Goal: Task Accomplishment & Management: Use online tool/utility

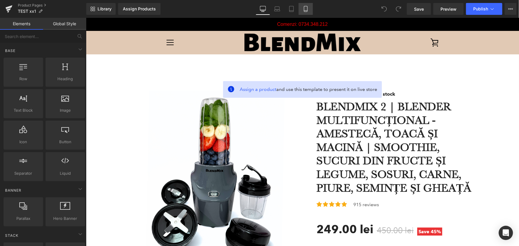
click at [306, 12] on link "Mobile" at bounding box center [306, 9] width 14 height 12
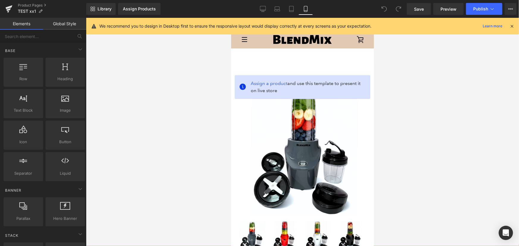
drag, startPoint x: 373, startPoint y: 93, endPoint x: 618, endPoint y: 47, distance: 249.0
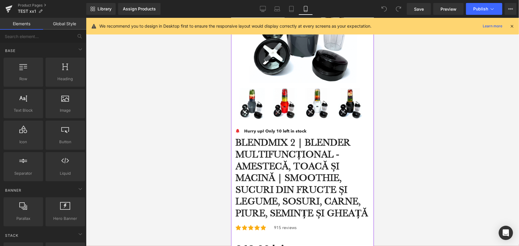
scroll to position [135, 0]
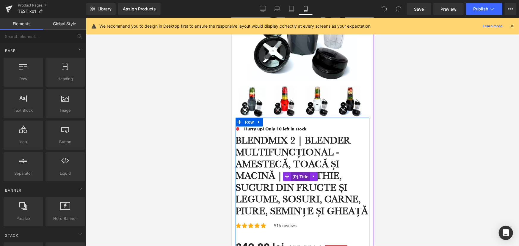
click at [303, 180] on span "(P) Title" at bounding box center [300, 176] width 19 height 9
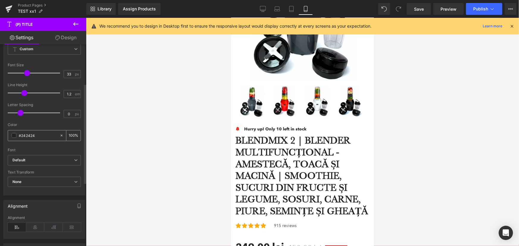
scroll to position [108, 0]
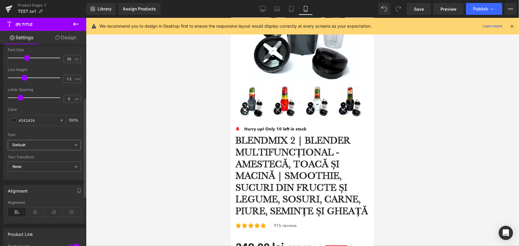
click at [45, 145] on b "Default" at bounding box center [43, 145] width 62 height 5
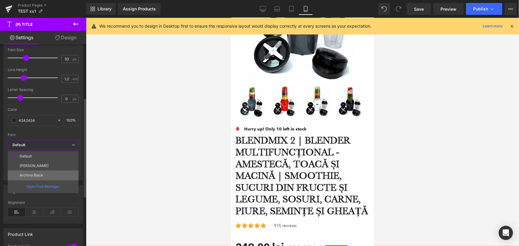
click at [46, 173] on li "Archivo Black" at bounding box center [43, 176] width 71 height 10
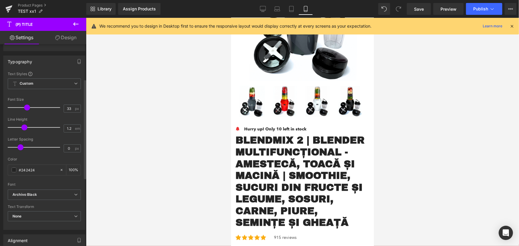
scroll to position [54, 0]
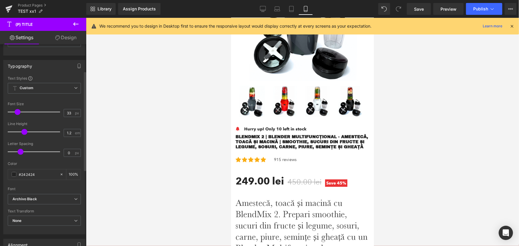
drag, startPoint x: 25, startPoint y: 112, endPoint x: 16, endPoint y: 111, distance: 9.0
click at [16, 111] on span at bounding box center [18, 112] width 6 height 6
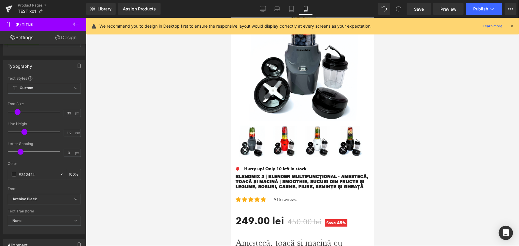
scroll to position [108, 0]
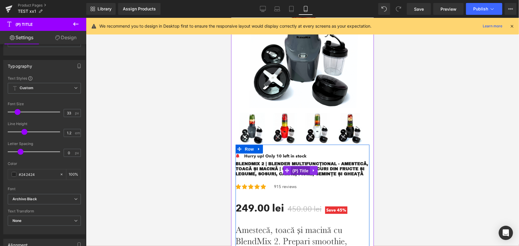
click at [295, 169] on span "(P) Title" at bounding box center [300, 170] width 19 height 9
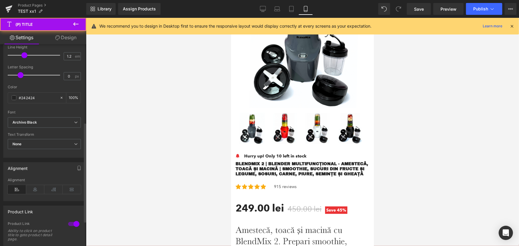
scroll to position [162, 0]
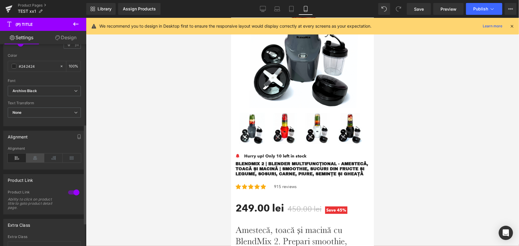
click at [39, 157] on icon at bounding box center [35, 158] width 18 height 9
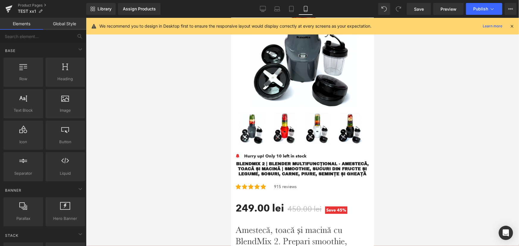
click at [446, 121] on div at bounding box center [302, 132] width 433 height 228
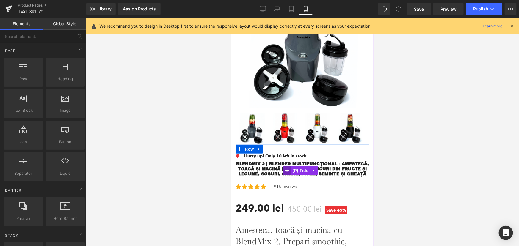
drag, startPoint x: 300, startPoint y: 169, endPoint x: 289, endPoint y: 171, distance: 11.8
click at [300, 169] on span "(P) Title" at bounding box center [300, 170] width 19 height 9
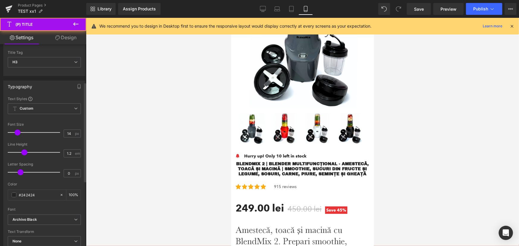
scroll to position [81, 0]
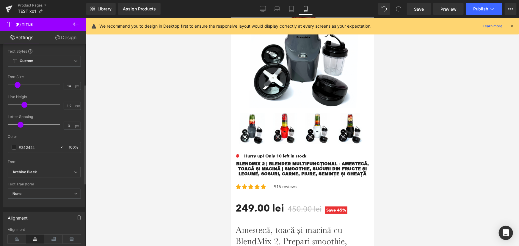
click at [51, 173] on b "Archivo Black" at bounding box center [43, 172] width 62 height 5
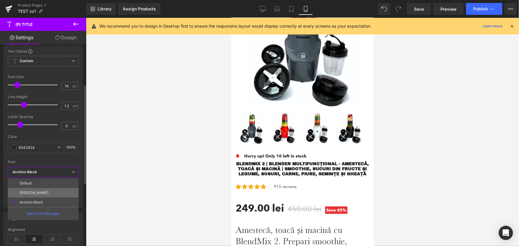
click at [41, 189] on li "[PERSON_NAME]" at bounding box center [43, 193] width 71 height 10
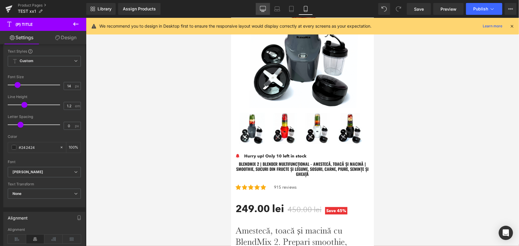
drag, startPoint x: 261, startPoint y: 10, endPoint x: 266, endPoint y: 13, distance: 5.1
click at [261, 10] on icon at bounding box center [263, 8] width 6 height 4
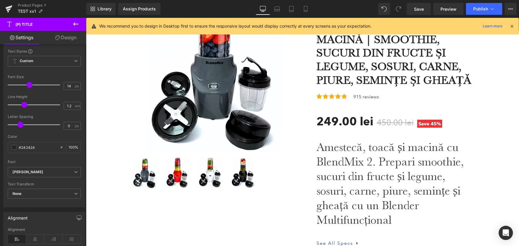
scroll to position [0, 0]
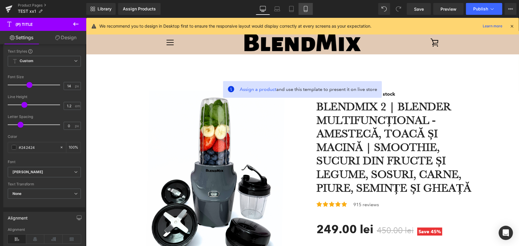
click at [310, 9] on link "Mobile" at bounding box center [306, 9] width 14 height 12
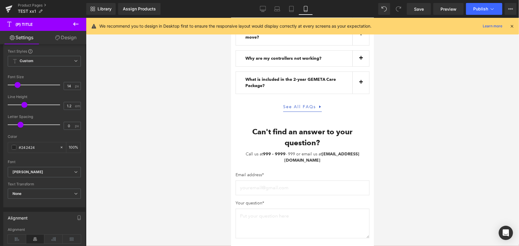
scroll to position [3271, 0]
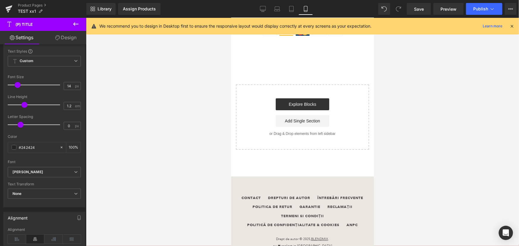
drag, startPoint x: 372, startPoint y: 54, endPoint x: 615, endPoint y: 256, distance: 315.2
click at [24, 6] on link "Product Pages" at bounding box center [52, 5] width 68 height 5
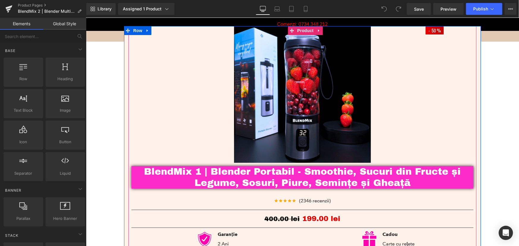
scroll to position [27, 0]
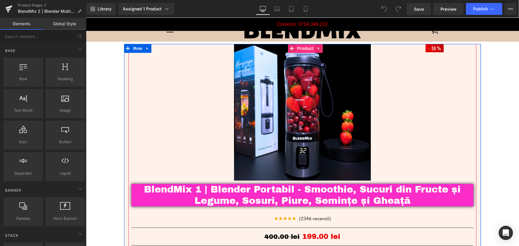
click at [309, 46] on span "Product" at bounding box center [305, 48] width 19 height 9
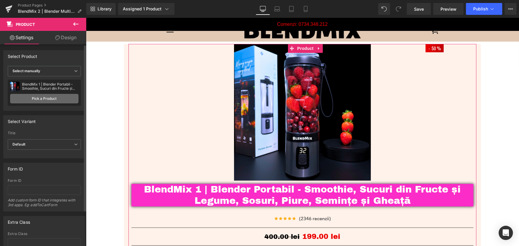
click at [52, 98] on link "Pick a Product" at bounding box center [44, 99] width 68 height 10
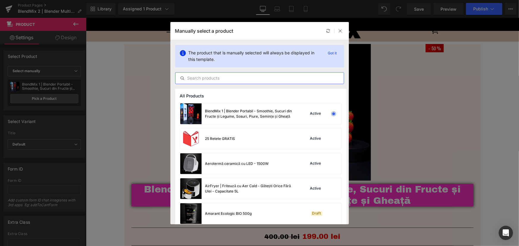
click at [244, 80] on input "text" at bounding box center [260, 78] width 168 height 7
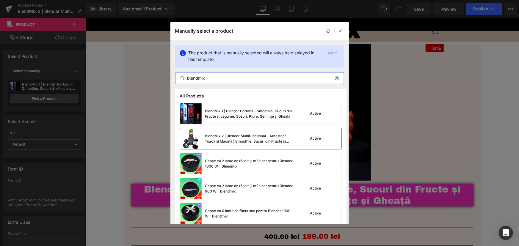
type input "blendmix"
click at [246, 137] on div "BlendMix 2 | Blender Multifuncțional - Amestecă, Toacă și Macină | Smoothie, Su…" at bounding box center [249, 139] width 89 height 11
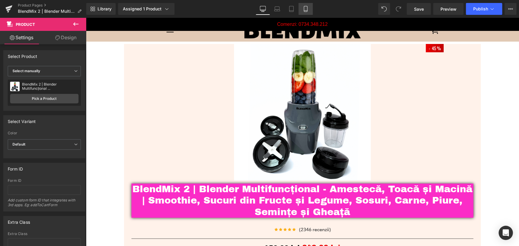
click at [307, 11] on icon at bounding box center [305, 11] width 3 height 0
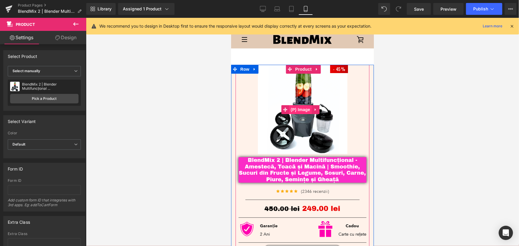
click at [302, 109] on span "(P) Image" at bounding box center [300, 109] width 23 height 9
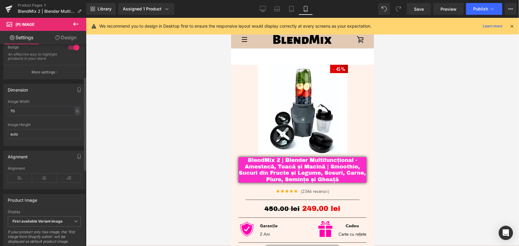
scroll to position [81, 0]
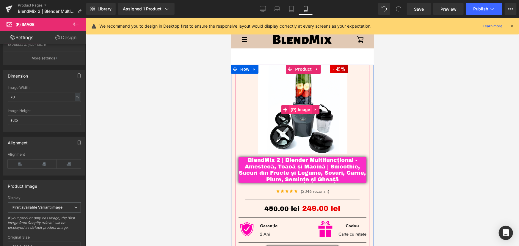
click at [302, 108] on span "(P) Image" at bounding box center [300, 109] width 23 height 9
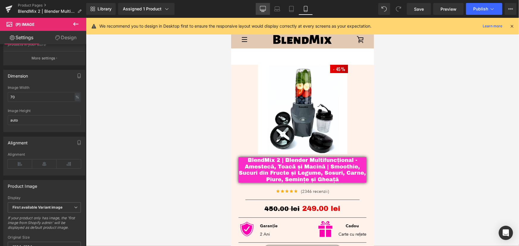
click at [265, 8] on icon at bounding box center [263, 9] width 6 height 6
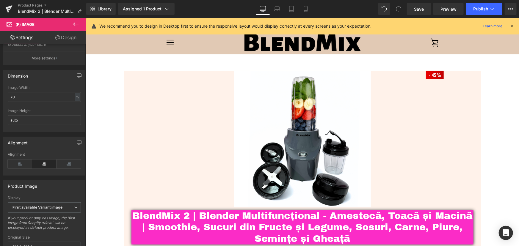
scroll to position [6, 0]
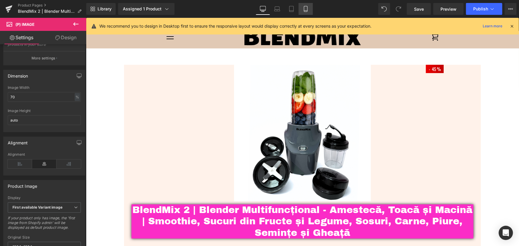
click at [307, 9] on icon at bounding box center [306, 9] width 6 height 6
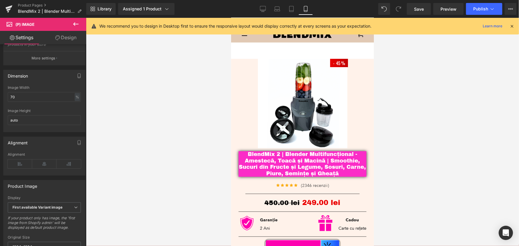
scroll to position [0, 0]
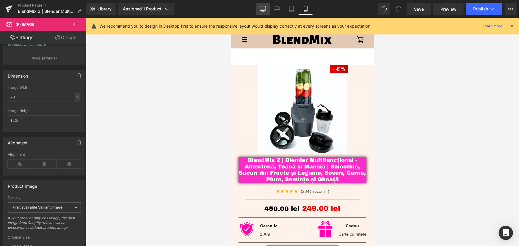
click at [262, 5] on link "Desktop" at bounding box center [263, 9] width 14 height 12
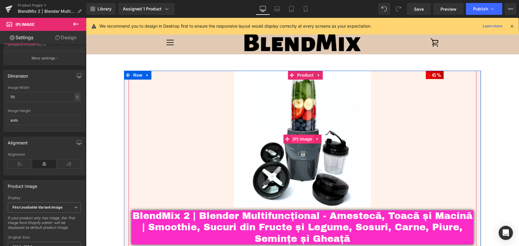
click at [300, 140] on span "(P) Image" at bounding box center [302, 138] width 23 height 9
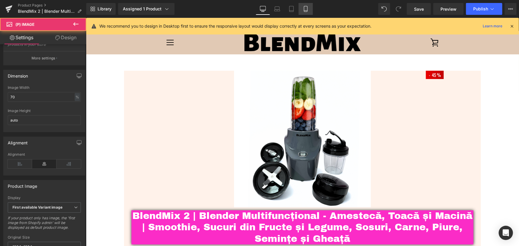
click at [308, 7] on icon at bounding box center [306, 9] width 6 height 6
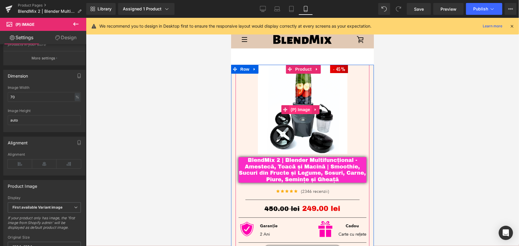
click at [301, 106] on span "(P) Image" at bounding box center [300, 109] width 23 height 9
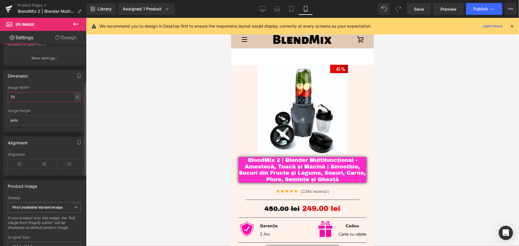
click at [11, 97] on input "70" at bounding box center [44, 97] width 73 height 10
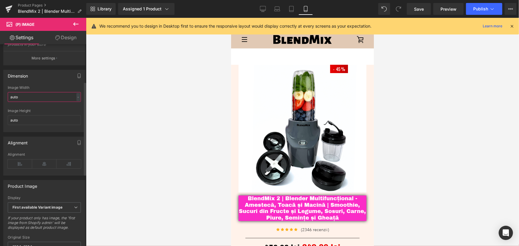
type input "auto"
click at [49, 88] on div "Dimension 70% Image Width auto - % px auto Image Height auto" at bounding box center [44, 101] width 82 height 62
click at [264, 10] on icon at bounding box center [263, 10] width 6 height 0
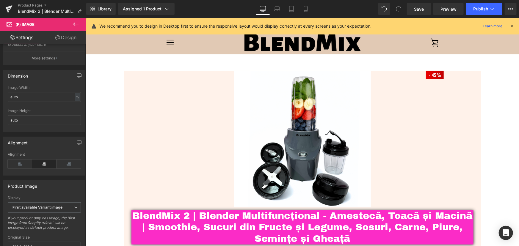
scroll to position [6, 0]
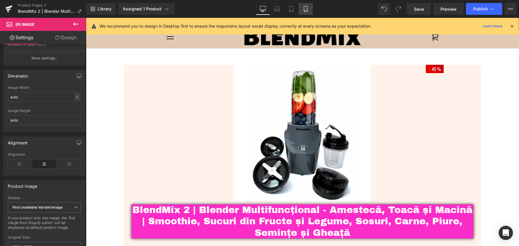
click at [306, 11] on icon at bounding box center [306, 9] width 6 height 6
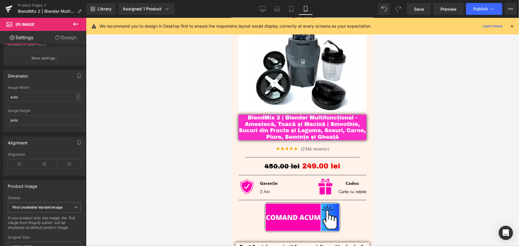
scroll to position [0, 0]
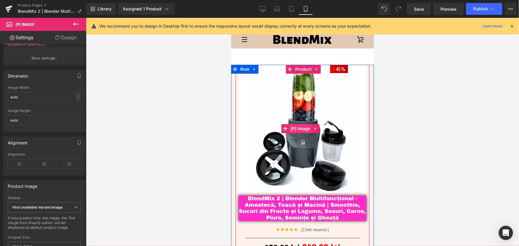
click at [305, 126] on span "(P) Image" at bounding box center [300, 128] width 23 height 9
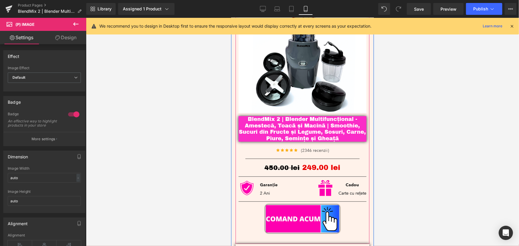
scroll to position [81, 0]
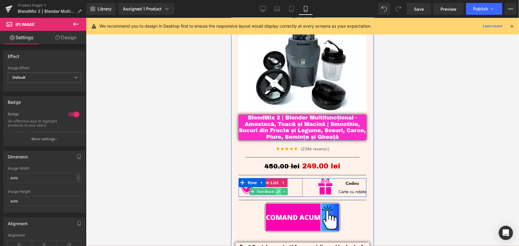
click at [275, 189] on link at bounding box center [278, 191] width 6 height 7
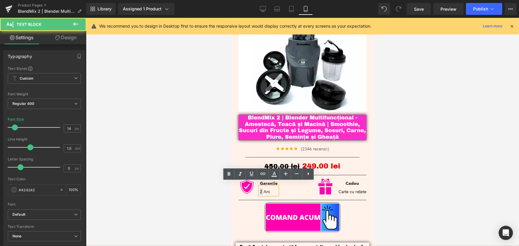
click at [260, 189] on p "2 Ani" at bounding box center [269, 192] width 18 height 6
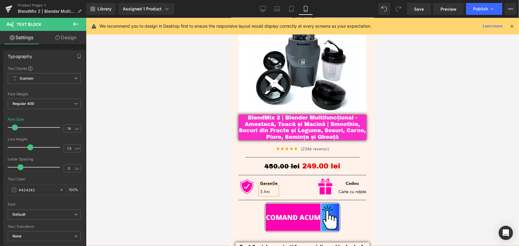
click at [438, 110] on div at bounding box center [302, 132] width 433 height 228
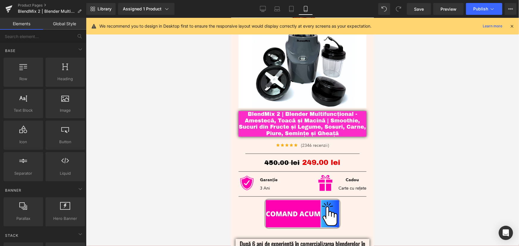
scroll to position [27, 0]
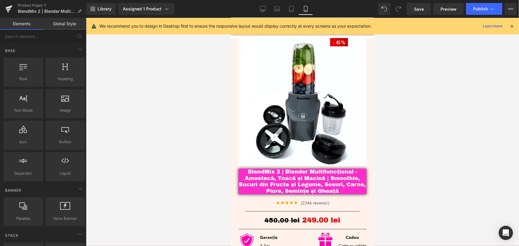
drag, startPoint x: 259, startPoint y: 9, endPoint x: 301, endPoint y: 31, distance: 47.4
click at [259, 9] on link "Desktop" at bounding box center [263, 9] width 14 height 12
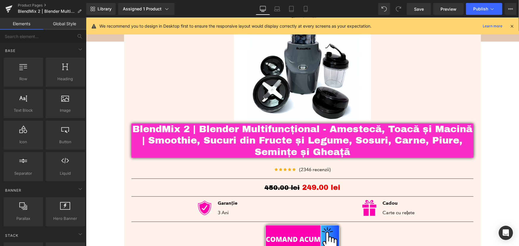
scroll to position [72, 0]
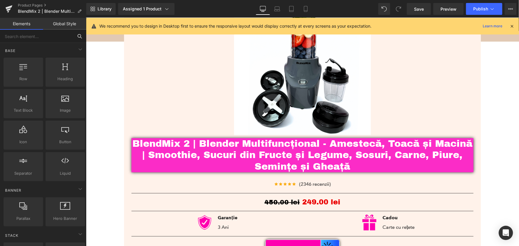
click at [31, 33] on input "text" at bounding box center [36, 36] width 73 height 13
type input "swa"
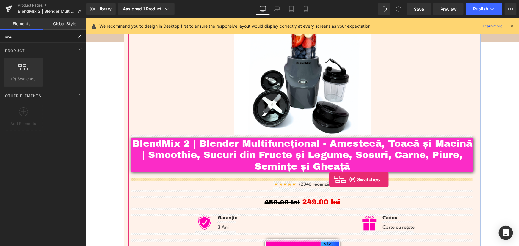
drag, startPoint x: 106, startPoint y: 93, endPoint x: 329, endPoint y: 179, distance: 239.1
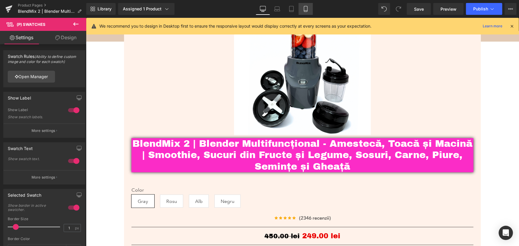
click at [308, 9] on icon at bounding box center [306, 9] width 6 height 6
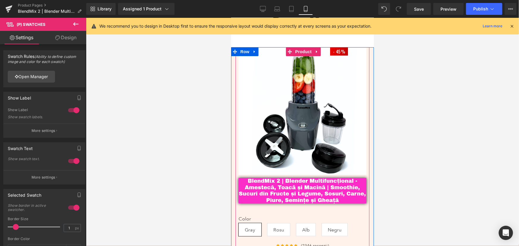
scroll to position [27, 0]
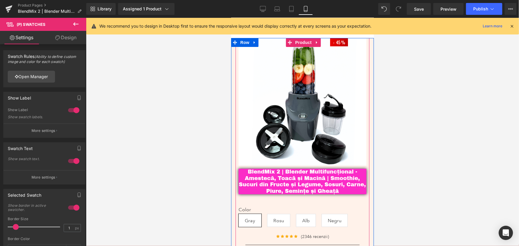
click at [277, 217] on span "Rosu" at bounding box center [278, 220] width 11 height 12
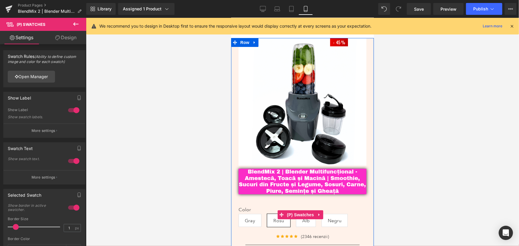
click at [270, 216] on span "Rosu" at bounding box center [278, 220] width 23 height 13
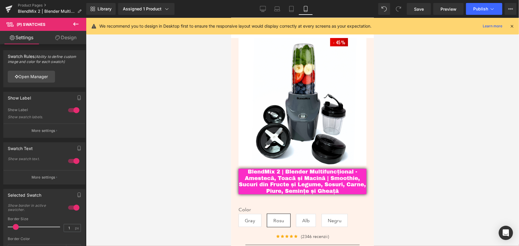
click at [245, 218] on span "Gray" at bounding box center [250, 220] width 10 height 12
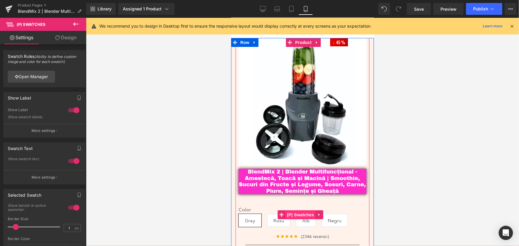
click at [304, 211] on span "(P) Swatches" at bounding box center [300, 214] width 30 height 9
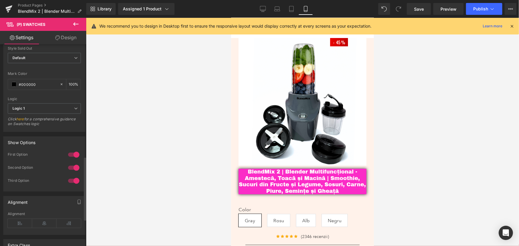
scroll to position [378, 0]
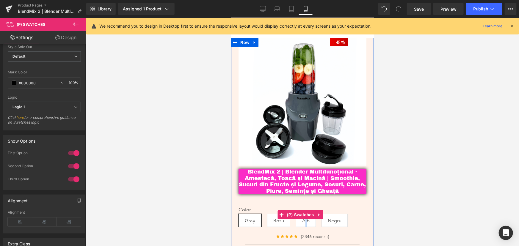
click at [306, 220] on span "Alb" at bounding box center [305, 220] width 7 height 12
click at [338, 219] on span "Negru" at bounding box center [335, 220] width 14 height 12
click at [251, 216] on span "Gray" at bounding box center [250, 220] width 10 height 12
click at [275, 218] on span "Rosu" at bounding box center [278, 220] width 11 height 12
click at [254, 217] on span "Gray" at bounding box center [250, 220] width 10 height 12
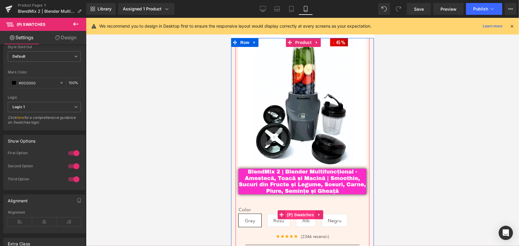
click at [298, 211] on span "(P) Swatches" at bounding box center [300, 214] width 30 height 9
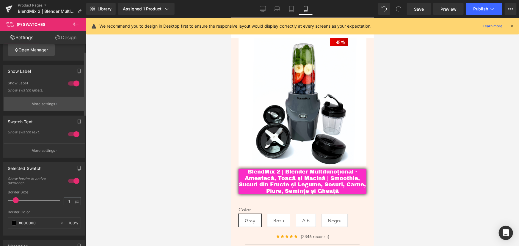
scroll to position [0, 0]
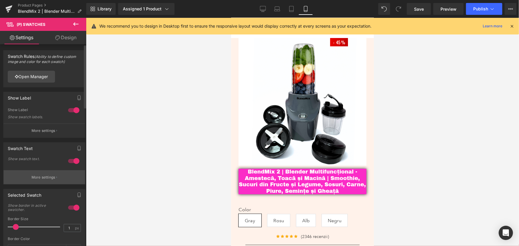
click at [48, 179] on p "More settings" at bounding box center [44, 177] width 24 height 5
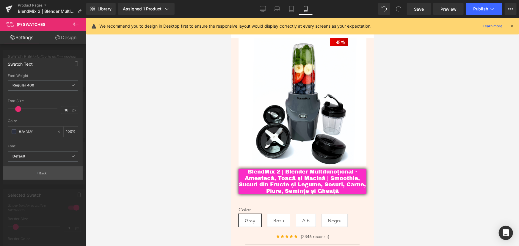
click at [57, 174] on button "Back" at bounding box center [42, 173] width 79 height 13
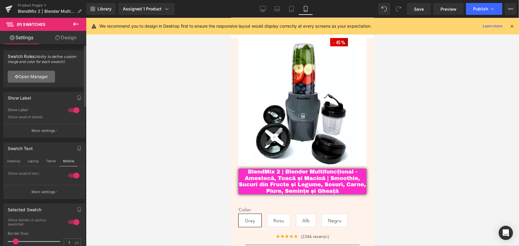
click at [35, 76] on link "Open Manager" at bounding box center [31, 77] width 47 height 12
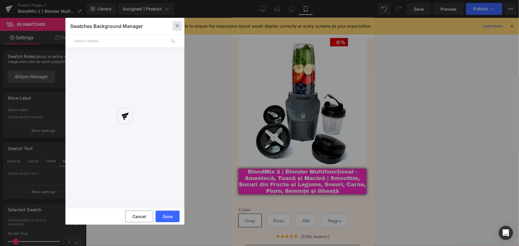
click at [176, 25] on icon "button" at bounding box center [177, 25] width 5 height 5
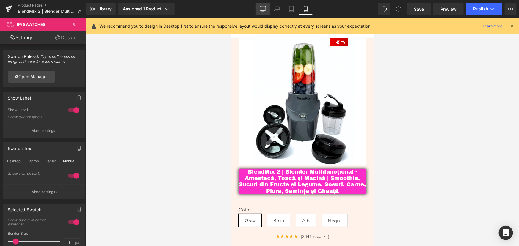
click at [262, 9] on icon at bounding box center [263, 9] width 6 height 6
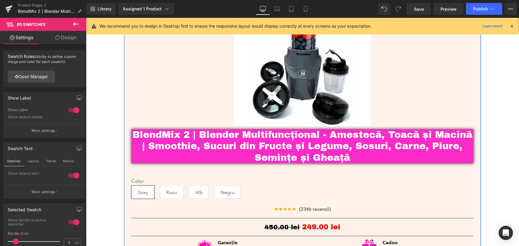
scroll to position [108, 0]
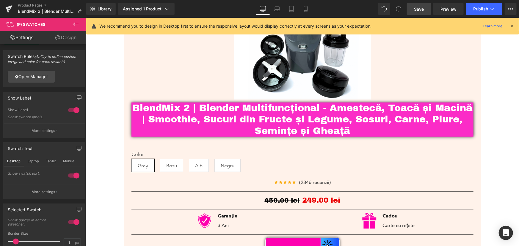
click at [417, 8] on span "Save" at bounding box center [419, 9] width 10 height 6
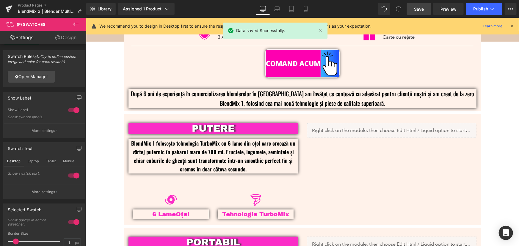
scroll to position [243, 0]
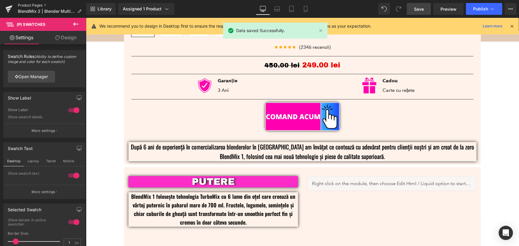
click at [26, 4] on link "Product Pages" at bounding box center [52, 5] width 68 height 5
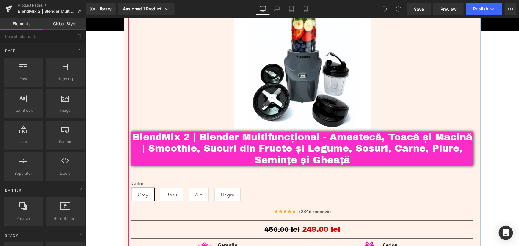
scroll to position [81, 0]
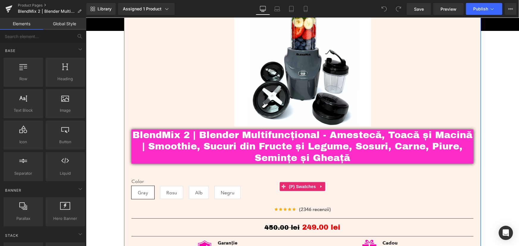
click at [169, 194] on span "Rosu" at bounding box center [171, 192] width 11 height 12
click at [167, 195] on span "Rosu" at bounding box center [171, 192] width 11 height 12
click at [196, 193] on span "Alb" at bounding box center [198, 192] width 7 height 12
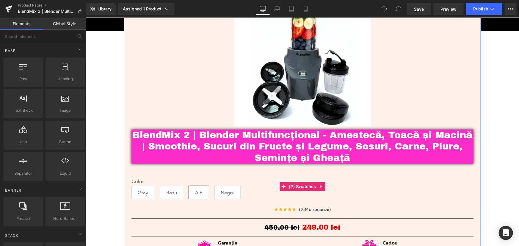
click at [220, 195] on span "Negru" at bounding box center [227, 192] width 14 height 12
click at [303, 188] on span "(P) Swatches" at bounding box center [302, 186] width 30 height 9
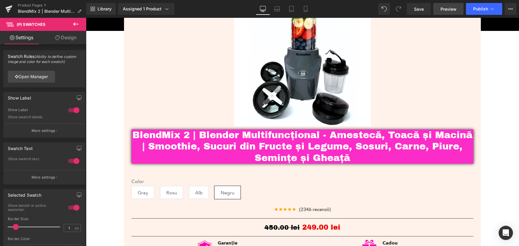
click at [445, 10] on span "Preview" at bounding box center [449, 9] width 16 height 6
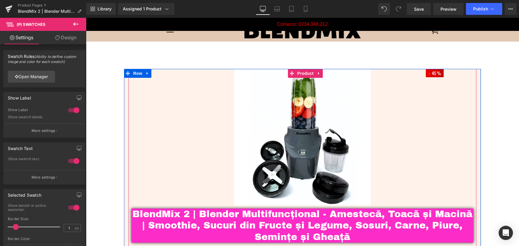
scroll to position [0, 0]
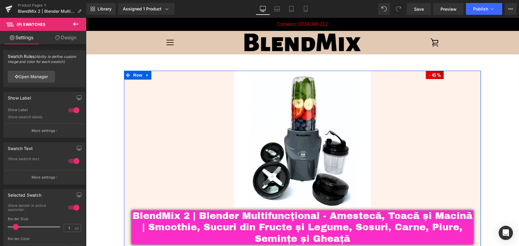
drag, startPoint x: 135, startPoint y: 75, endPoint x: 136, endPoint y: 82, distance: 6.6
click at [135, 75] on span "Row" at bounding box center [137, 74] width 12 height 9
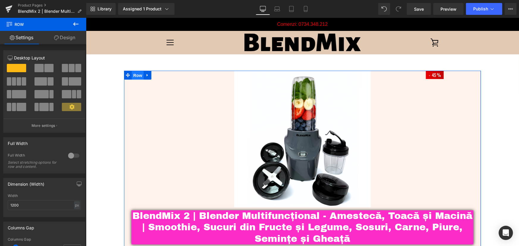
click at [137, 73] on span "Row" at bounding box center [137, 75] width 12 height 9
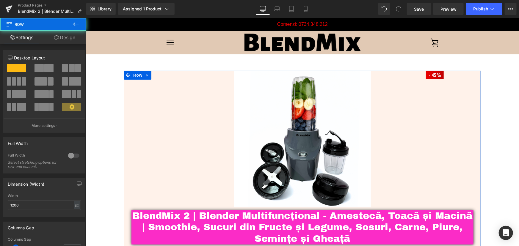
click at [60, 35] on link "Design" at bounding box center [64, 37] width 43 height 13
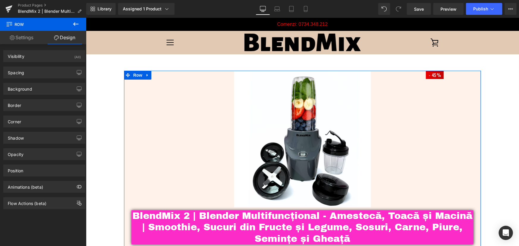
click at [27, 95] on div "Border Border Style Custom Custom Setup Global Style Custom Setup Global Style …" at bounding box center [44, 103] width 89 height 16
click at [31, 92] on div "Background" at bounding box center [45, 88] width 82 height 11
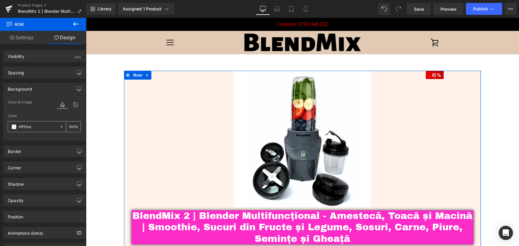
click at [59, 124] on div at bounding box center [62, 127] width 7 height 10
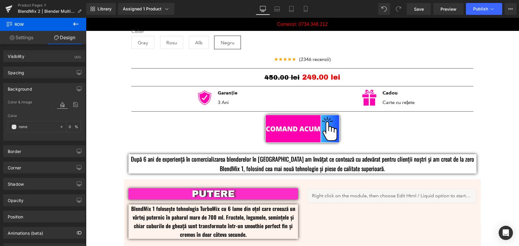
scroll to position [270, 0]
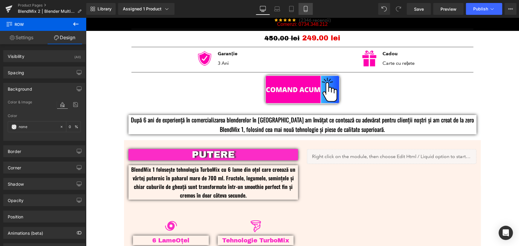
click at [304, 9] on icon at bounding box center [305, 9] width 3 height 6
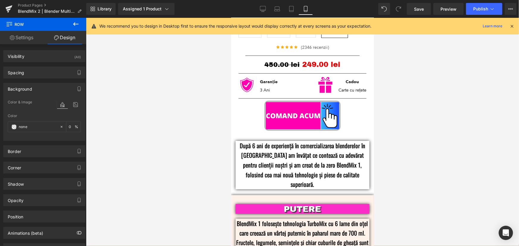
scroll to position [243, 0]
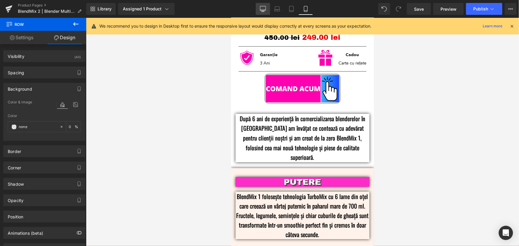
click at [262, 7] on icon at bounding box center [263, 9] width 6 height 6
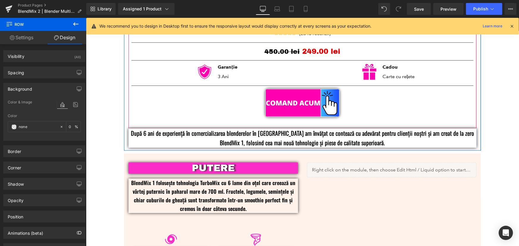
scroll to position [270, 0]
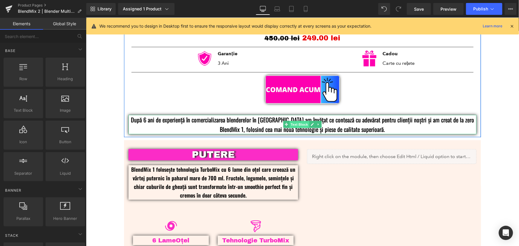
click at [294, 124] on span "Text Block" at bounding box center [299, 124] width 20 height 7
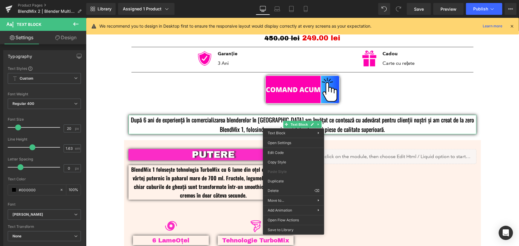
drag, startPoint x: 366, startPoint y: 208, endPoint x: 280, endPoint y: 190, distance: 88.1
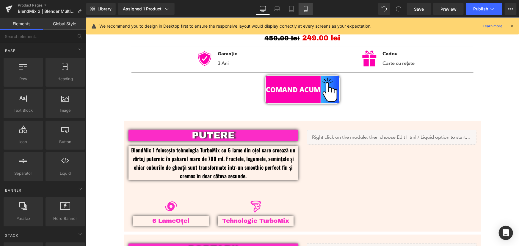
click at [303, 7] on icon at bounding box center [306, 9] width 6 height 6
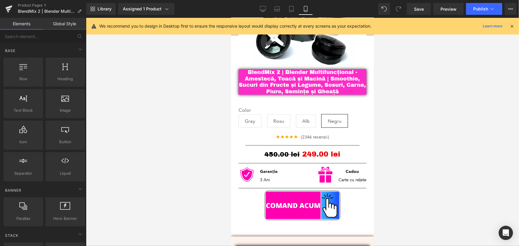
scroll to position [0, 0]
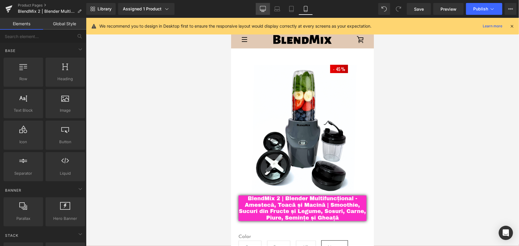
click at [258, 7] on link "Desktop" at bounding box center [263, 9] width 14 height 12
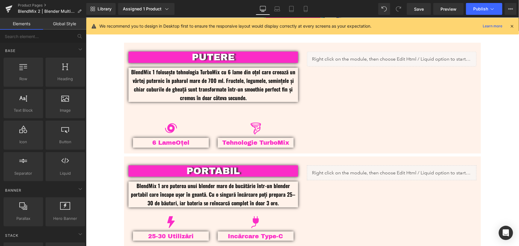
scroll to position [322, 0]
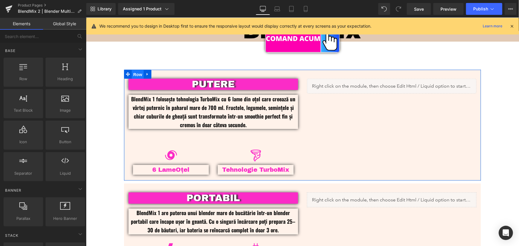
click at [134, 73] on span "Row" at bounding box center [137, 74] width 12 height 9
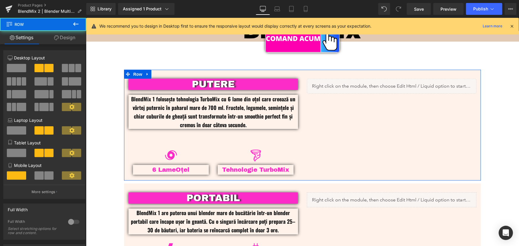
drag, startPoint x: 69, startPoint y: 39, endPoint x: 64, endPoint y: 45, distance: 7.6
click at [69, 39] on link "Design" at bounding box center [64, 37] width 43 height 13
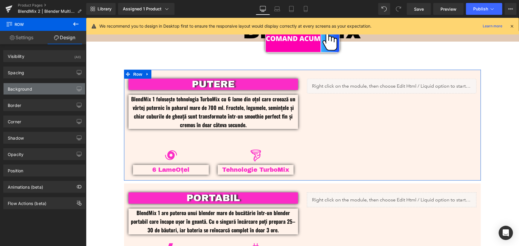
click at [41, 88] on div "Background" at bounding box center [45, 88] width 82 height 11
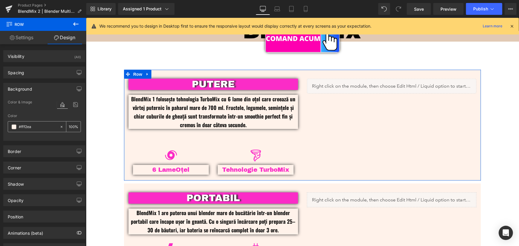
click at [61, 127] on icon at bounding box center [62, 127] width 2 height 2
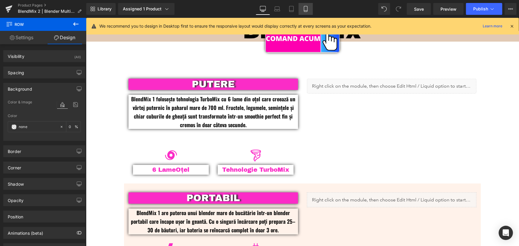
click at [304, 11] on icon at bounding box center [306, 9] width 6 height 6
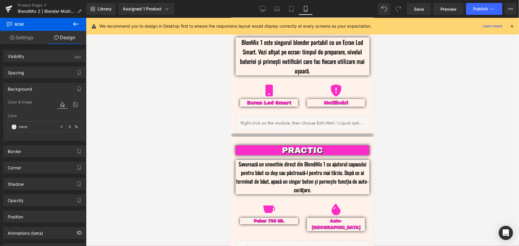
scroll to position [622, 0]
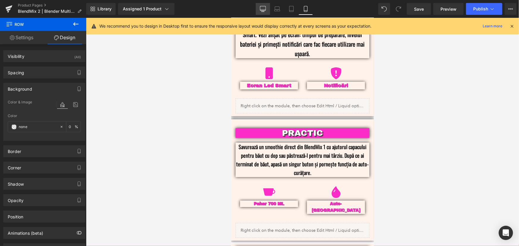
click at [260, 9] on icon at bounding box center [263, 9] width 6 height 6
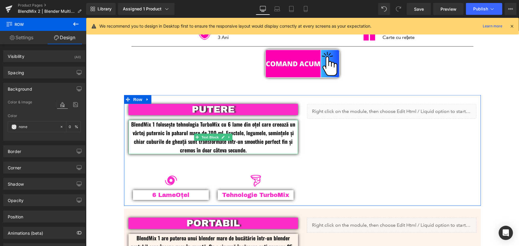
scroll to position [377, 0]
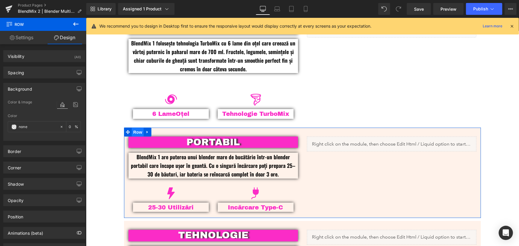
click at [135, 131] on span "Row" at bounding box center [137, 132] width 12 height 9
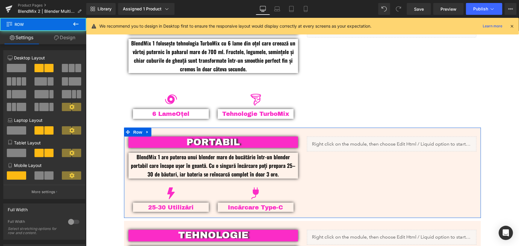
click at [74, 35] on link "Design" at bounding box center [64, 37] width 43 height 13
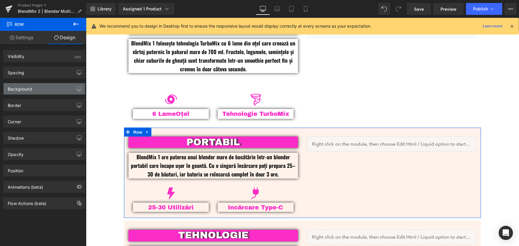
click at [35, 89] on div "Background" at bounding box center [45, 88] width 82 height 11
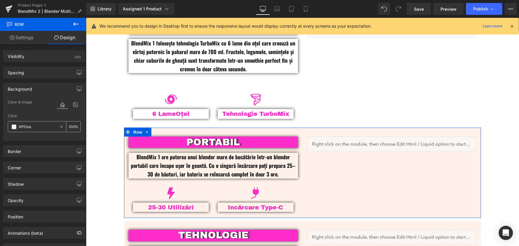
click at [61, 126] on icon at bounding box center [62, 127] width 2 height 2
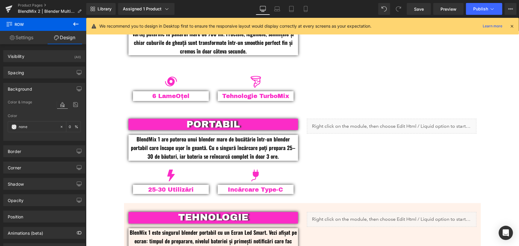
scroll to position [485, 0]
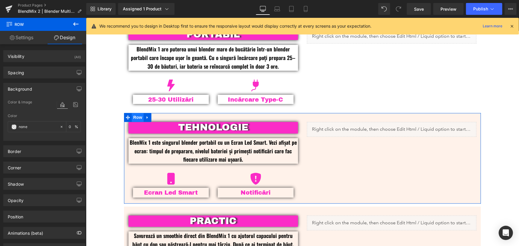
click at [131, 115] on span "Row" at bounding box center [137, 117] width 12 height 9
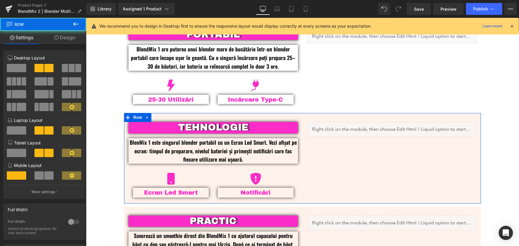
click at [65, 36] on link "Design" at bounding box center [64, 37] width 43 height 13
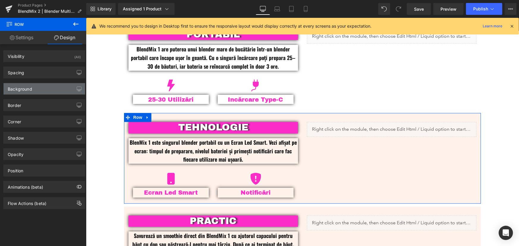
click at [27, 89] on div "Background" at bounding box center [20, 87] width 24 height 8
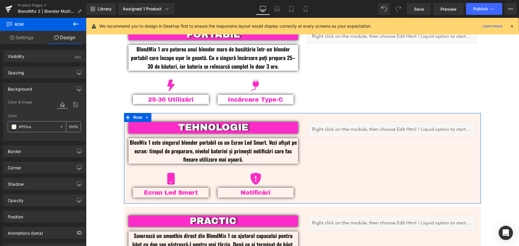
click at [59, 127] on icon at bounding box center [61, 127] width 4 height 4
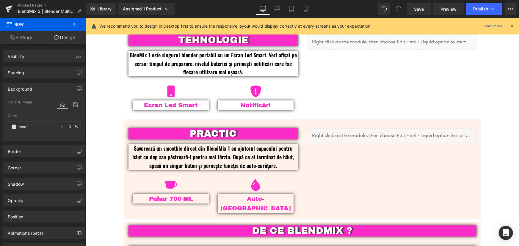
scroll to position [594, 0]
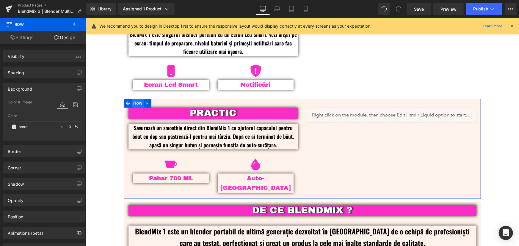
click at [132, 100] on span "Row" at bounding box center [137, 102] width 12 height 9
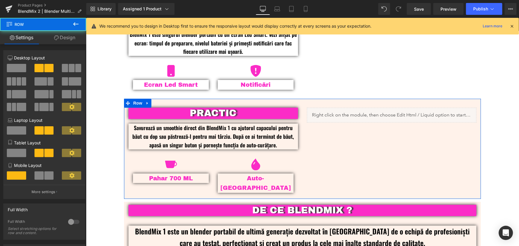
click at [71, 37] on link "Design" at bounding box center [64, 37] width 43 height 13
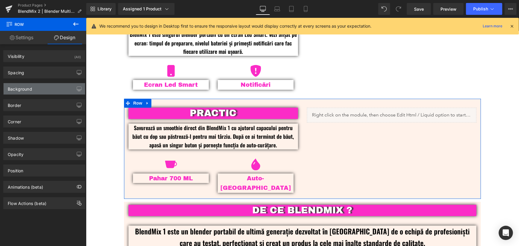
click at [33, 86] on div "Background" at bounding box center [45, 88] width 82 height 11
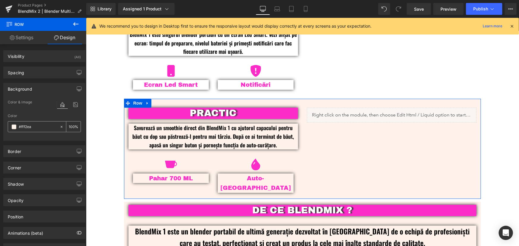
click at [59, 126] on icon at bounding box center [61, 127] width 4 height 4
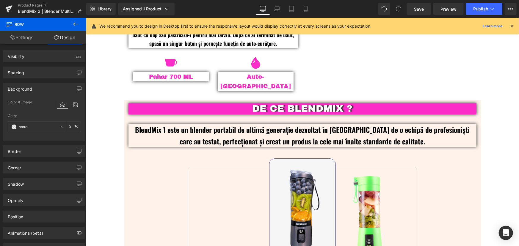
scroll to position [702, 0]
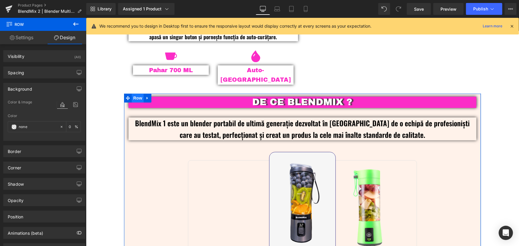
click at [132, 93] on span "Row" at bounding box center [137, 97] width 12 height 9
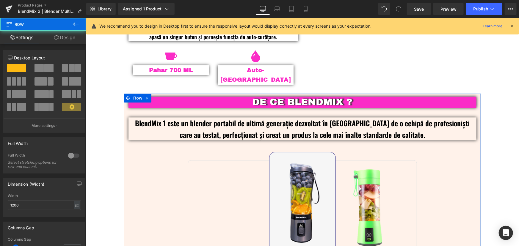
click at [71, 39] on link "Design" at bounding box center [64, 37] width 43 height 13
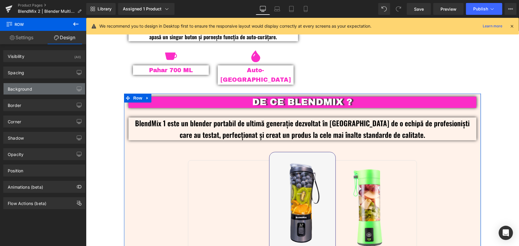
click at [30, 91] on div "Background" at bounding box center [20, 87] width 24 height 8
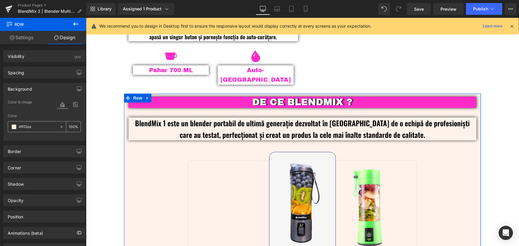
click at [61, 125] on icon at bounding box center [61, 127] width 4 height 4
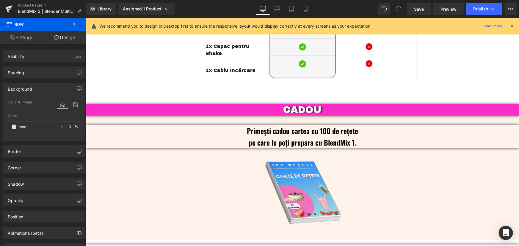
scroll to position [1107, 0]
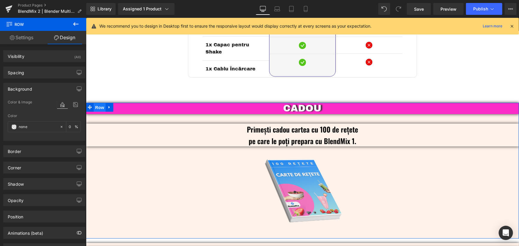
click at [98, 103] on span "Row" at bounding box center [99, 107] width 12 height 9
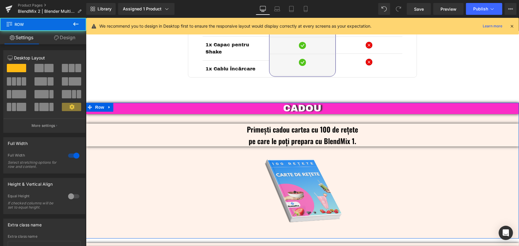
click at [64, 35] on link "Design" at bounding box center [64, 37] width 43 height 13
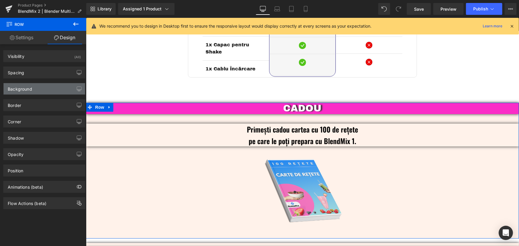
click at [26, 89] on div "Background" at bounding box center [20, 87] width 24 height 8
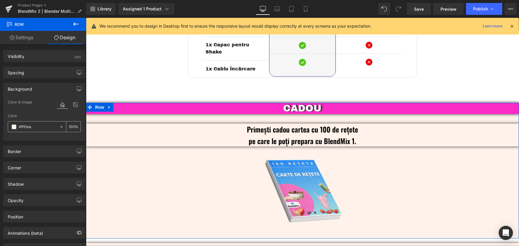
click at [60, 126] on icon at bounding box center [61, 127] width 4 height 4
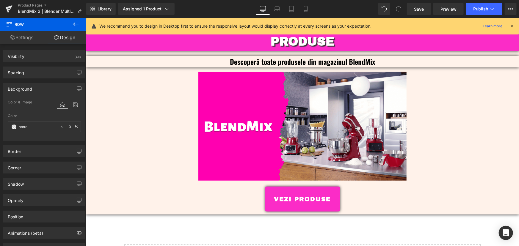
scroll to position [1324, 0]
click at [135, 77] on div at bounding box center [302, 125] width 433 height 109
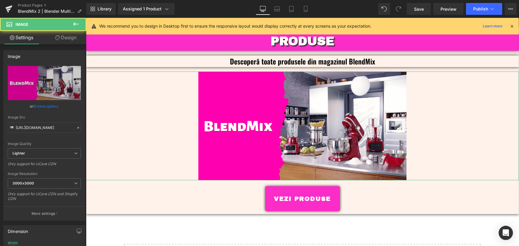
click at [69, 39] on link "Design" at bounding box center [65, 37] width 43 height 13
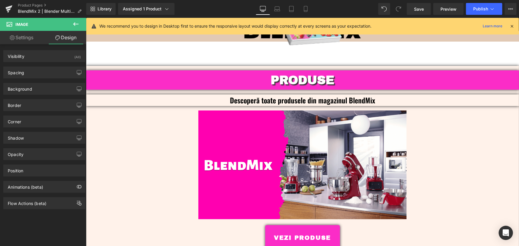
scroll to position [1243, 0]
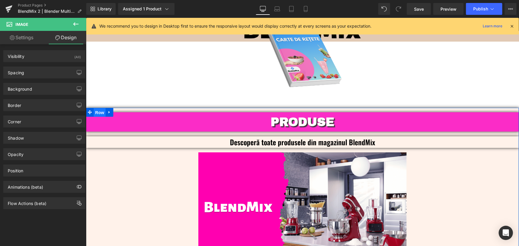
click at [97, 108] on span "Row" at bounding box center [99, 112] width 12 height 9
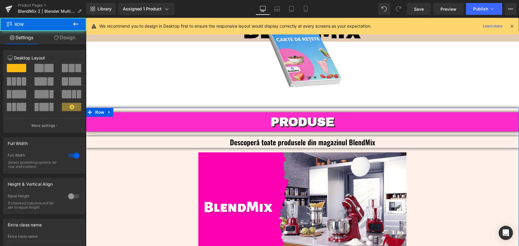
click at [66, 40] on link "Design" at bounding box center [64, 37] width 43 height 13
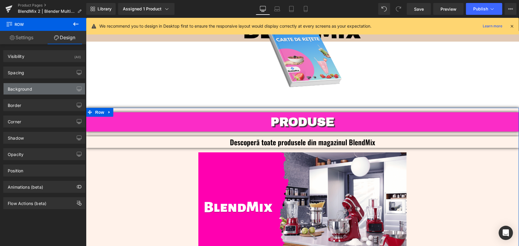
click at [35, 87] on div "Background" at bounding box center [45, 88] width 82 height 11
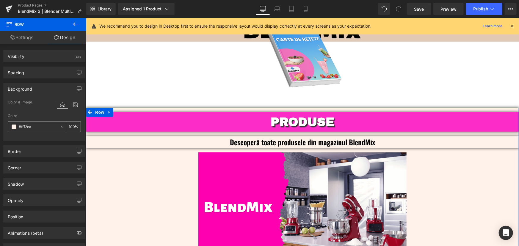
click at [61, 125] on icon at bounding box center [61, 127] width 4 height 4
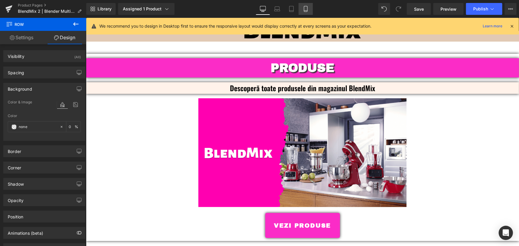
click at [303, 8] on icon at bounding box center [306, 9] width 6 height 6
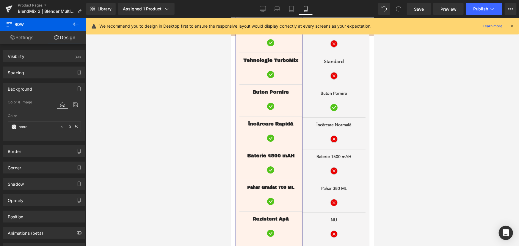
scroll to position [0, 0]
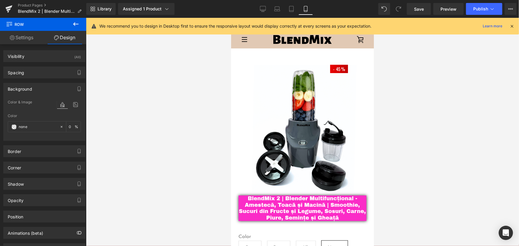
drag, startPoint x: 370, startPoint y: 157, endPoint x: 627, endPoint y: 41, distance: 282.0
click at [263, 6] on icon at bounding box center [263, 9] width 6 height 6
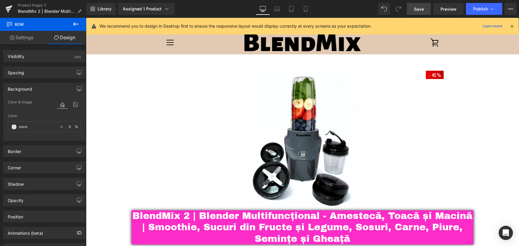
click at [417, 12] on span "Save" at bounding box center [419, 9] width 10 height 6
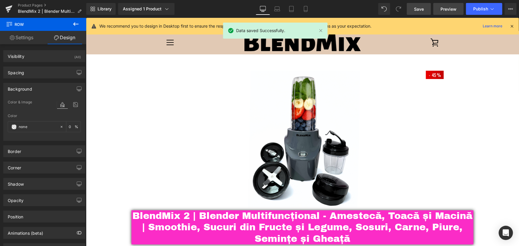
click at [455, 8] on span "Preview" at bounding box center [449, 9] width 16 height 6
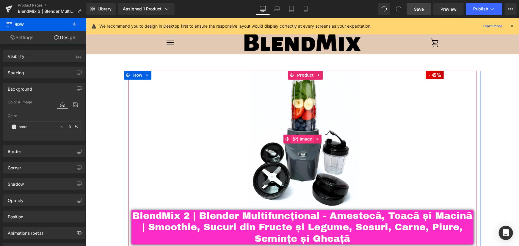
click at [301, 140] on span "(P) Image" at bounding box center [302, 138] width 23 height 9
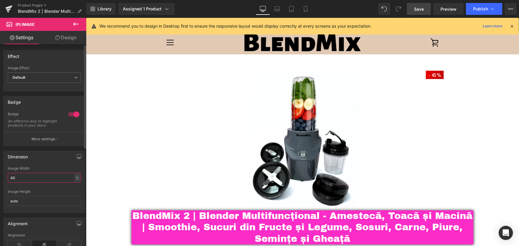
click at [14, 181] on input "40" at bounding box center [44, 178] width 73 height 10
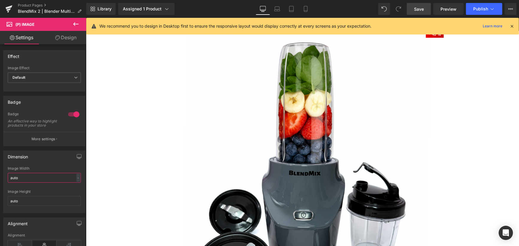
scroll to position [54, 0]
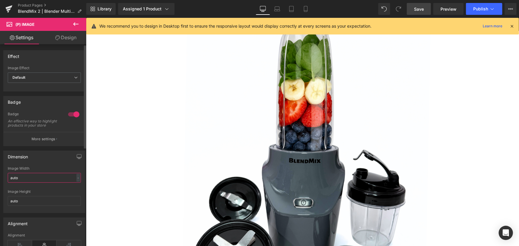
click at [12, 181] on input "auto" at bounding box center [44, 178] width 73 height 10
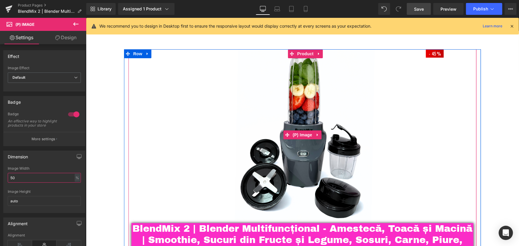
scroll to position [0, 0]
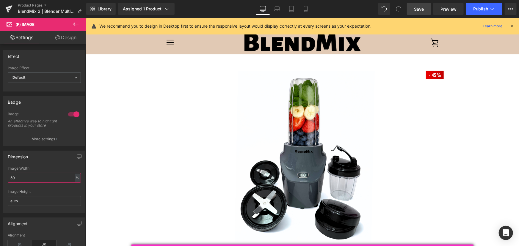
type input "50"
click at [425, 13] on link "Save" at bounding box center [419, 9] width 24 height 12
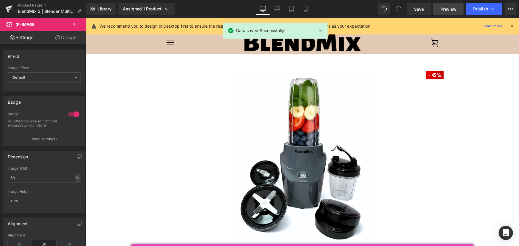
click at [449, 6] on span "Preview" at bounding box center [449, 9] width 16 height 6
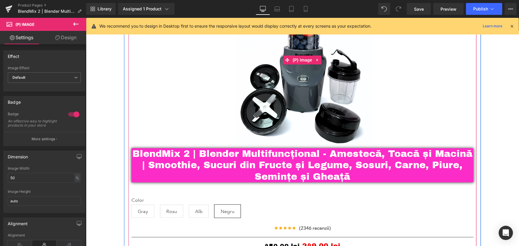
scroll to position [108, 0]
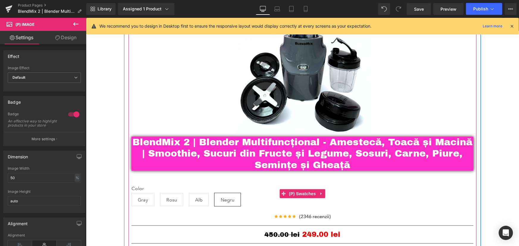
click at [296, 193] on span "(P) Swatches" at bounding box center [302, 193] width 30 height 9
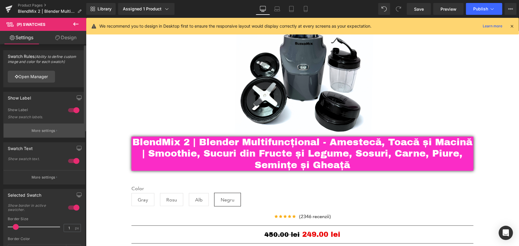
click at [55, 128] on button "More settings" at bounding box center [45, 131] width 82 height 14
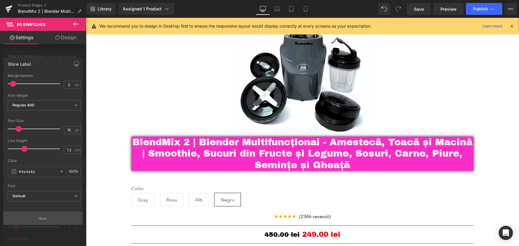
click at [48, 222] on button "Back" at bounding box center [42, 218] width 79 height 13
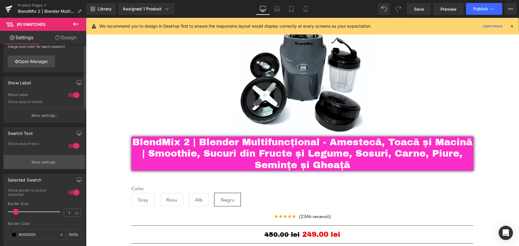
scroll to position [27, 0]
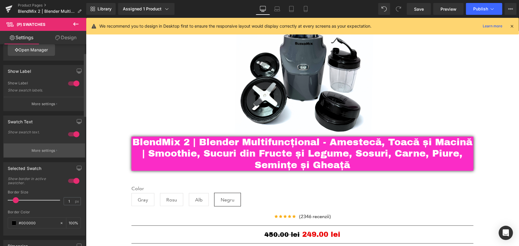
click at [50, 151] on p "More settings" at bounding box center [44, 150] width 24 height 5
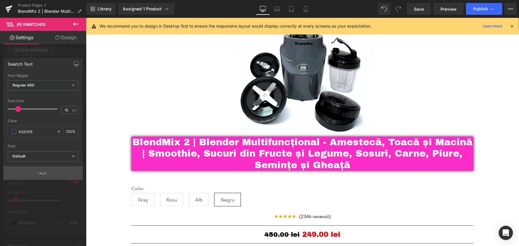
click at [46, 174] on p "Back" at bounding box center [43, 173] width 8 height 4
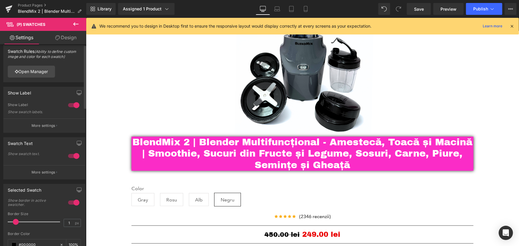
scroll to position [0, 0]
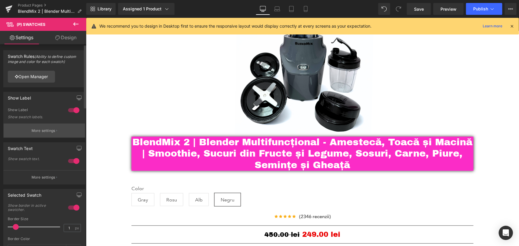
click at [57, 133] on button "More settings" at bounding box center [45, 131] width 82 height 14
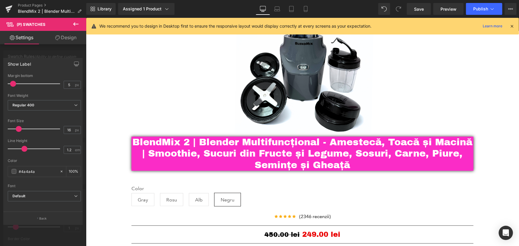
click at [29, 56] on div at bounding box center [43, 133] width 86 height 231
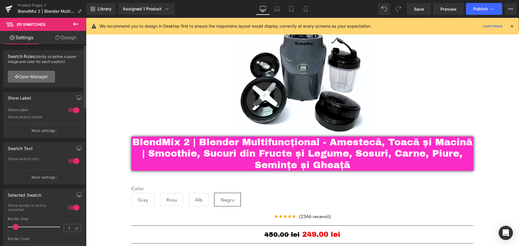
click at [40, 76] on link "Open Manager" at bounding box center [31, 77] width 47 height 12
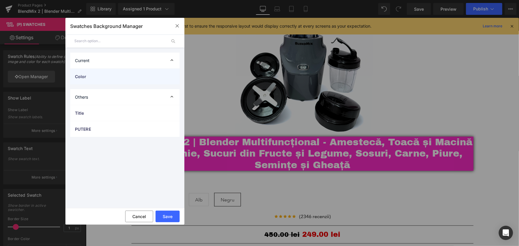
click at [145, 79] on span "Color" at bounding box center [119, 76] width 88 height 6
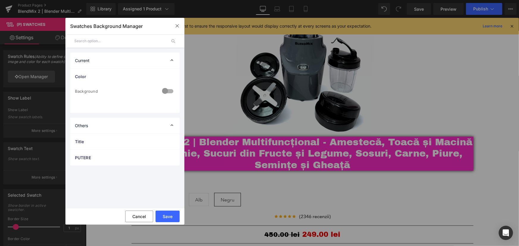
click at [166, 90] on div at bounding box center [168, 92] width 14 height 12
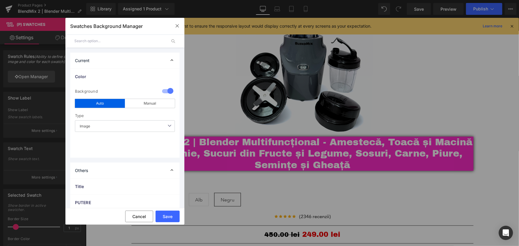
click at [141, 123] on span "Image" at bounding box center [125, 126] width 100 height 12
click at [144, 123] on span "Image" at bounding box center [125, 126] width 100 height 12
click at [170, 217] on button "Save" at bounding box center [168, 217] width 24 height 12
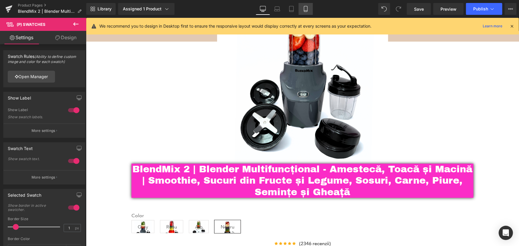
click at [308, 10] on icon at bounding box center [306, 9] width 6 height 6
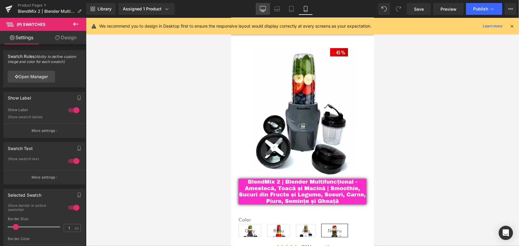
click at [261, 10] on icon at bounding box center [263, 9] width 6 height 6
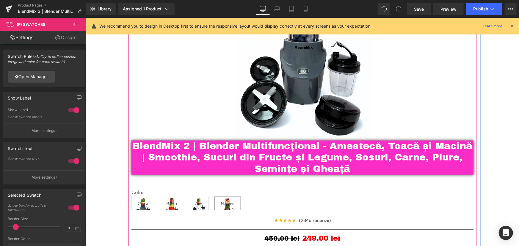
scroll to position [135, 0]
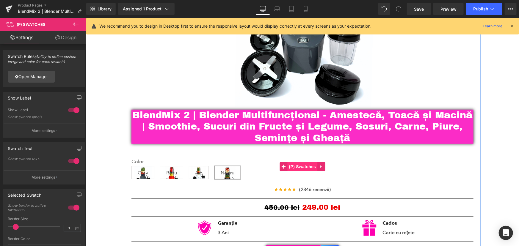
click at [300, 167] on span "(P) Swatches" at bounding box center [302, 166] width 30 height 9
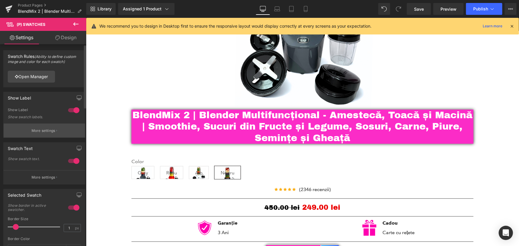
click at [45, 133] on p "More settings" at bounding box center [44, 130] width 24 height 5
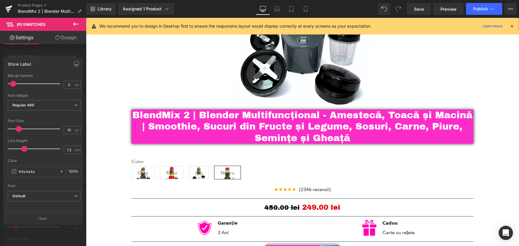
drag, startPoint x: 13, startPoint y: 84, endPoint x: 13, endPoint y: 87, distance: 3.3
click at [13, 87] on div at bounding box center [35, 84] width 49 height 12
click at [37, 54] on div at bounding box center [43, 133] width 86 height 231
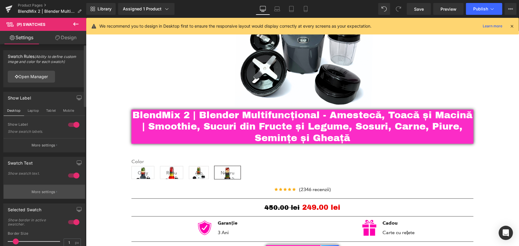
click at [41, 194] on p "More settings" at bounding box center [44, 191] width 24 height 5
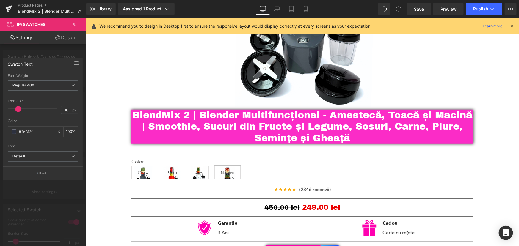
drag, startPoint x: 17, startPoint y: 107, endPoint x: 17, endPoint y: 111, distance: 3.6
click at [17, 111] on span at bounding box center [18, 109] width 6 height 6
click at [59, 53] on div at bounding box center [43, 133] width 86 height 231
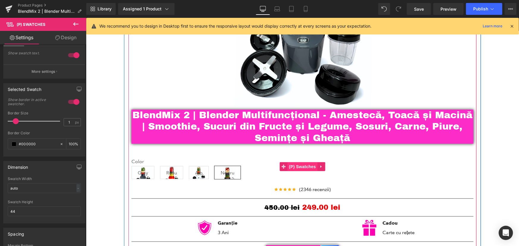
click at [300, 166] on span "(P) Swatches" at bounding box center [302, 166] width 30 height 9
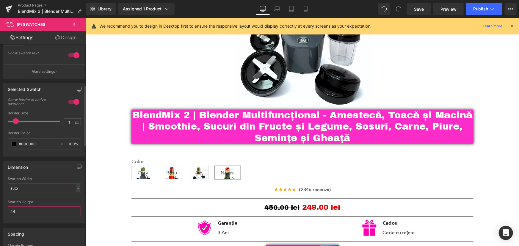
click at [36, 209] on input "44" at bounding box center [44, 212] width 73 height 10
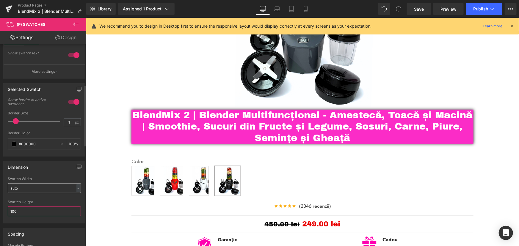
type input "100"
click at [24, 187] on input "auto" at bounding box center [44, 189] width 73 height 10
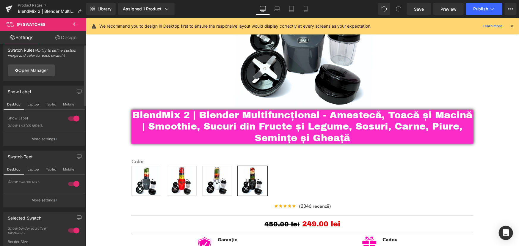
scroll to position [0, 0]
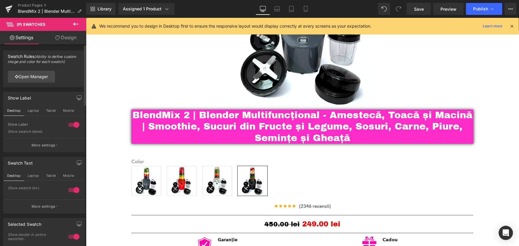
type input "100"
click at [73, 192] on div at bounding box center [74, 191] width 14 height 10
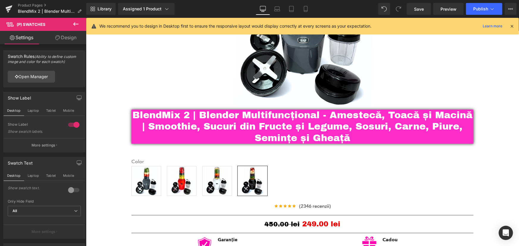
click at [315, 10] on div "Library Assigned 1 Product Product Preview BlendMix 2 | Blender Multifuncțional…" at bounding box center [302, 9] width 433 height 12
click at [306, 9] on icon at bounding box center [306, 9] width 6 height 6
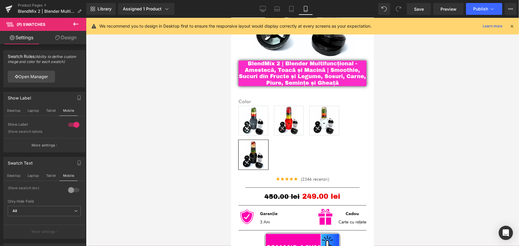
scroll to position [71, 0]
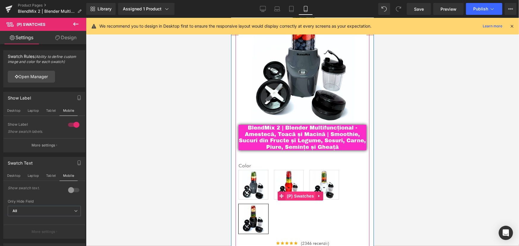
click at [303, 193] on span "(P) Swatches" at bounding box center [300, 196] width 30 height 9
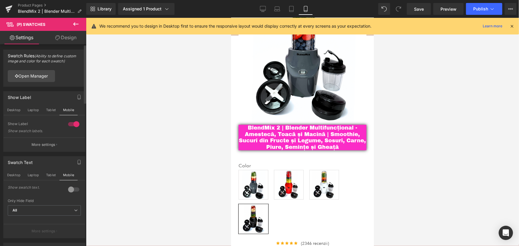
scroll to position [0, 0]
click at [51, 147] on p "More settings" at bounding box center [44, 145] width 24 height 5
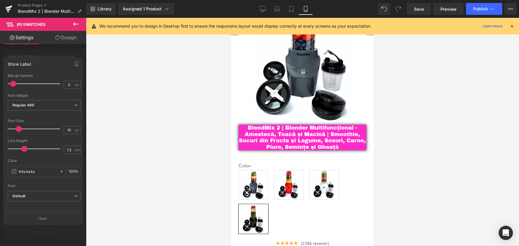
click at [12, 82] on span at bounding box center [13, 84] width 6 height 6
click at [33, 52] on div at bounding box center [43, 133] width 86 height 231
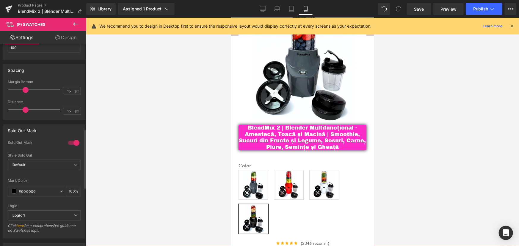
scroll to position [281, 0]
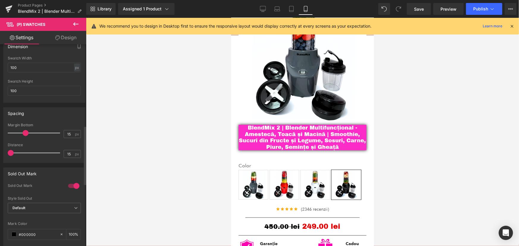
drag, startPoint x: 24, startPoint y: 151, endPoint x: 0, endPoint y: 160, distance: 25.2
click at [0, 160] on div "Spacing 15px Margin Bottom 15 px 15px Distance 15 px" at bounding box center [44, 133] width 89 height 60
drag, startPoint x: 24, startPoint y: 133, endPoint x: 19, endPoint y: 132, distance: 5.1
click at [19, 132] on span at bounding box center [21, 133] width 6 height 6
click at [421, 152] on div at bounding box center [302, 132] width 433 height 228
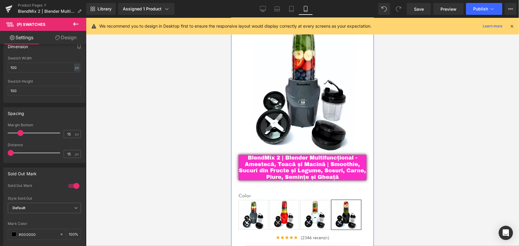
scroll to position [54, 0]
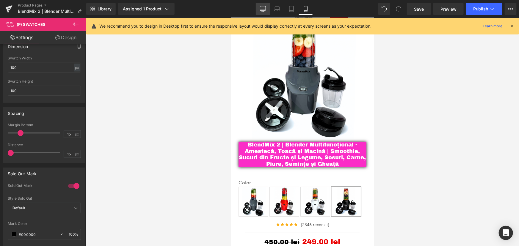
click at [262, 7] on icon at bounding box center [263, 9] width 6 height 6
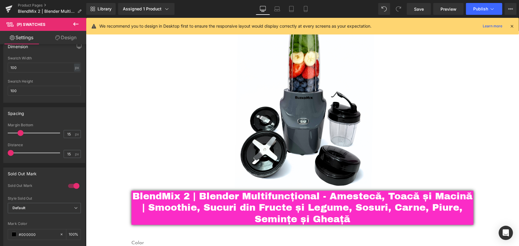
scroll to position [118, 0]
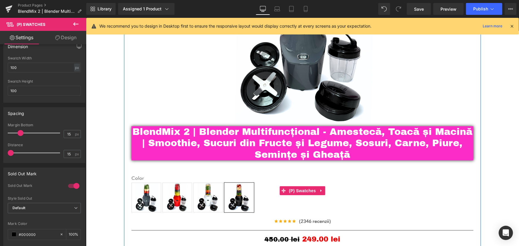
click at [133, 177] on label "Color" at bounding box center [302, 178] width 342 height 7
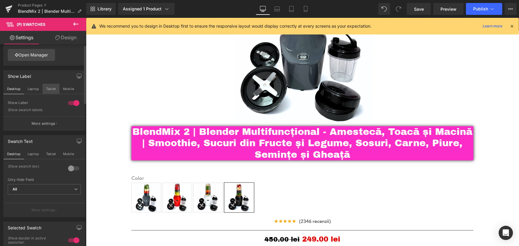
scroll to position [0, 0]
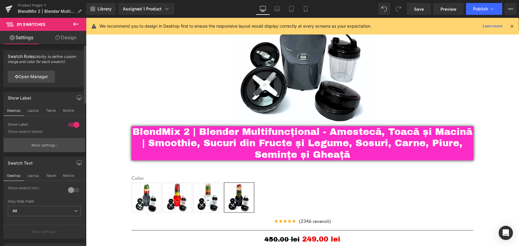
click at [39, 149] on button "More settings" at bounding box center [45, 145] width 82 height 14
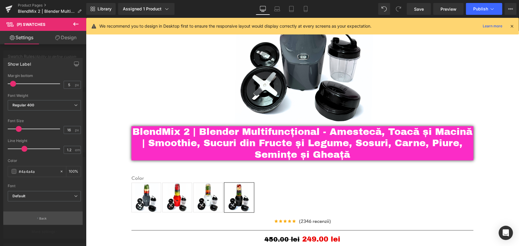
click at [48, 218] on button "Back" at bounding box center [42, 218] width 79 height 13
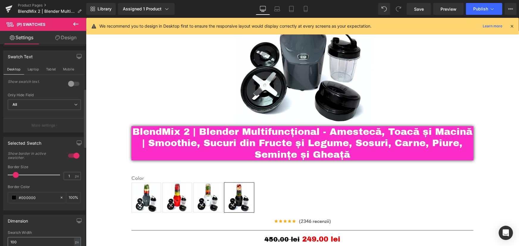
scroll to position [189, 0]
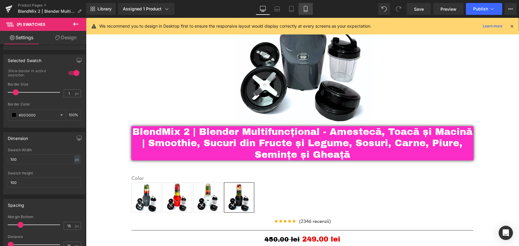
click at [301, 8] on link "Mobile" at bounding box center [306, 9] width 14 height 12
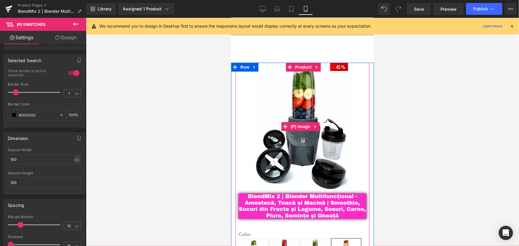
scroll to position [0, 0]
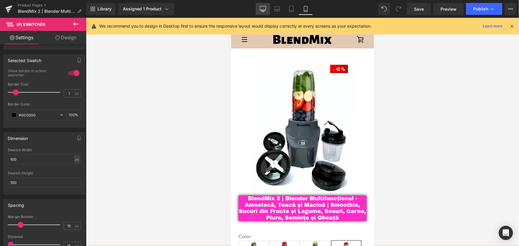
click at [264, 7] on icon at bounding box center [263, 9] width 6 height 6
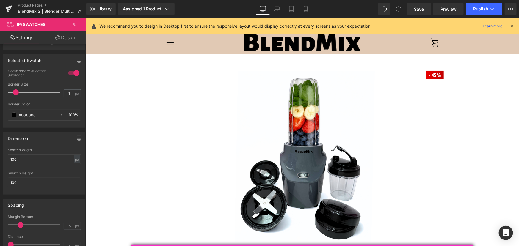
scroll to position [64, 0]
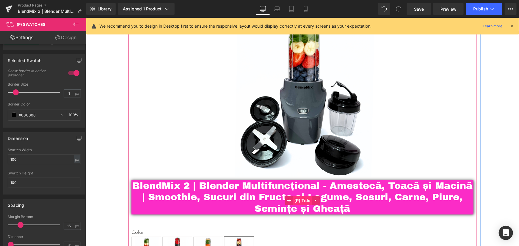
click at [300, 200] on span "(P) Title" at bounding box center [302, 200] width 19 height 9
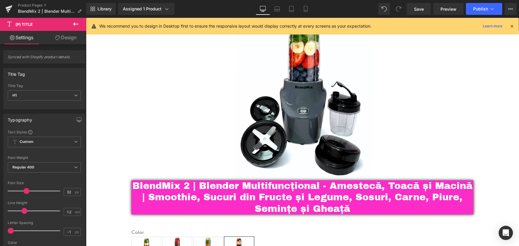
click at [70, 38] on link "Design" at bounding box center [65, 37] width 43 height 13
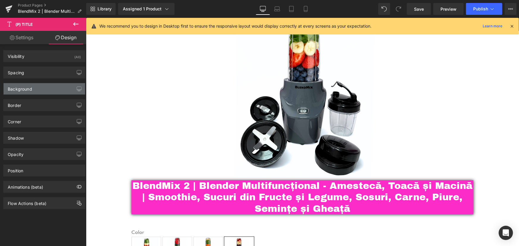
click at [32, 89] on div "Background" at bounding box center [20, 87] width 24 height 8
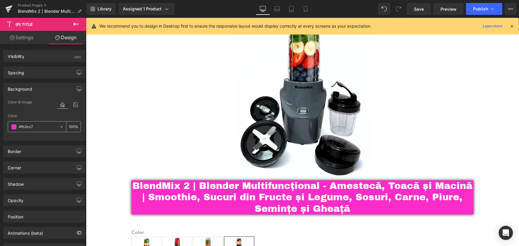
click at [59, 127] on icon at bounding box center [61, 127] width 4 height 4
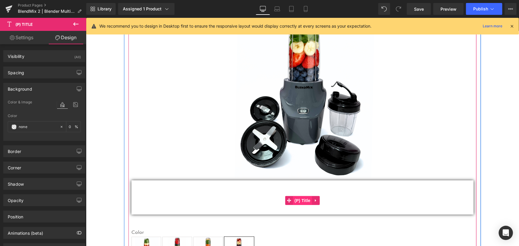
click at [302, 203] on span "(P) Title" at bounding box center [302, 200] width 19 height 9
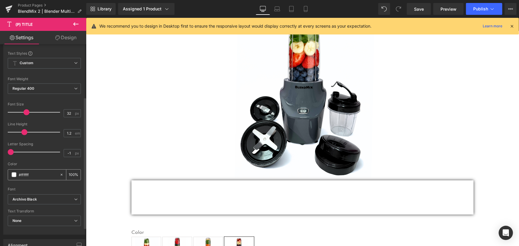
scroll to position [81, 0]
click at [14, 173] on span at bounding box center [14, 172] width 5 height 5
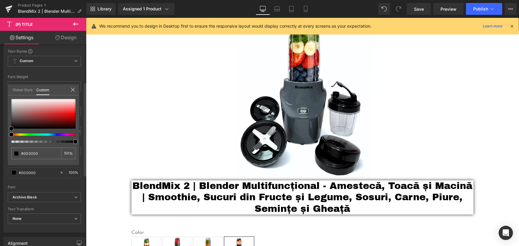
drag, startPoint x: 11, startPoint y: 99, endPoint x: 0, endPoint y: 176, distance: 77.6
click at [0, 176] on div "Typography Text Styles Custom Custom Setup Global Style Custom Setup Global Sty…" at bounding box center [44, 131] width 89 height 204
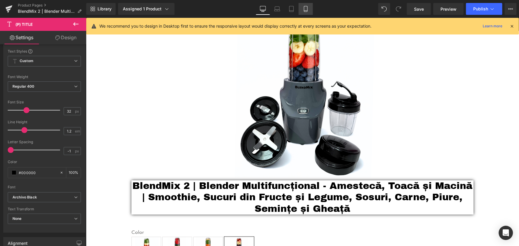
click at [307, 7] on icon at bounding box center [306, 9] width 6 height 6
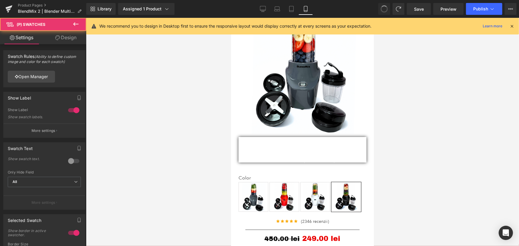
scroll to position [0, 0]
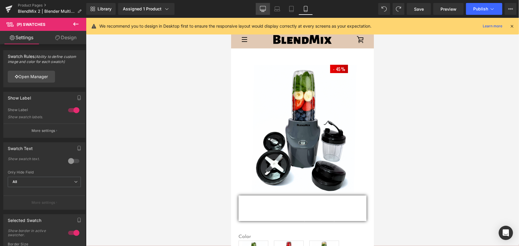
click at [261, 9] on icon at bounding box center [263, 9] width 6 height 6
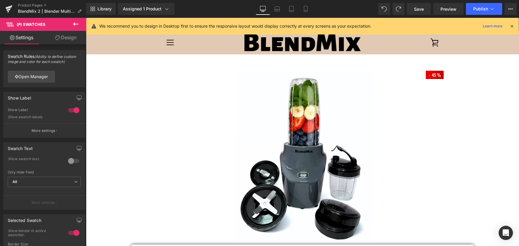
scroll to position [64, 0]
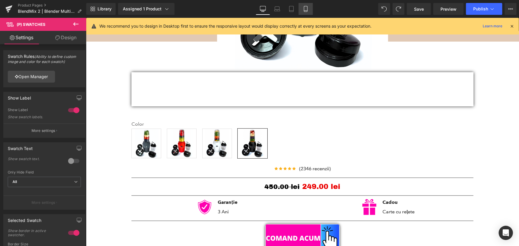
click at [305, 9] on icon at bounding box center [306, 9] width 6 height 6
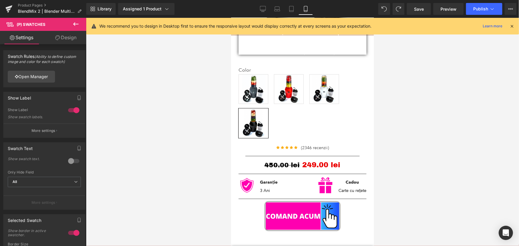
scroll to position [114, 0]
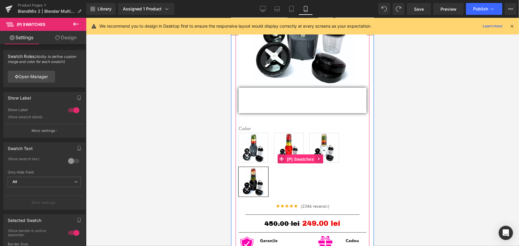
click at [297, 156] on span "(P) Swatches" at bounding box center [300, 159] width 30 height 9
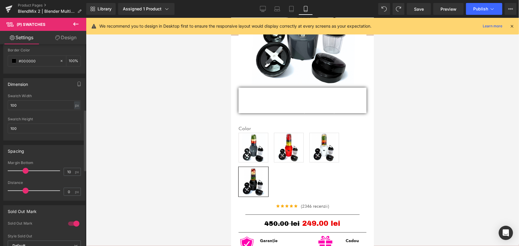
scroll to position [216, 0]
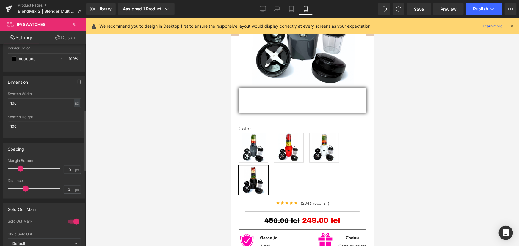
drag, startPoint x: 24, startPoint y: 168, endPoint x: 19, endPoint y: 171, distance: 5.9
click at [19, 171] on div at bounding box center [35, 169] width 49 height 12
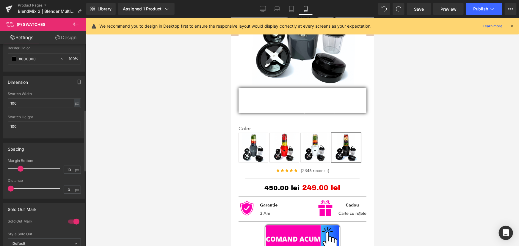
drag, startPoint x: 25, startPoint y: 187, endPoint x: 0, endPoint y: 195, distance: 26.2
click at [0, 195] on div "Spacing 10px Margin Bottom 10 px 0px Distance 0 px" at bounding box center [44, 169] width 89 height 60
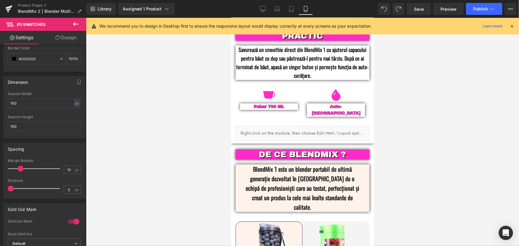
scroll to position [736, 0]
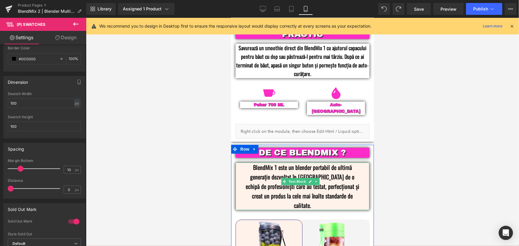
click at [242, 162] on div "BlendMix 1 este un blender portabil de ultimă generație dezvoltat în România de…" at bounding box center [302, 186] width 134 height 48
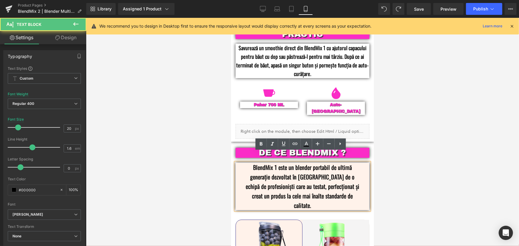
drag, startPoint x: 74, startPoint y: 35, endPoint x: 42, endPoint y: 86, distance: 60.3
click at [74, 35] on link "Design" at bounding box center [65, 37] width 43 height 13
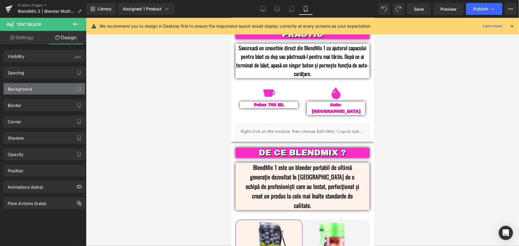
click at [35, 84] on div "Background" at bounding box center [45, 88] width 82 height 11
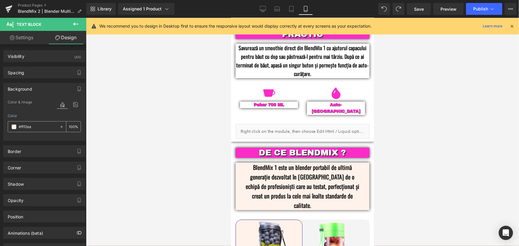
click at [41, 127] on input "text" at bounding box center [38, 127] width 38 height 7
type input "#fff2ea"
click at [426, 98] on div at bounding box center [302, 132] width 433 height 228
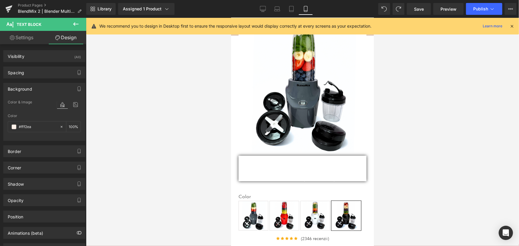
scroll to position [26, 0]
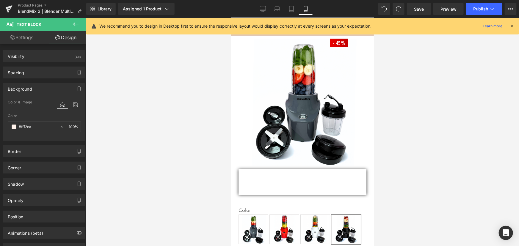
click at [297, 181] on div "BlendMix 2 | Blender Multifuncțional - Amestecă, Toacă și Macină | Smoothie, Su…" at bounding box center [302, 183] width 128 height 29
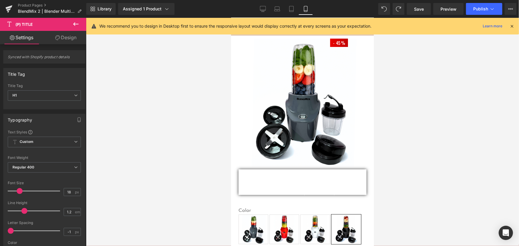
click at [67, 36] on link "Design" at bounding box center [65, 37] width 43 height 13
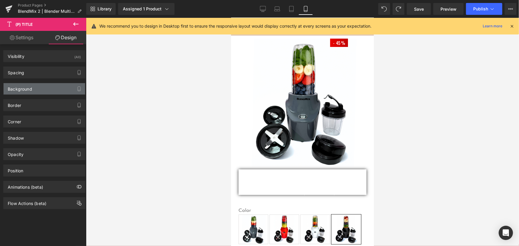
click at [26, 87] on div "Background" at bounding box center [20, 87] width 24 height 8
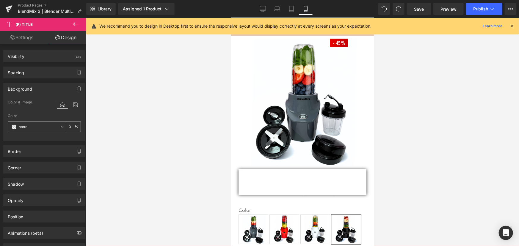
click at [29, 131] on div "none" at bounding box center [33, 127] width 51 height 10
click at [30, 125] on input "none" at bounding box center [38, 127] width 38 height 7
paste input "#fff2ea"
type input "#fff2ea"
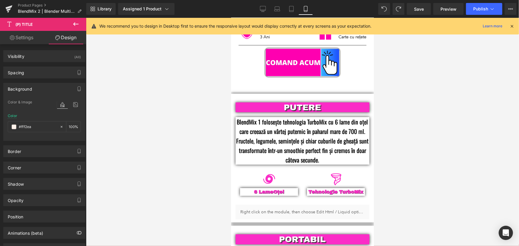
scroll to position [324, 0]
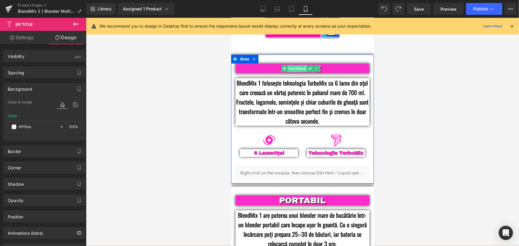
click at [299, 65] on span "Text Block" at bounding box center [297, 68] width 20 height 7
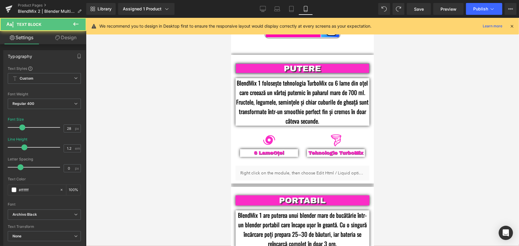
click at [74, 38] on link "Design" at bounding box center [65, 37] width 43 height 13
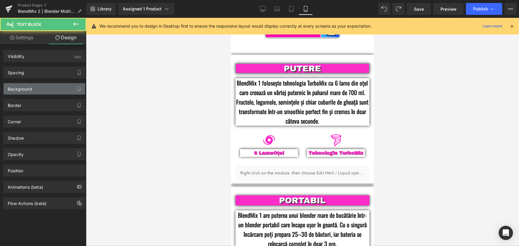
click at [35, 87] on div "Background" at bounding box center [45, 88] width 82 height 11
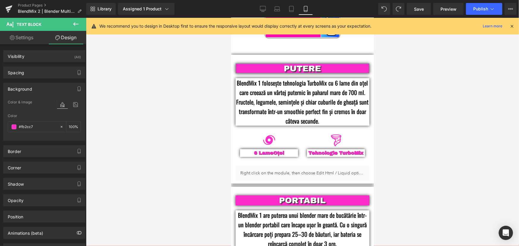
type input "#fb2cc7"
click at [417, 88] on div at bounding box center [302, 132] width 433 height 228
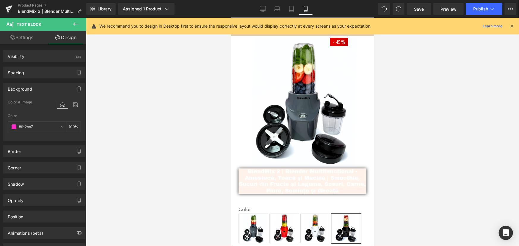
scroll to position [26, 0]
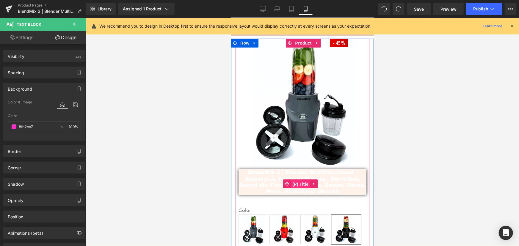
click at [299, 181] on span "(P) Title" at bounding box center [300, 184] width 19 height 9
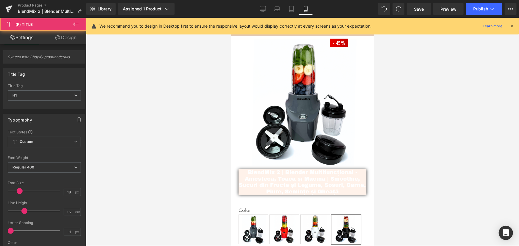
click at [69, 35] on link "Design" at bounding box center [65, 37] width 43 height 13
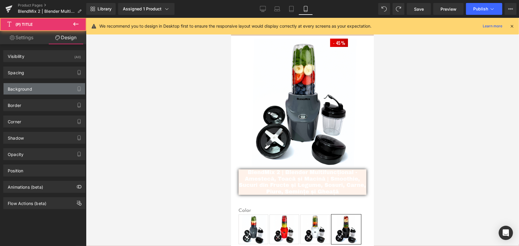
click at [32, 87] on div "Background" at bounding box center [45, 88] width 82 height 11
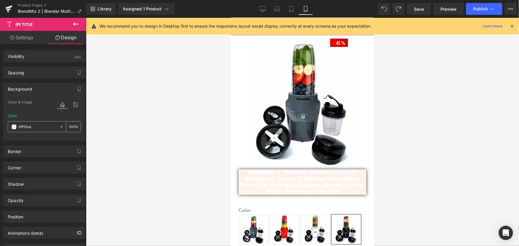
click at [42, 125] on input "#fff2ea" at bounding box center [38, 127] width 38 height 7
paste input "b2cc7"
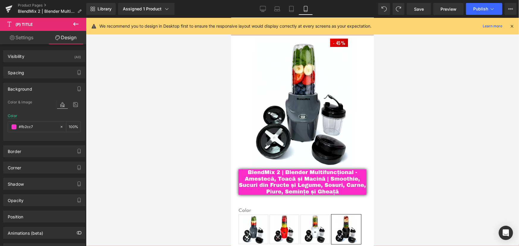
type input "#fb2cc7"
click at [431, 126] on div at bounding box center [302, 132] width 433 height 228
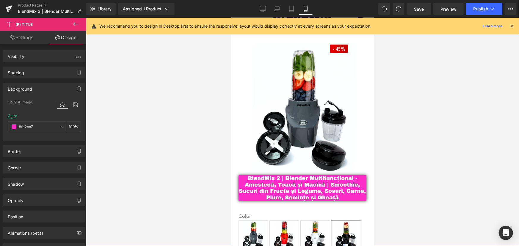
scroll to position [81, 0]
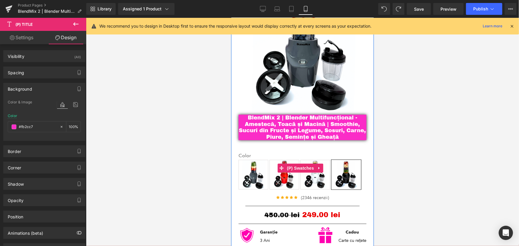
click at [279, 180] on span "Rosu" at bounding box center [284, 175] width 30 height 30
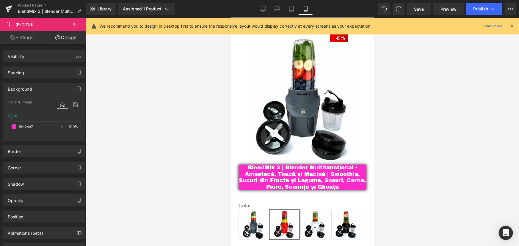
scroll to position [108, 0]
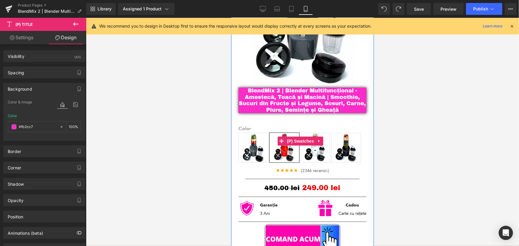
click at [251, 150] on span "Gray" at bounding box center [253, 148] width 30 height 30
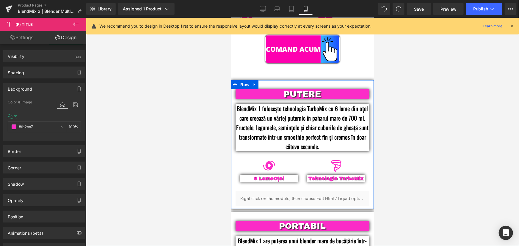
scroll to position [324, 0]
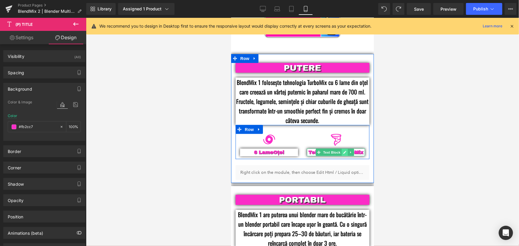
click at [343, 151] on icon at bounding box center [344, 153] width 3 height 4
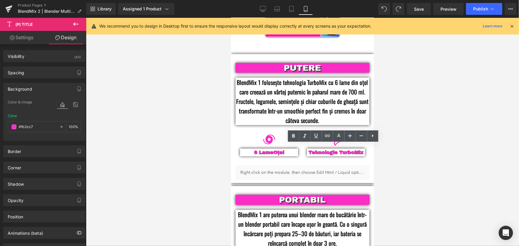
click at [431, 108] on div at bounding box center [302, 132] width 433 height 228
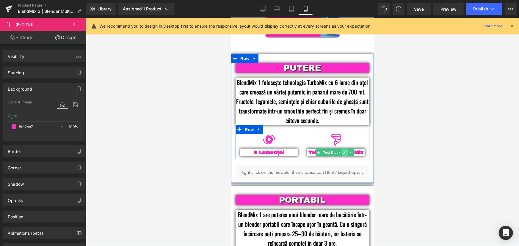
click at [343, 151] on icon at bounding box center [344, 153] width 3 height 4
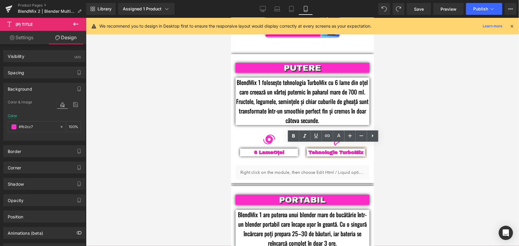
click at [346, 148] on p "Tehnologie TurboMix" at bounding box center [336, 152] width 58 height 8
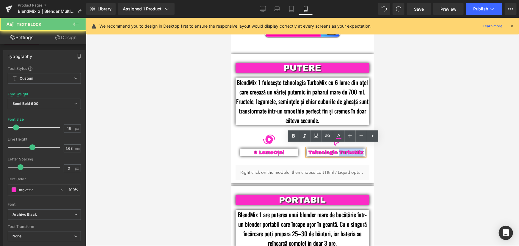
click at [346, 148] on p "Tehnologie TurboMix" at bounding box center [336, 152] width 58 height 8
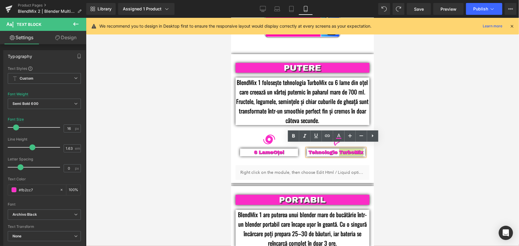
click at [424, 156] on div at bounding box center [302, 132] width 433 height 228
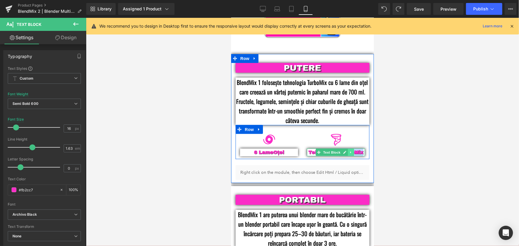
click at [350, 151] on icon at bounding box center [350, 153] width 3 height 4
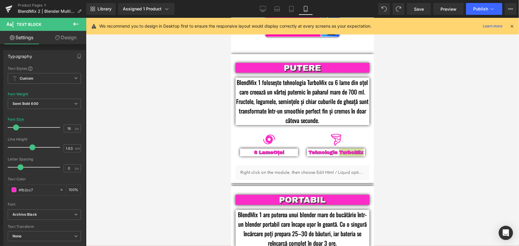
click at [407, 149] on div at bounding box center [302, 132] width 433 height 228
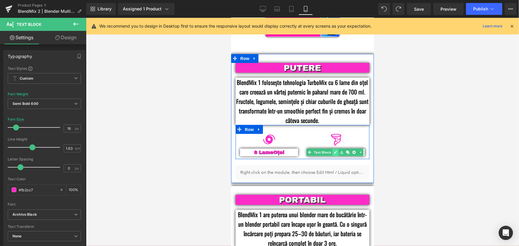
click at [334, 151] on icon at bounding box center [335, 152] width 3 height 3
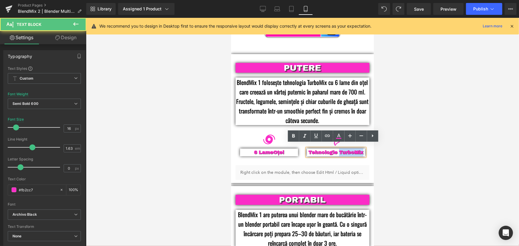
click at [340, 148] on p "Tehnologie TurboMix" at bounding box center [336, 152] width 58 height 8
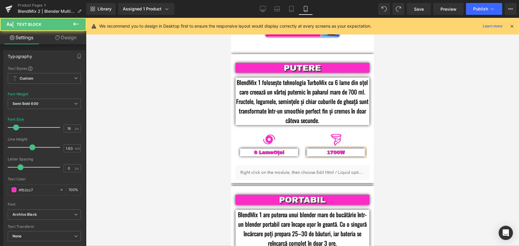
click at [336, 148] on p "1700W" at bounding box center [336, 152] width 58 height 8
click at [441, 114] on div at bounding box center [302, 132] width 433 height 228
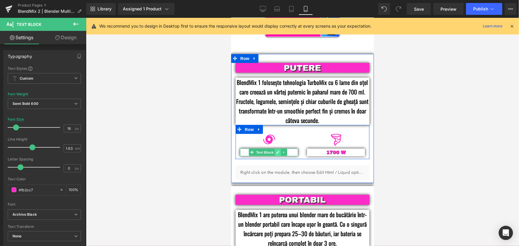
click at [278, 151] on icon at bounding box center [277, 153] width 3 height 4
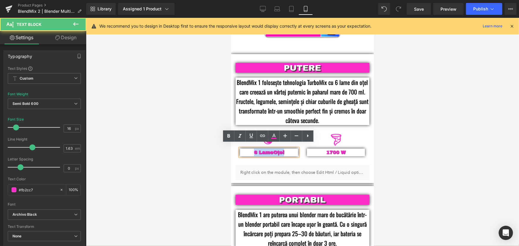
drag, startPoint x: 284, startPoint y: 148, endPoint x: 252, endPoint y: 147, distance: 32.7
click at [252, 148] on p "6 Lame Oțel" at bounding box center [269, 152] width 58 height 8
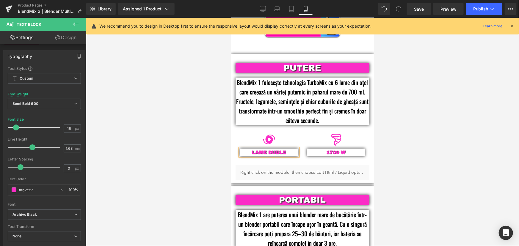
click at [394, 115] on div at bounding box center [302, 132] width 433 height 228
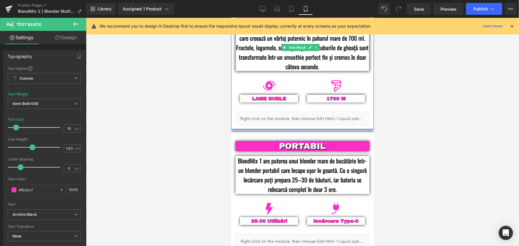
scroll to position [378, 0]
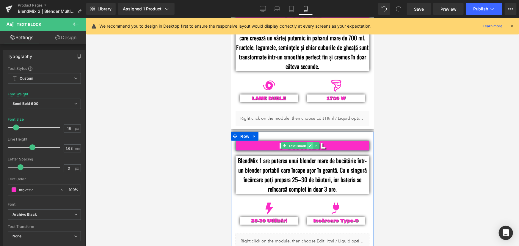
click at [309, 143] on link at bounding box center [310, 145] width 6 height 7
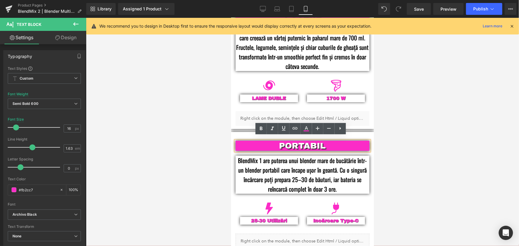
click at [319, 144] on p "PORTABIL" at bounding box center [302, 146] width 116 height 10
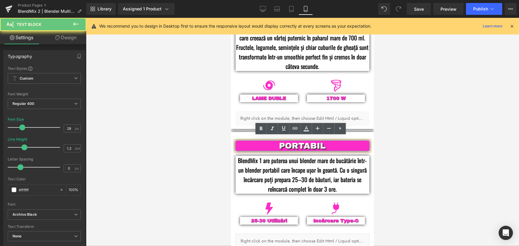
click at [309, 141] on p "PORTABIL" at bounding box center [302, 146] width 116 height 10
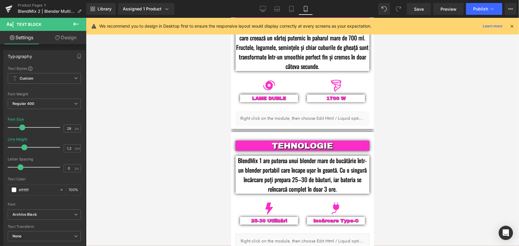
click at [426, 145] on div at bounding box center [302, 132] width 433 height 228
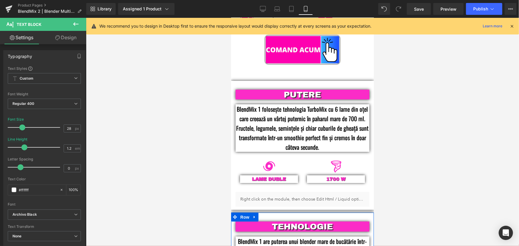
scroll to position [351, 0]
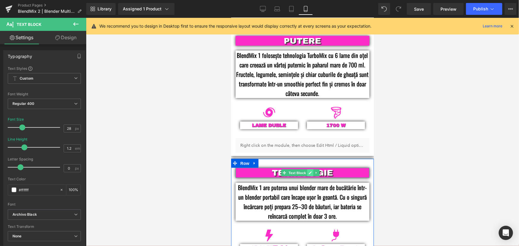
click at [309, 171] on icon at bounding box center [309, 172] width 3 height 3
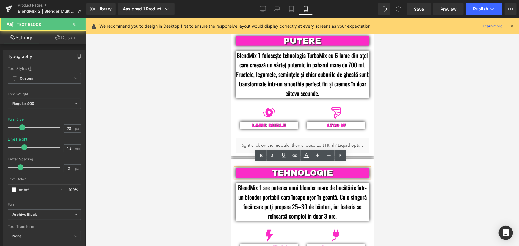
click at [312, 170] on p "TEHNOLOGIE" at bounding box center [302, 173] width 116 height 10
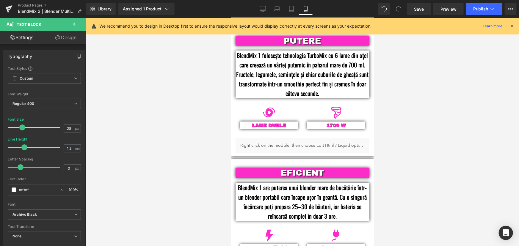
click at [419, 130] on div at bounding box center [302, 132] width 433 height 228
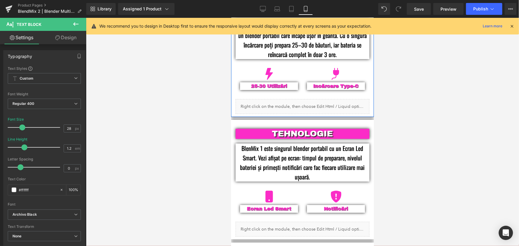
scroll to position [514, 0]
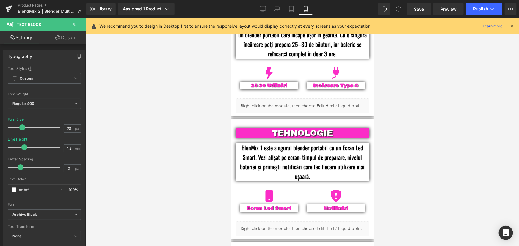
click at [305, 129] on div "TEHNOLOGIE Text Block" at bounding box center [302, 133] width 134 height 10
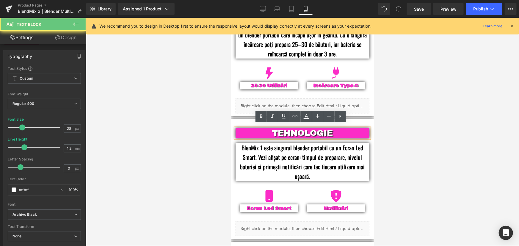
click at [304, 128] on p "TEHNOLOGIE" at bounding box center [302, 133] width 116 height 10
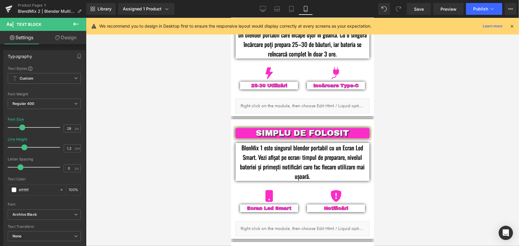
click at [431, 148] on div at bounding box center [302, 132] width 433 height 228
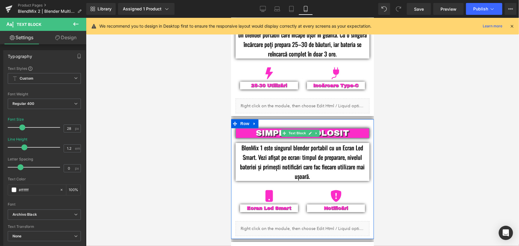
click at [266, 129] on p "SIMPLU DE FOLOSIT" at bounding box center [302, 133] width 116 height 10
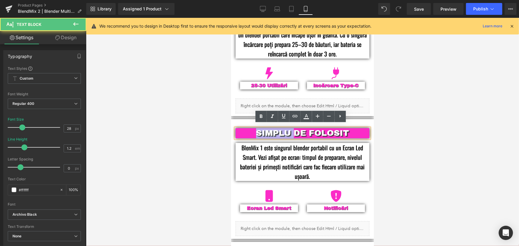
click at [266, 129] on p "SIMPLU DE FOLOSIT" at bounding box center [302, 133] width 116 height 10
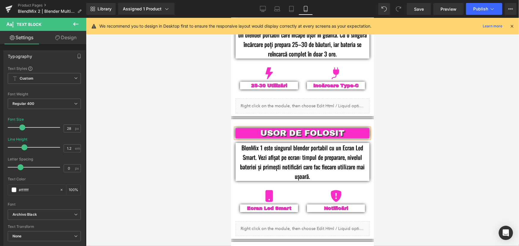
click at [399, 125] on div at bounding box center [302, 132] width 433 height 228
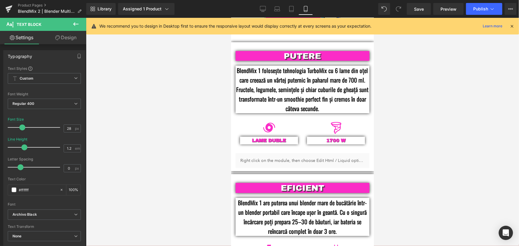
scroll to position [351, 0]
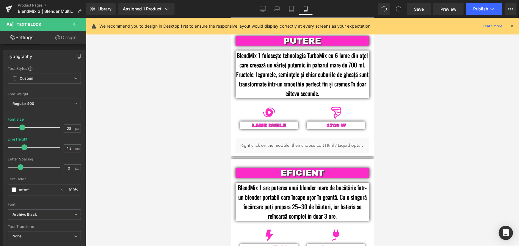
click at [428, 154] on div at bounding box center [302, 132] width 433 height 228
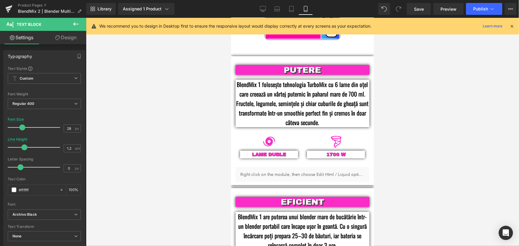
scroll to position [324, 0]
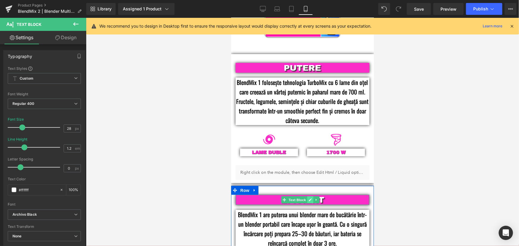
click at [310, 198] on link at bounding box center [310, 199] width 6 height 7
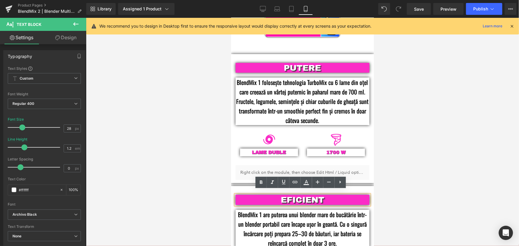
click at [301, 196] on p "EFICIENT" at bounding box center [302, 200] width 116 height 10
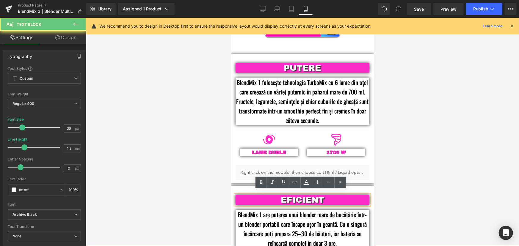
click at [301, 196] on p "EFICIENT" at bounding box center [302, 200] width 116 height 10
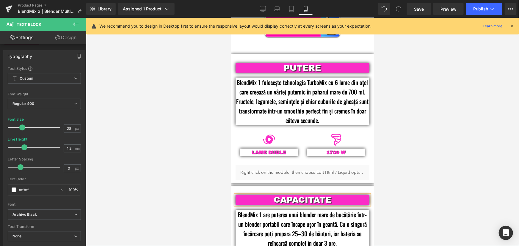
click at [423, 176] on div at bounding box center [302, 132] width 433 height 228
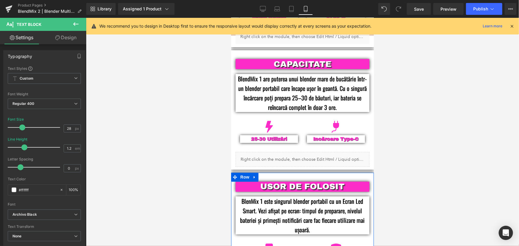
scroll to position [460, 0]
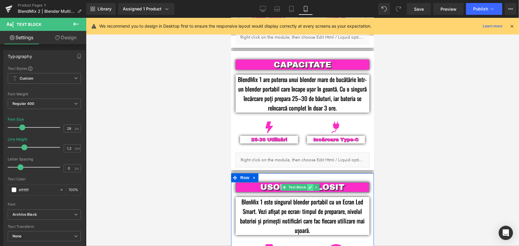
click at [308, 186] on icon at bounding box center [309, 188] width 3 height 4
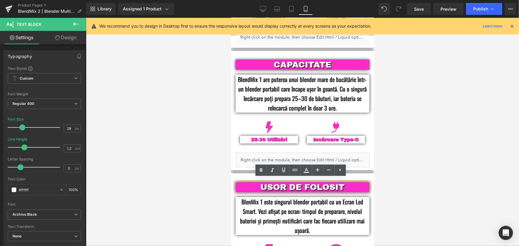
click at [309, 183] on p "USOR DE FOLOSIT" at bounding box center [302, 187] width 116 height 10
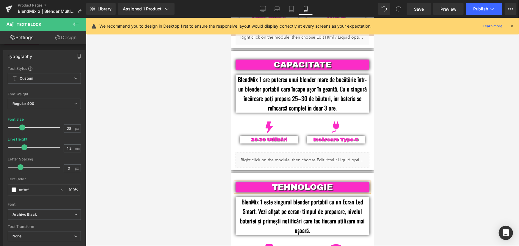
click at [425, 119] on div at bounding box center [302, 132] width 433 height 228
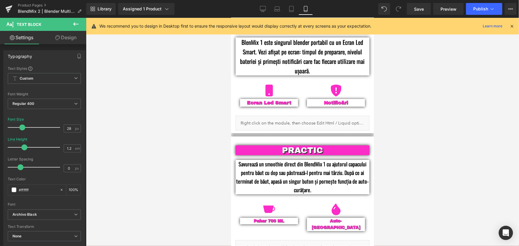
scroll to position [622, 0]
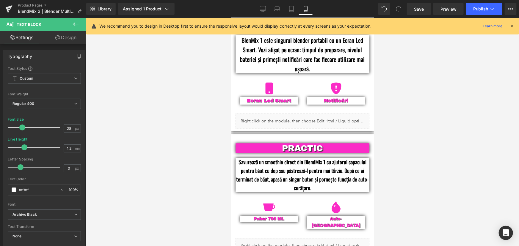
click at [307, 143] on div "PRACTIC Text Block" at bounding box center [302, 148] width 134 height 10
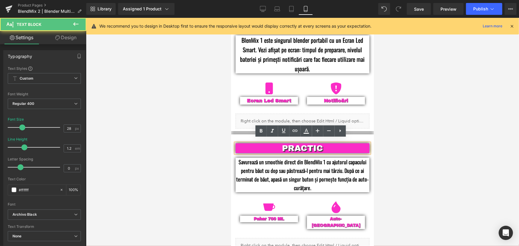
click at [305, 145] on p "PRACTIC" at bounding box center [302, 148] width 116 height 10
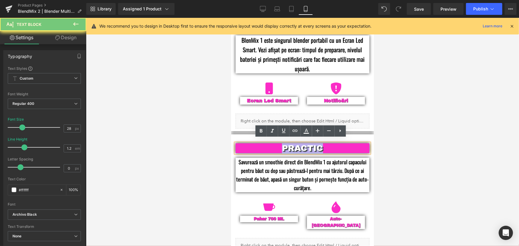
click at [305, 145] on p "PRACTIC" at bounding box center [302, 148] width 116 height 10
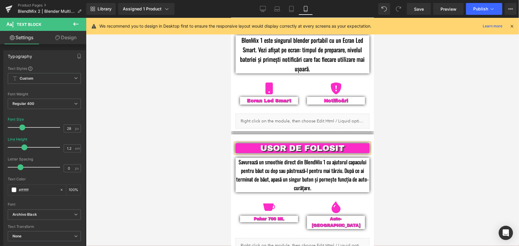
click at [386, 131] on div at bounding box center [302, 132] width 433 height 228
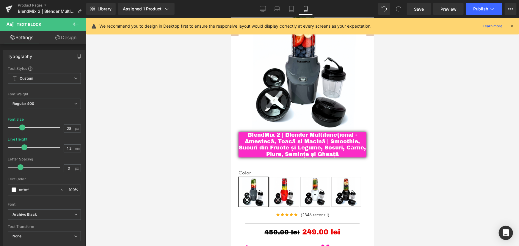
scroll to position [45, 0]
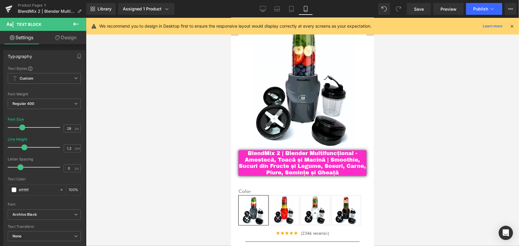
click at [513, 28] on icon at bounding box center [511, 25] width 5 height 5
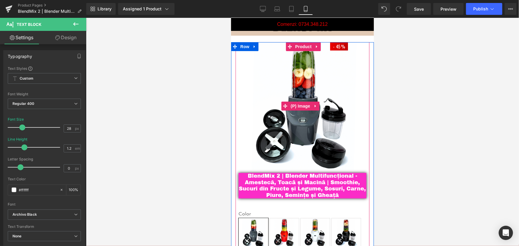
scroll to position [0, 0]
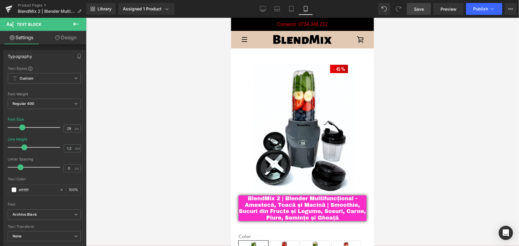
click at [424, 7] on span "Save" at bounding box center [419, 9] width 10 height 6
click at [264, 10] on icon at bounding box center [263, 9] width 6 height 6
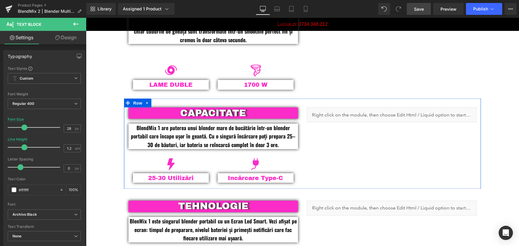
scroll to position [487, 0]
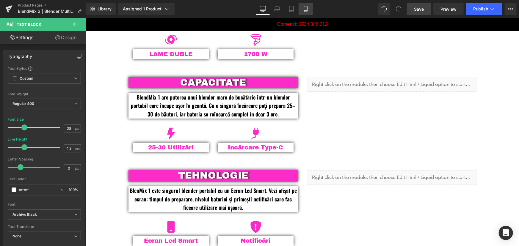
click at [306, 7] on icon at bounding box center [306, 9] width 6 height 6
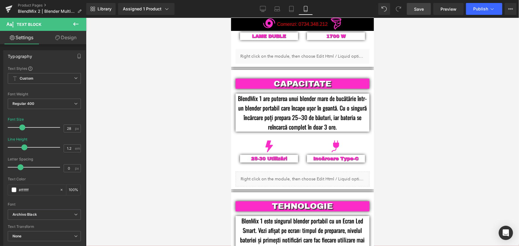
scroll to position [444, 0]
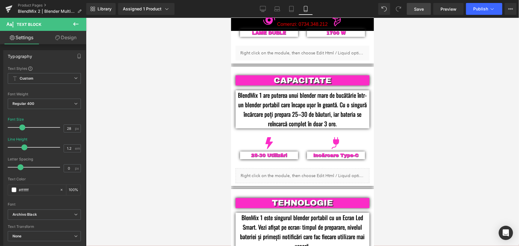
click at [275, 152] on div "25-30 Utilizări Text Block" at bounding box center [269, 156] width 58 height 8
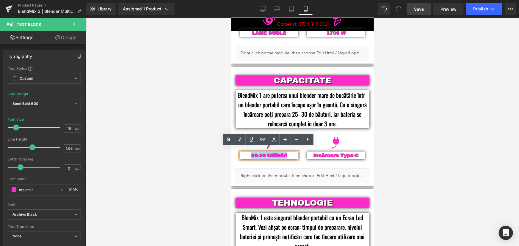
drag, startPoint x: 287, startPoint y: 152, endPoint x: 249, endPoint y: 151, distance: 38.4
click at [249, 152] on p "25-30 Utilizări" at bounding box center [269, 156] width 58 height 8
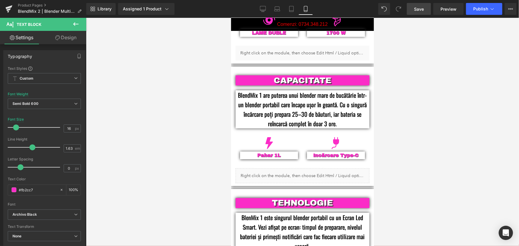
drag, startPoint x: 416, startPoint y: 131, endPoint x: 412, endPoint y: 130, distance: 4.2
click at [415, 131] on div at bounding box center [302, 132] width 433 height 228
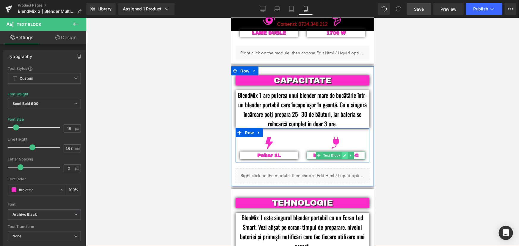
click at [343, 154] on icon at bounding box center [344, 155] width 3 height 3
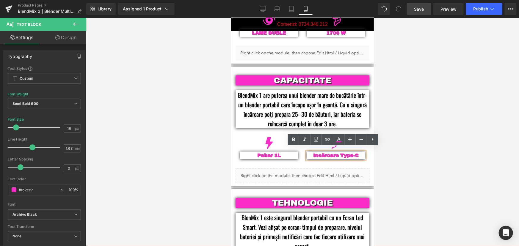
click at [352, 152] on p "Incărcare Type-C" at bounding box center [336, 156] width 58 height 8
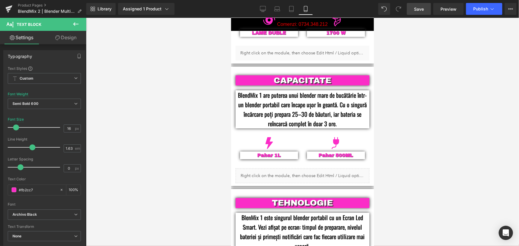
click at [434, 146] on div at bounding box center [302, 132] width 433 height 228
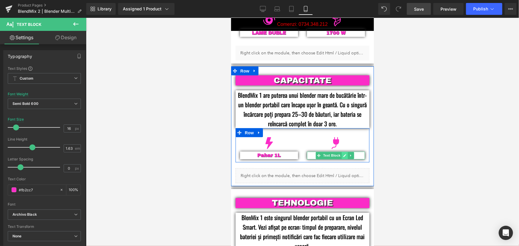
click at [343, 154] on icon at bounding box center [344, 156] width 3 height 4
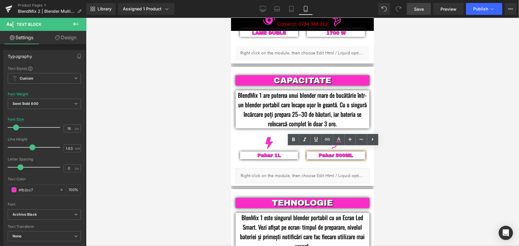
click at [342, 152] on p "Pahar 500ML" at bounding box center [336, 156] width 58 height 8
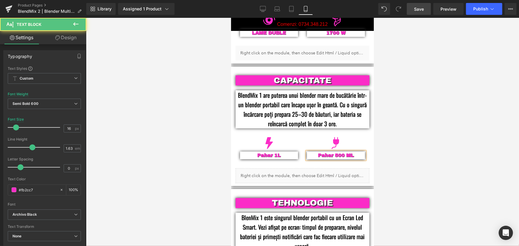
click at [434, 161] on div at bounding box center [302, 132] width 433 height 228
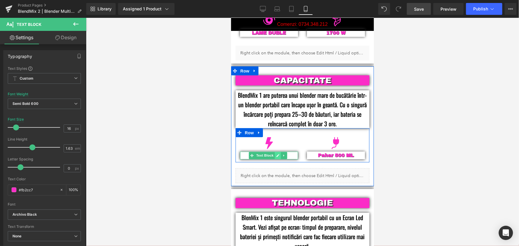
click at [276, 154] on icon at bounding box center [277, 156] width 3 height 4
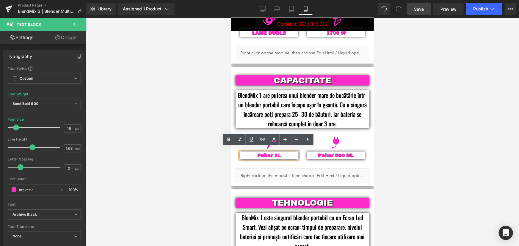
click at [275, 152] on p "Pahar 1L" at bounding box center [269, 156] width 58 height 8
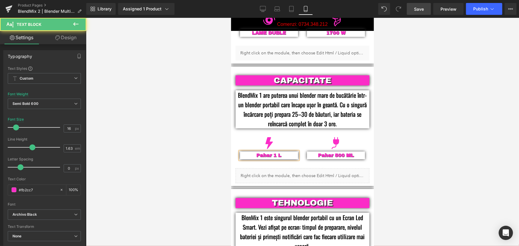
click at [441, 135] on div at bounding box center [302, 132] width 433 height 228
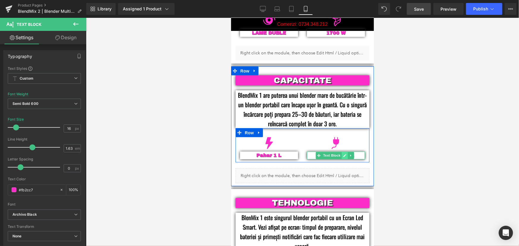
click at [343, 154] on icon at bounding box center [344, 155] width 3 height 3
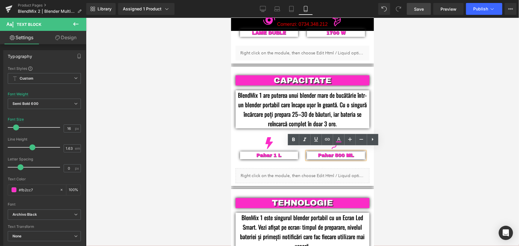
click at [344, 152] on p "Pahar 500 ML" at bounding box center [336, 156] width 58 height 8
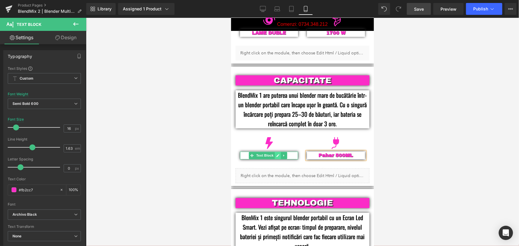
click at [276, 154] on icon at bounding box center [277, 156] width 3 height 4
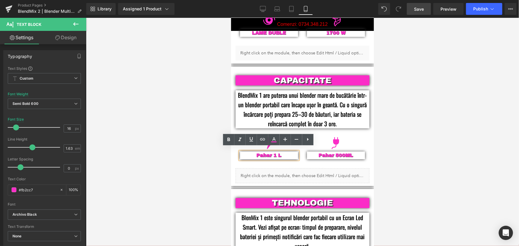
click at [276, 152] on p "Pahar 1 L" at bounding box center [269, 156] width 58 height 8
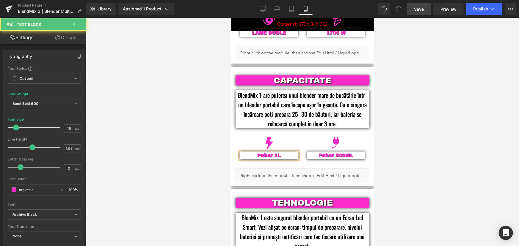
click at [419, 128] on div at bounding box center [302, 132] width 433 height 228
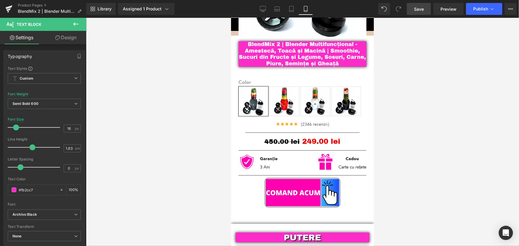
scroll to position [146, 0]
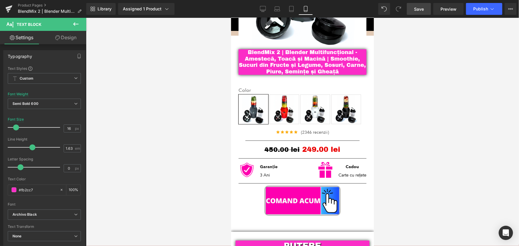
click at [445, 114] on div at bounding box center [302, 132] width 433 height 228
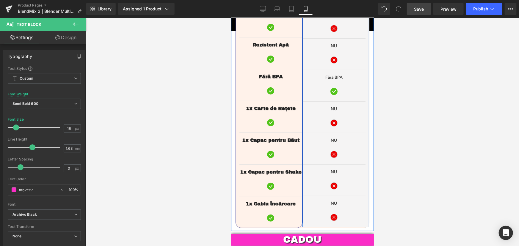
scroll to position [1209, 0]
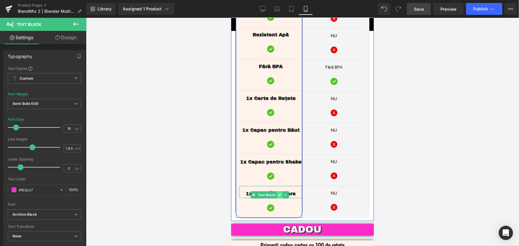
click at [278, 193] on icon at bounding box center [279, 195] width 3 height 4
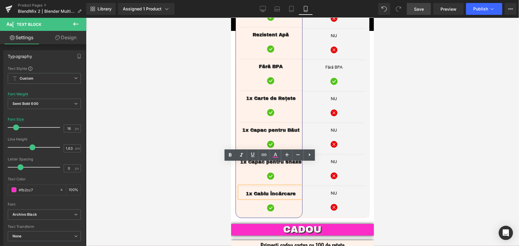
click at [292, 191] on span "1x Cablu Încărcare" at bounding box center [270, 193] width 50 height 5
drag, startPoint x: 294, startPoint y: 171, endPoint x: 246, endPoint y: 172, distance: 48.2
click at [246, 190] on p "1x Cablu Încărcare" at bounding box center [270, 193] width 63 height 7
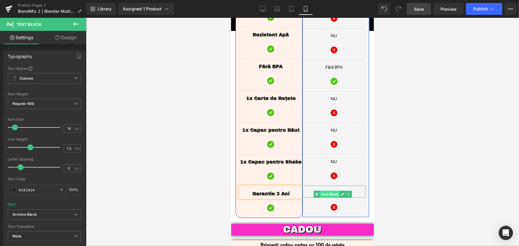
click at [331, 191] on span "Text Block" at bounding box center [330, 194] width 20 height 7
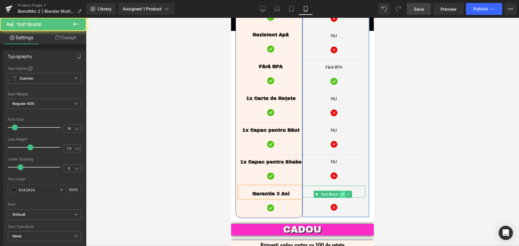
click at [341, 192] on icon at bounding box center [342, 194] width 3 height 4
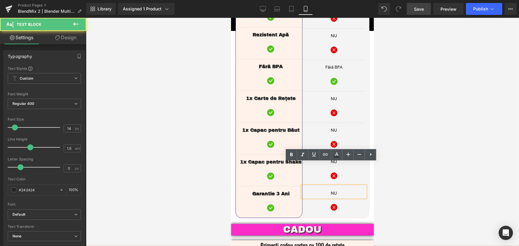
click at [331, 190] on p "NU" at bounding box center [333, 193] width 63 height 6
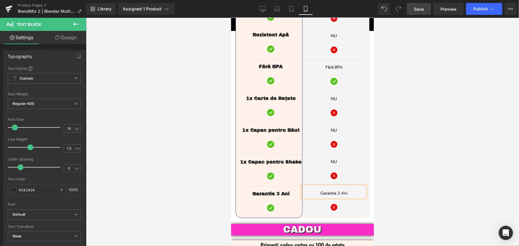
click at [415, 134] on div at bounding box center [302, 132] width 433 height 228
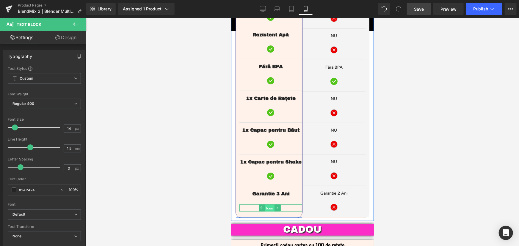
click at [267, 205] on span "Icon" at bounding box center [270, 208] width 10 height 7
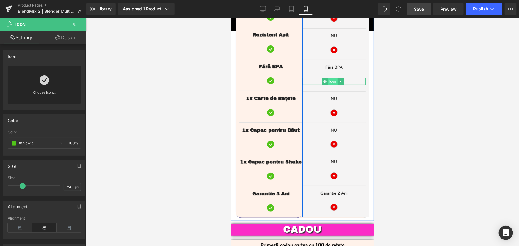
click at [328, 78] on span "Icon" at bounding box center [333, 81] width 10 height 7
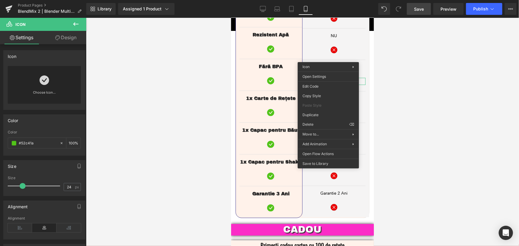
click at [410, 97] on div at bounding box center [302, 132] width 433 height 228
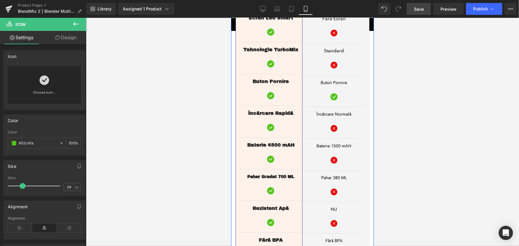
scroll to position [1047, 0]
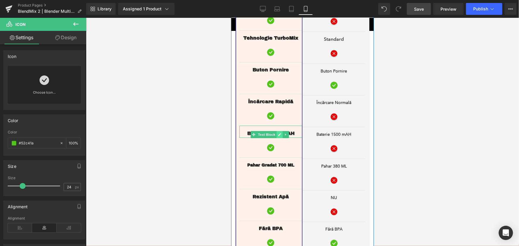
click at [281, 131] on link at bounding box center [279, 134] width 6 height 7
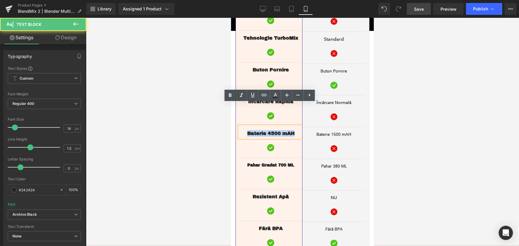
drag, startPoint x: 294, startPoint y: 110, endPoint x: 243, endPoint y: 109, distance: 50.3
click at [243, 126] on div "Baterie 4500 mAH" at bounding box center [270, 132] width 63 height 12
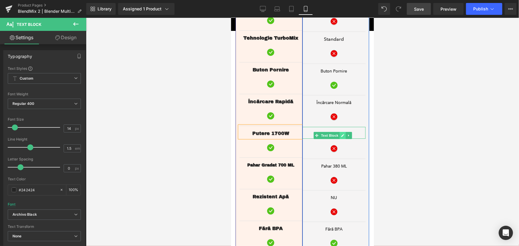
click at [341, 134] on icon at bounding box center [342, 135] width 3 height 3
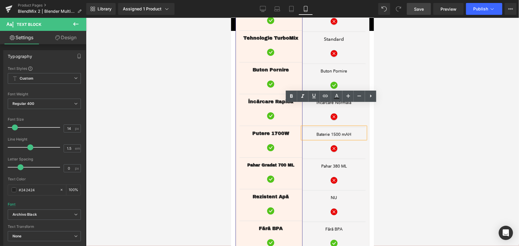
click at [347, 131] on p "Baterie 1500 mAH" at bounding box center [333, 134] width 63 height 6
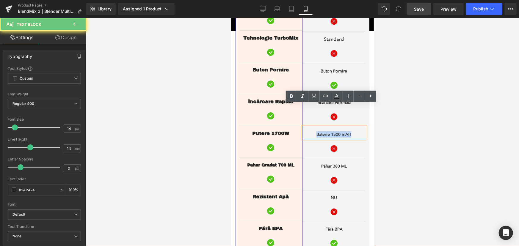
drag, startPoint x: 336, startPoint y: 109, endPoint x: 305, endPoint y: 115, distance: 32.2
click at [305, 131] on p "Baterie 1500 mAH" at bounding box center [333, 134] width 63 height 6
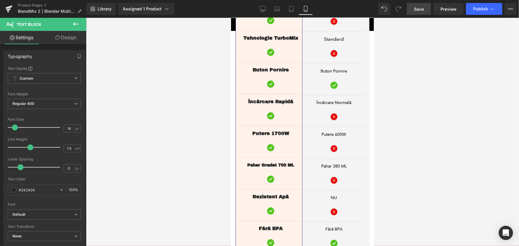
click at [409, 115] on div at bounding box center [302, 132] width 433 height 228
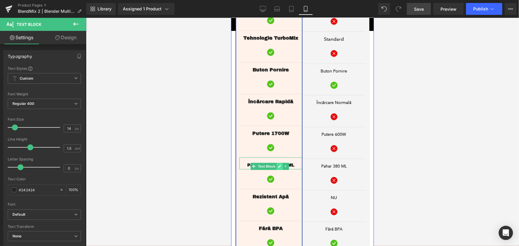
click at [280, 165] on icon at bounding box center [279, 166] width 3 height 3
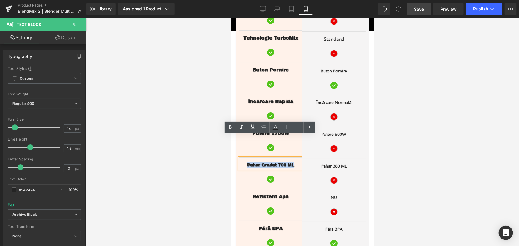
drag, startPoint x: 294, startPoint y: 143, endPoint x: 245, endPoint y: 144, distance: 48.5
click at [245, 162] on p "Pahar Gradat 700 ML" at bounding box center [270, 165] width 63 height 6
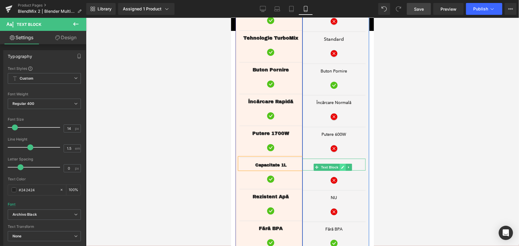
click at [341, 165] on icon at bounding box center [342, 167] width 3 height 4
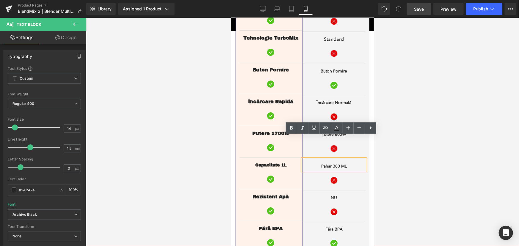
click at [344, 163] on p "Pahar 380 ML" at bounding box center [333, 166] width 63 height 6
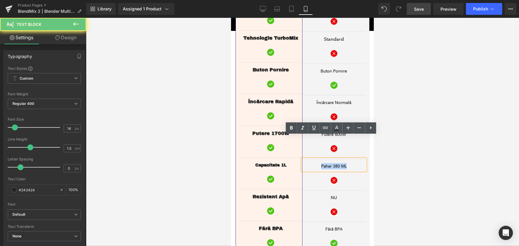
drag, startPoint x: 340, startPoint y: 145, endPoint x: 317, endPoint y: 144, distance: 22.9
click at [317, 163] on p "Pahar 380 ML" at bounding box center [333, 166] width 63 height 6
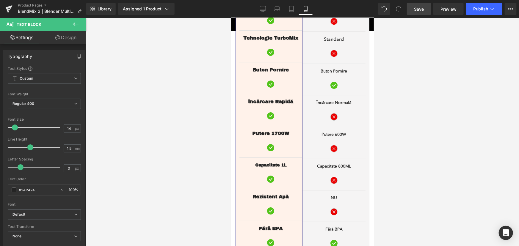
click at [440, 135] on div at bounding box center [302, 132] width 433 height 228
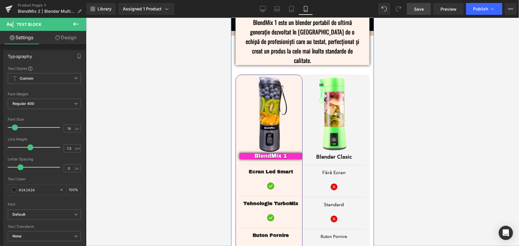
scroll to position [868, 0]
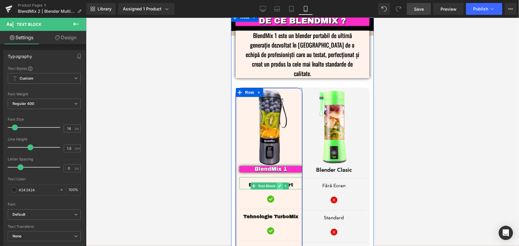
click at [278, 184] on icon at bounding box center [279, 186] width 3 height 4
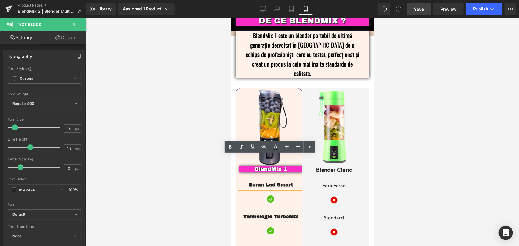
click at [287, 182] on span "Ecran Led Smart" at bounding box center [270, 184] width 44 height 5
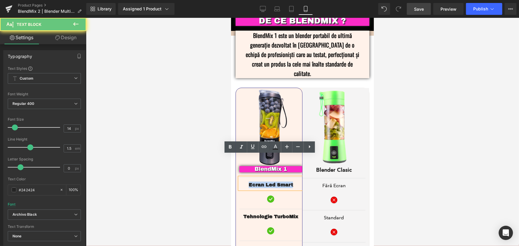
drag, startPoint x: 294, startPoint y: 163, endPoint x: 247, endPoint y: 163, distance: 47.0
click at [247, 181] on p "Ecran Led Smart" at bounding box center [270, 184] width 63 height 7
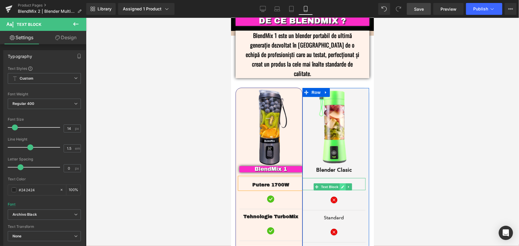
click at [341, 185] on icon at bounding box center [342, 186] width 3 height 3
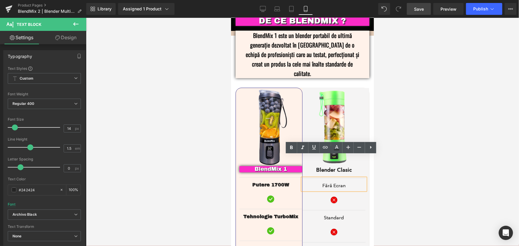
click at [330, 183] on span "Fără Ecran" at bounding box center [333, 186] width 23 height 6
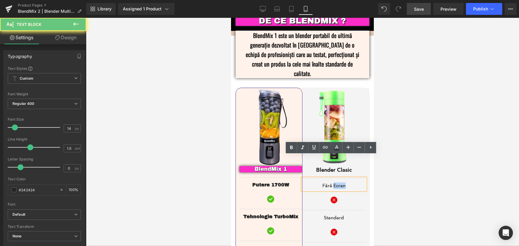
click at [330, 183] on span "Fără Ecran" at bounding box center [333, 186] width 23 height 6
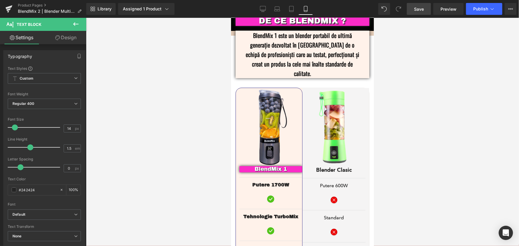
click at [444, 156] on div at bounding box center [302, 132] width 433 height 228
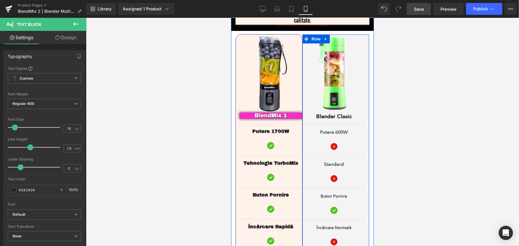
scroll to position [922, 0]
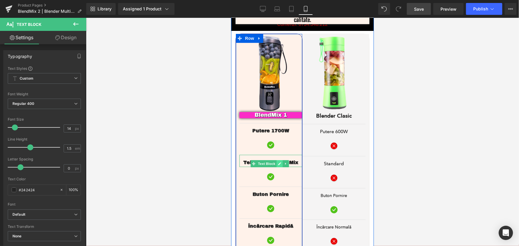
click at [281, 162] on icon at bounding box center [279, 164] width 3 height 4
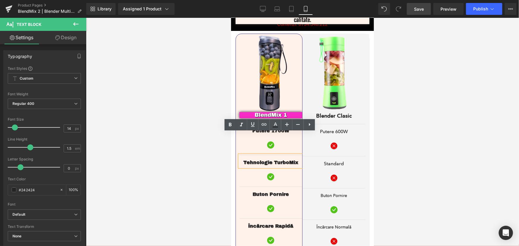
click at [290, 160] on span "Tehnologie TurboMix" at bounding box center [270, 162] width 55 height 5
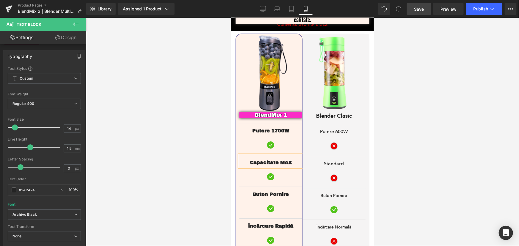
click at [285, 160] on span "Capacitate MAX" at bounding box center [271, 162] width 42 height 5
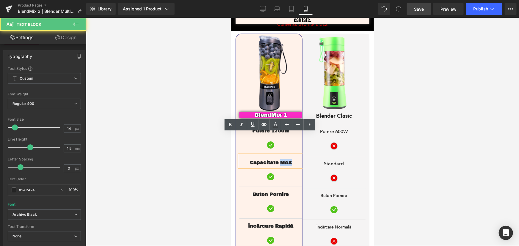
click at [285, 160] on span "Capacitate MAX" at bounding box center [271, 162] width 42 height 5
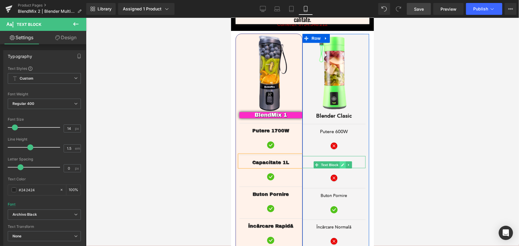
click at [339, 161] on link at bounding box center [342, 164] width 6 height 7
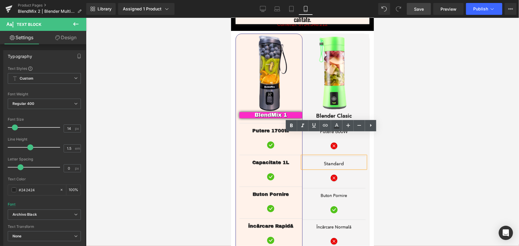
click at [333, 160] on p "Standard" at bounding box center [333, 163] width 63 height 7
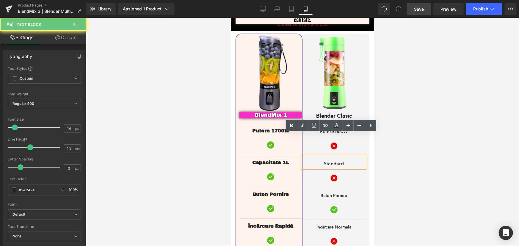
click at [333, 160] on p "Standard" at bounding box center [333, 163] width 63 height 7
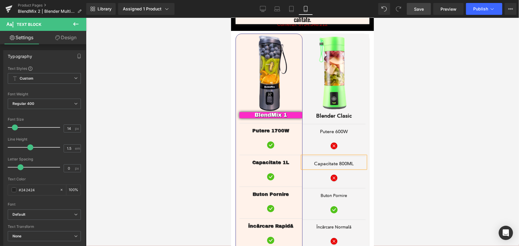
click at [419, 103] on div at bounding box center [302, 132] width 433 height 228
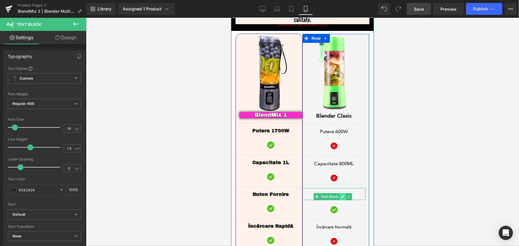
click at [342, 193] on link at bounding box center [342, 196] width 6 height 7
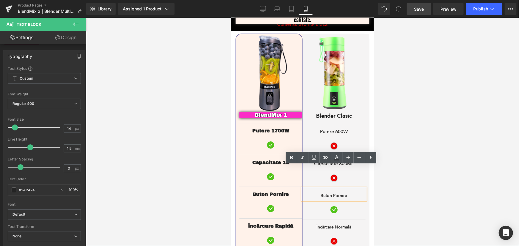
click at [344, 192] on p "Buton Pornire" at bounding box center [333, 195] width 63 height 6
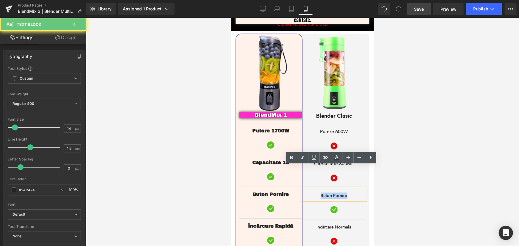
drag, startPoint x: 349, startPoint y: 173, endPoint x: 317, endPoint y: 174, distance: 31.9
click at [317, 192] on p "Buton Pornire" at bounding box center [333, 195] width 63 height 6
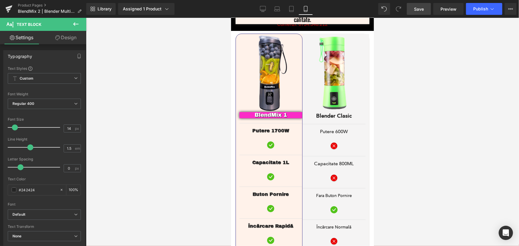
click at [393, 180] on div at bounding box center [302, 132] width 433 height 228
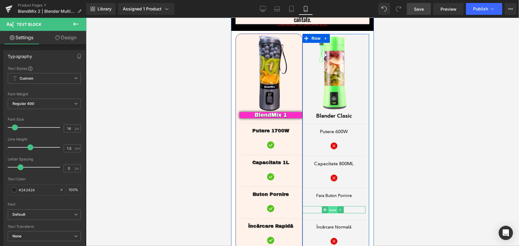
click at [330, 206] on span "Icon" at bounding box center [333, 209] width 10 height 7
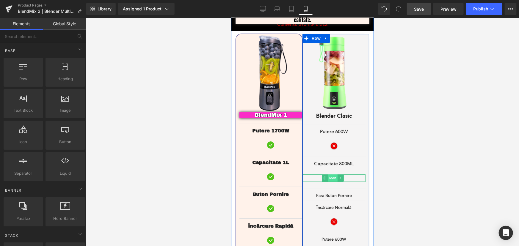
click at [332, 174] on span "Icon" at bounding box center [333, 177] width 10 height 7
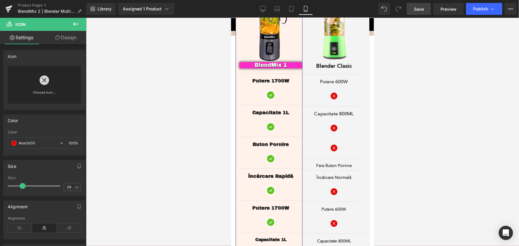
scroll to position [972, 0]
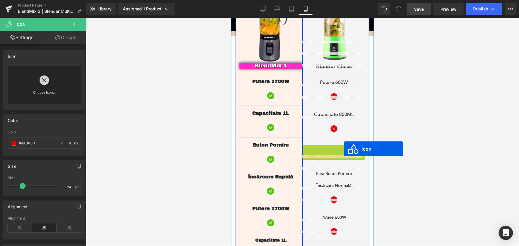
drag, startPoint x: 324, startPoint y: 126, endPoint x: 344, endPoint y: 148, distance: 30.4
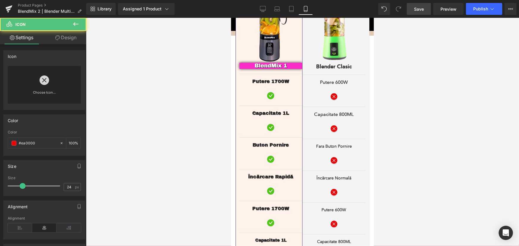
click at [452, 111] on div at bounding box center [302, 132] width 433 height 228
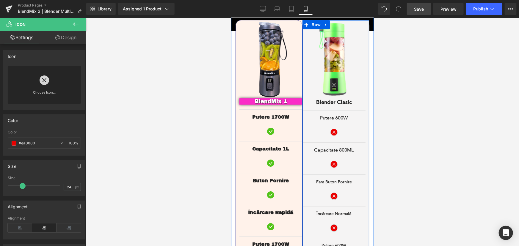
scroll to position [944, 0]
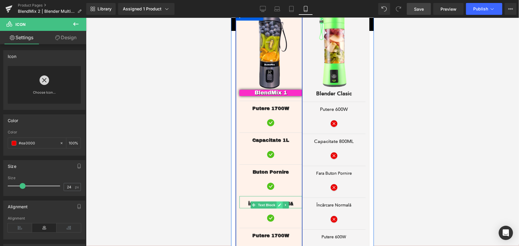
click at [282, 201] on link at bounding box center [279, 204] width 6 height 7
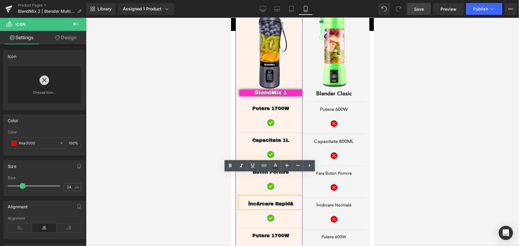
click at [431, 143] on div at bounding box center [302, 132] width 433 height 228
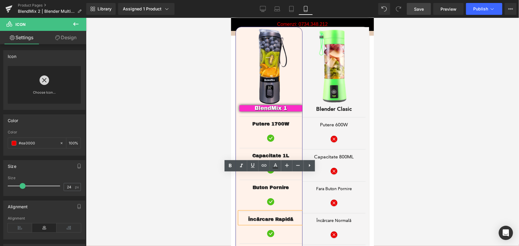
scroll to position [917, 0]
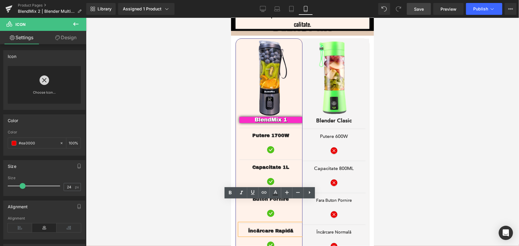
click at [395, 150] on div at bounding box center [302, 132] width 433 height 228
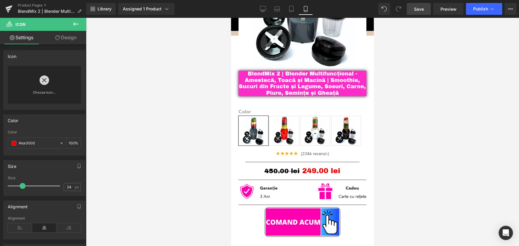
scroll to position [120, 0]
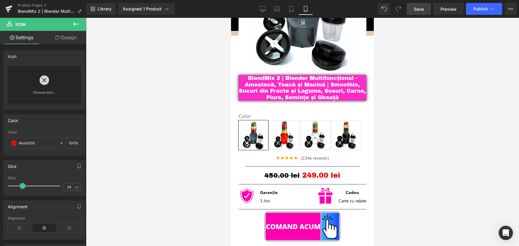
click at [455, 122] on div at bounding box center [302, 132] width 433 height 228
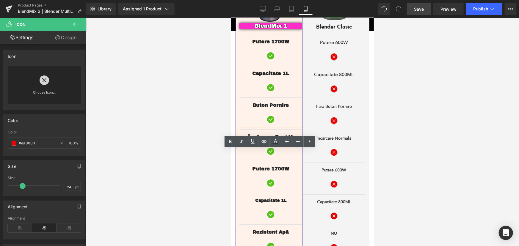
scroll to position [1013, 0]
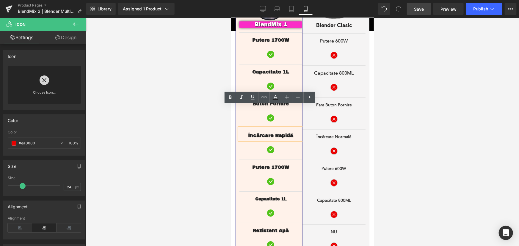
click at [448, 146] on div at bounding box center [302, 132] width 433 height 228
click at [191, 128] on div at bounding box center [302, 132] width 433 height 228
click at [269, 146] on span "Icon" at bounding box center [270, 149] width 10 height 7
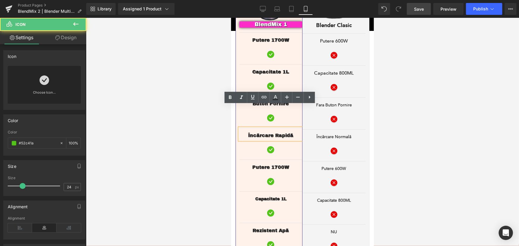
click at [279, 133] on span "Încărcare Rapidă" at bounding box center [270, 135] width 45 height 5
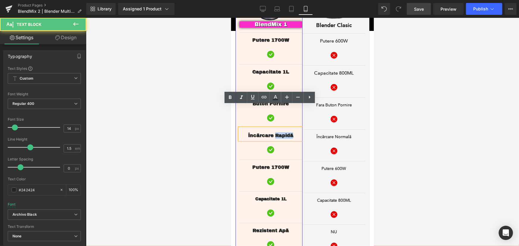
click at [279, 133] on span "Încărcare Rapidă" at bounding box center [270, 135] width 45 height 5
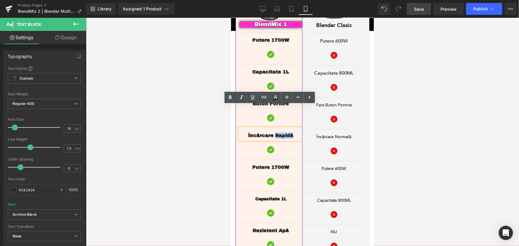
click at [297, 132] on p "Încărcare Rapidă" at bounding box center [270, 135] width 63 height 7
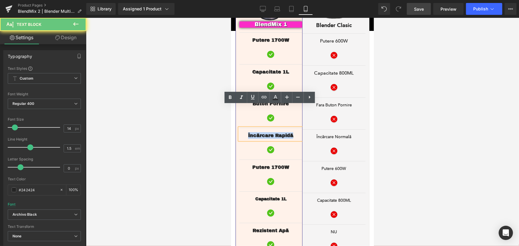
drag, startPoint x: 295, startPoint y: 112, endPoint x: 245, endPoint y: 115, distance: 50.7
click at [245, 132] on p "Încărcare Rapidă" at bounding box center [270, 135] width 63 height 7
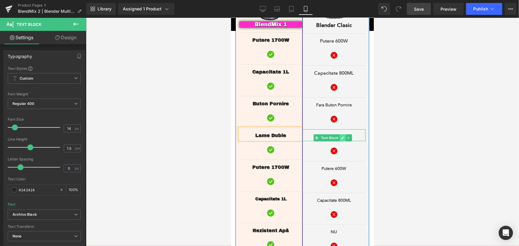
click at [341, 137] on icon at bounding box center [342, 138] width 3 height 3
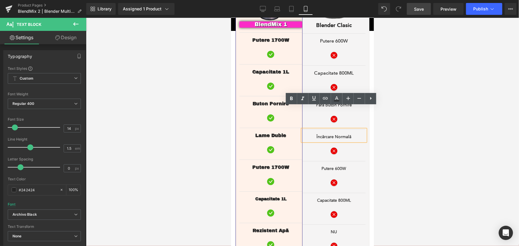
click at [350, 134] on p "Încărcare Normală" at bounding box center [333, 137] width 63 height 6
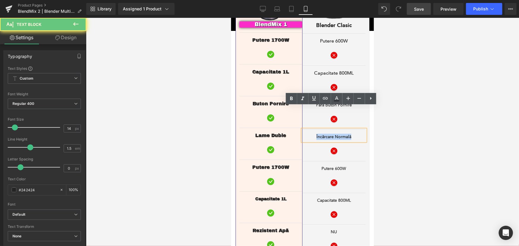
drag, startPoint x: 338, startPoint y: 114, endPoint x: 304, endPoint y: 113, distance: 33.6
click at [304, 134] on p "Încărcare Normală" at bounding box center [333, 137] width 63 height 6
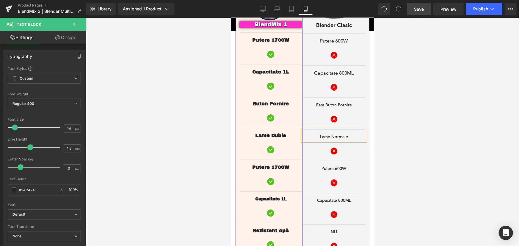
click at [423, 107] on div at bounding box center [302, 132] width 433 height 228
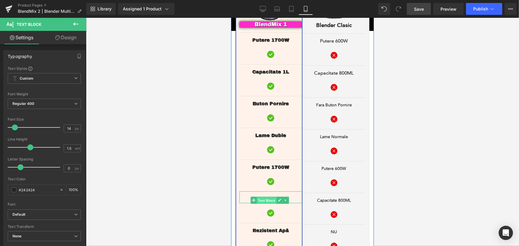
click at [268, 197] on span "Text Block" at bounding box center [266, 200] width 20 height 7
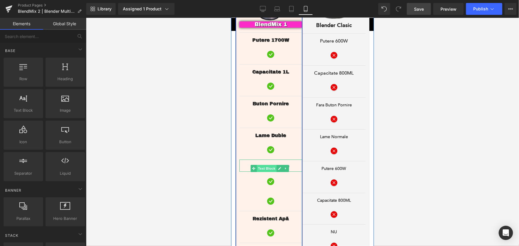
click at [267, 165] on span "Text Block" at bounding box center [266, 168] width 20 height 7
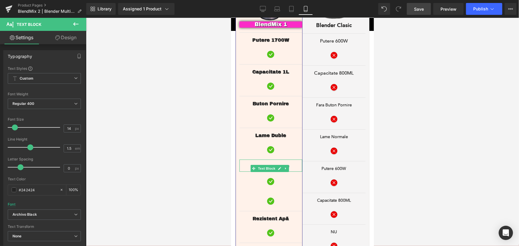
drag, startPoint x: 495, startPoint y: 209, endPoint x: 266, endPoint y: 186, distance: 230.2
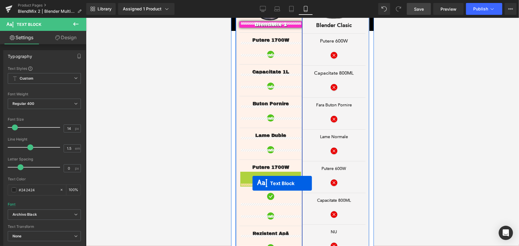
drag, startPoint x: 252, startPoint y: 157, endPoint x: 254, endPoint y: 187, distance: 29.5
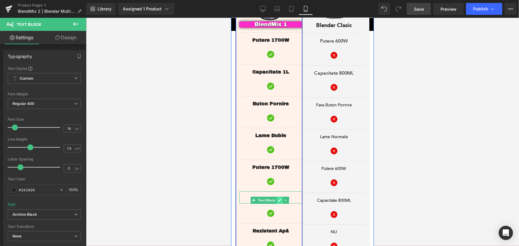
click at [279, 199] on icon at bounding box center [279, 200] width 3 height 3
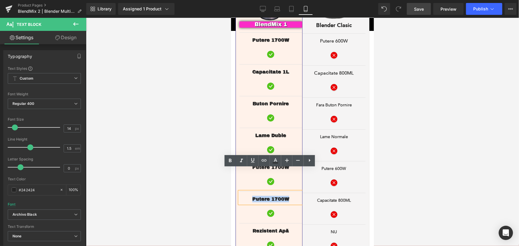
drag, startPoint x: 290, startPoint y: 176, endPoint x: 251, endPoint y: 176, distance: 39.3
click at [251, 191] on div "Putere 1700W" at bounding box center [270, 197] width 63 height 12
click at [417, 113] on div at bounding box center [302, 132] width 433 height 228
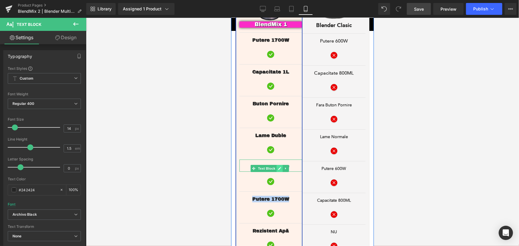
click at [279, 167] on icon at bounding box center [279, 169] width 3 height 4
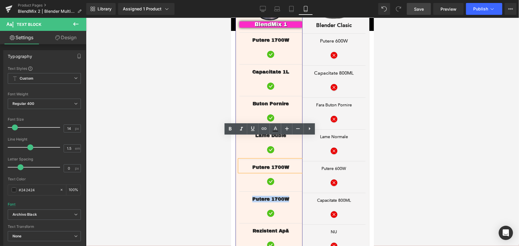
click at [286, 164] on span "Putere 1700W" at bounding box center [270, 166] width 37 height 5
drag, startPoint x: 292, startPoint y: 145, endPoint x: 252, endPoint y: 147, distance: 40.2
click at [252, 159] on div "Putere 1700W" at bounding box center [270, 165] width 63 height 12
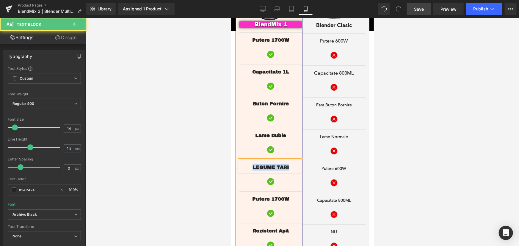
drag, startPoint x: 290, startPoint y: 145, endPoint x: 249, endPoint y: 145, distance: 41.0
click at [249, 159] on div "LEGUME TARI" at bounding box center [270, 165] width 63 height 12
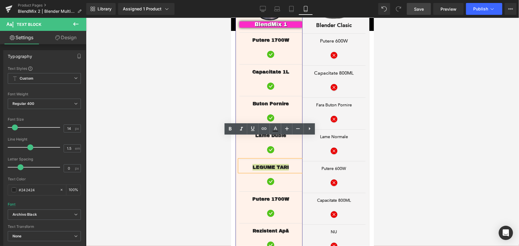
click at [390, 116] on div at bounding box center [302, 132] width 433 height 228
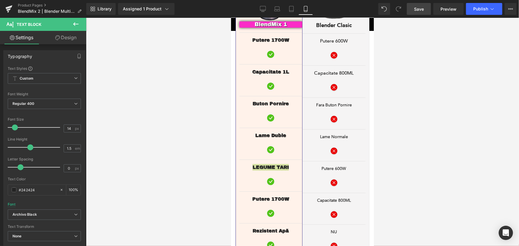
click at [398, 115] on div at bounding box center [302, 132] width 433 height 228
click at [227, 140] on div at bounding box center [302, 132] width 433 height 228
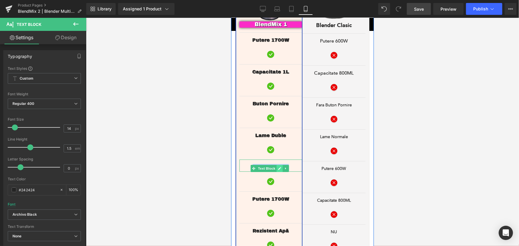
click at [278, 167] on icon at bounding box center [279, 168] width 3 height 3
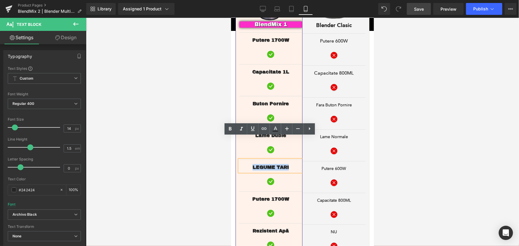
click at [287, 164] on span "LEGUME TARI" at bounding box center [270, 166] width 36 height 5
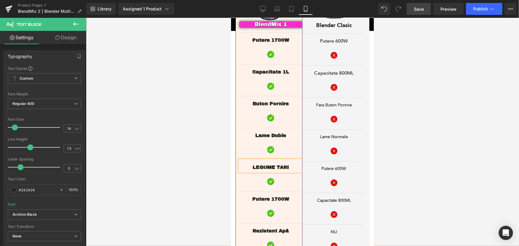
click at [201, 94] on div at bounding box center [302, 132] width 433 height 228
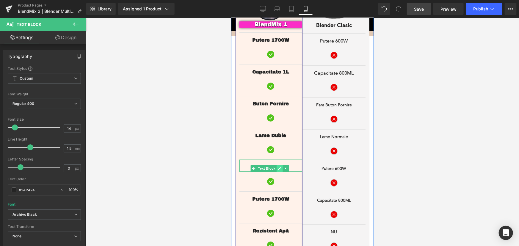
click at [279, 167] on icon at bounding box center [279, 168] width 3 height 3
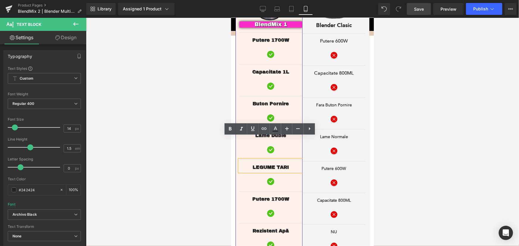
click at [290, 159] on div "LEGUME TARI" at bounding box center [270, 165] width 63 height 12
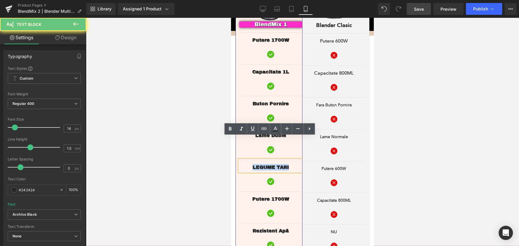
drag, startPoint x: 291, startPoint y: 143, endPoint x: 246, endPoint y: 140, distance: 45.3
click at [246, 159] on div "LEGUME TARI" at bounding box center [270, 165] width 63 height 12
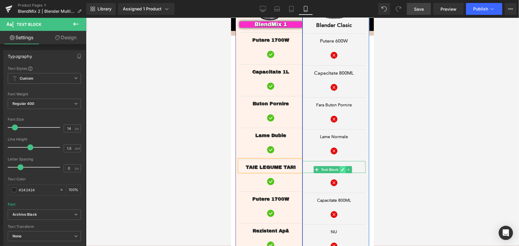
click at [341, 168] on icon at bounding box center [342, 169] width 3 height 3
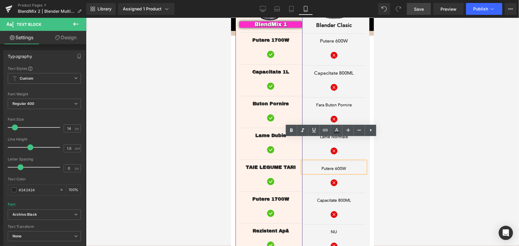
click at [331, 165] on p "Putere 600W" at bounding box center [333, 168] width 63 height 6
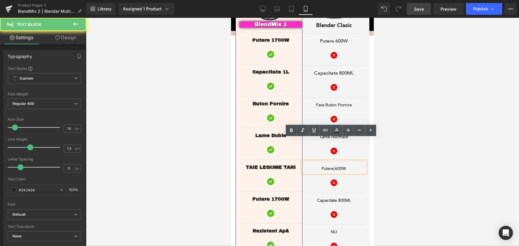
click at [331, 165] on p "Putere 600W" at bounding box center [333, 168] width 63 height 6
click at [351, 165] on p "Putere 600W" at bounding box center [333, 168] width 63 height 6
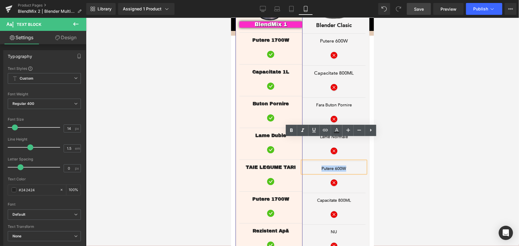
drag, startPoint x: 349, startPoint y: 145, endPoint x: 316, endPoint y: 145, distance: 32.7
click at [316, 165] on p "Putere 600W" at bounding box center [333, 168] width 63 height 6
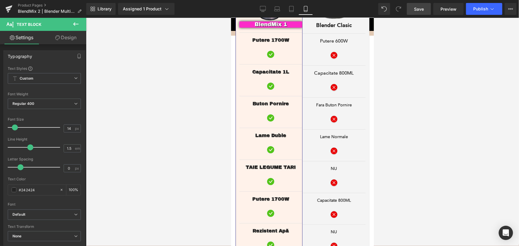
click at [412, 153] on div at bounding box center [302, 132] width 433 height 228
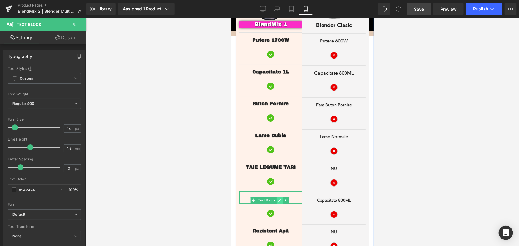
click at [277, 197] on link at bounding box center [279, 200] width 6 height 7
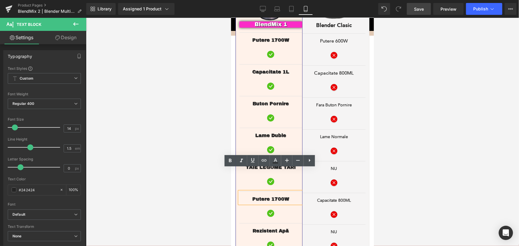
click at [286, 196] on span "Putere 1700W" at bounding box center [270, 198] width 37 height 5
drag, startPoint x: 294, startPoint y: 175, endPoint x: 251, endPoint y: 177, distance: 43.2
click at [251, 191] on div "Putere 1700W" at bounding box center [270, 197] width 63 height 12
click at [412, 136] on div at bounding box center [302, 132] width 433 height 228
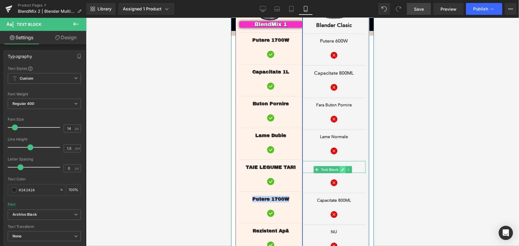
click at [342, 166] on link at bounding box center [342, 169] width 6 height 7
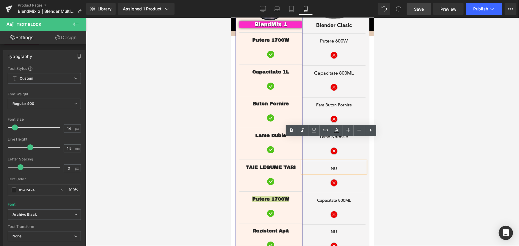
click at [410, 142] on div at bounding box center [302, 132] width 433 height 228
click at [331, 165] on p "NU" at bounding box center [333, 168] width 63 height 6
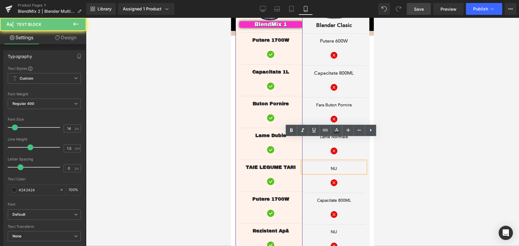
drag, startPoint x: 339, startPoint y: 147, endPoint x: 322, endPoint y: 151, distance: 17.7
click at [322, 161] on div "NU" at bounding box center [333, 167] width 63 height 12
drag, startPoint x: 337, startPoint y: 144, endPoint x: 326, endPoint y: 147, distance: 12.1
click at [326, 165] on p "NU" at bounding box center [333, 168] width 63 height 6
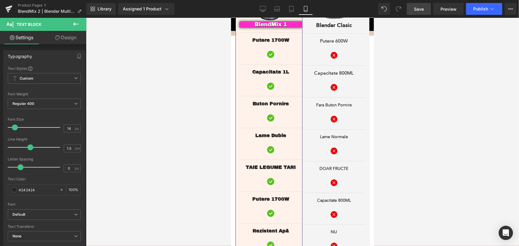
click at [419, 134] on div at bounding box center [302, 132] width 433 height 228
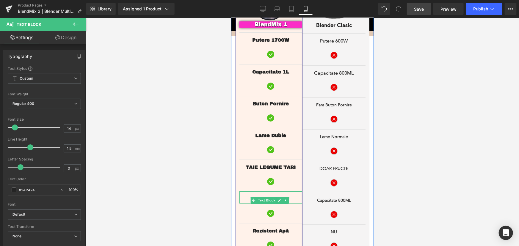
click at [278, 199] on icon at bounding box center [279, 200] width 3 height 3
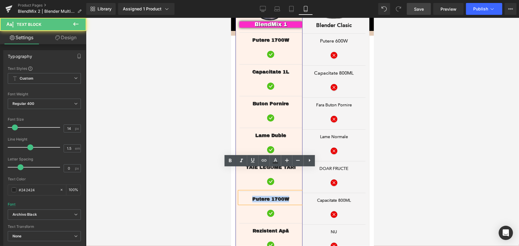
drag, startPoint x: 285, startPoint y: 176, endPoint x: 248, endPoint y: 174, distance: 36.3
click at [248, 191] on div "Putere 1700W" at bounding box center [270, 197] width 63 height 12
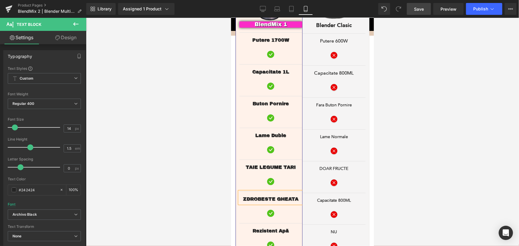
click at [430, 171] on div at bounding box center [302, 132] width 433 height 228
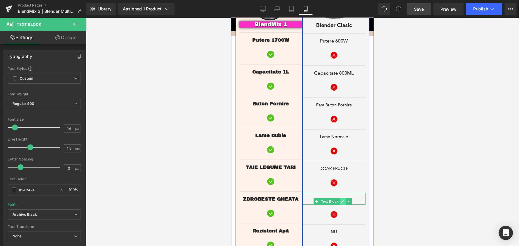
click at [341, 200] on icon at bounding box center [342, 202] width 3 height 4
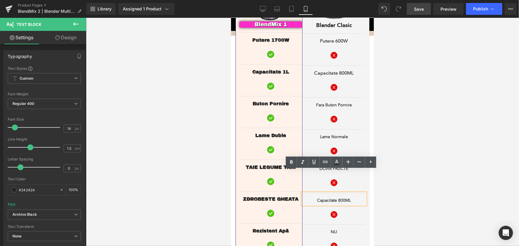
click at [332, 197] on p "Capacitate 800ML" at bounding box center [333, 200] width 63 height 6
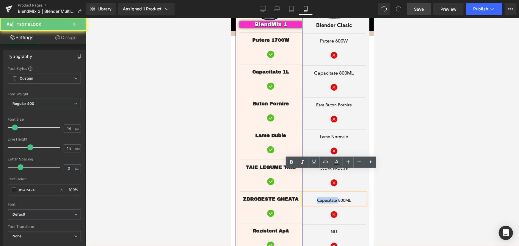
click at [332, 197] on p "Capacitate 800ML" at bounding box center [333, 200] width 63 height 6
click at [352, 197] on p "Capacitate 800ML" at bounding box center [333, 200] width 63 height 6
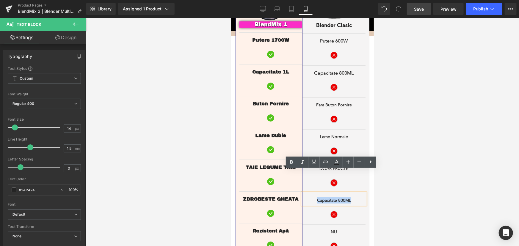
drag, startPoint x: 352, startPoint y: 177, endPoint x: 306, endPoint y: 177, distance: 45.5
click at [306, 197] on p "Capacitate 800ML" at bounding box center [333, 200] width 63 height 6
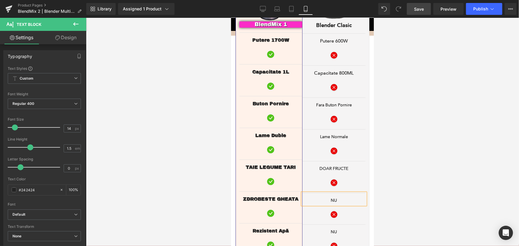
click at [413, 174] on div at bounding box center [302, 132] width 433 height 228
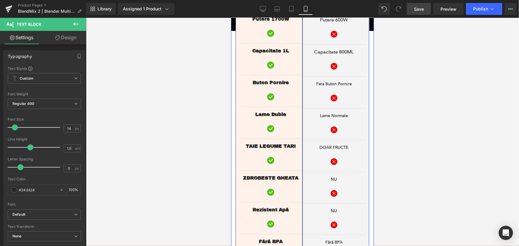
scroll to position [1040, 0]
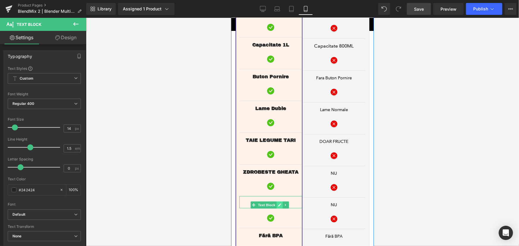
click at [278, 203] on icon at bounding box center [279, 205] width 3 height 4
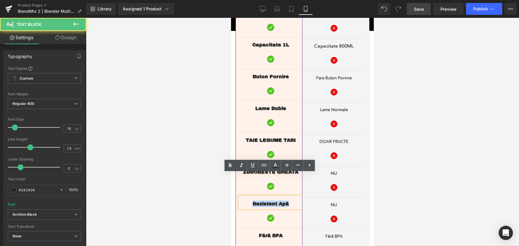
drag, startPoint x: 292, startPoint y: 181, endPoint x: 251, endPoint y: 181, distance: 40.5
click at [251, 200] on p "Rezistent Apă" at bounding box center [270, 203] width 63 height 7
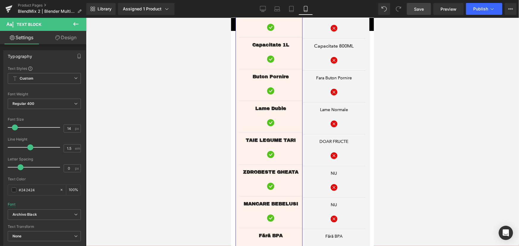
click at [441, 166] on div at bounding box center [302, 132] width 433 height 228
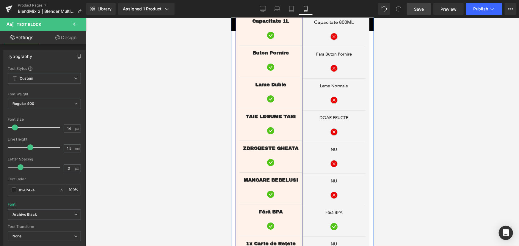
scroll to position [1067, 0]
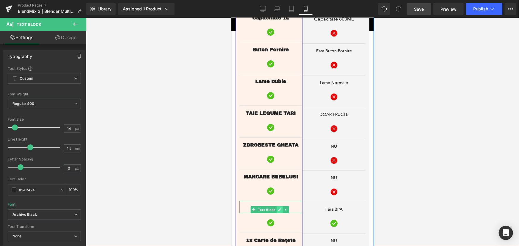
click at [278, 208] on icon at bounding box center [279, 209] width 3 height 3
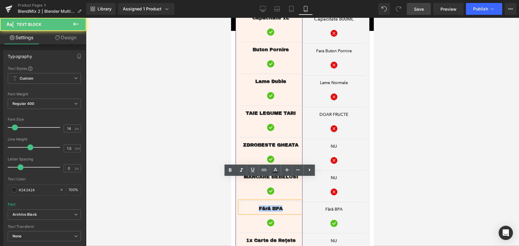
drag, startPoint x: 281, startPoint y: 189, endPoint x: 247, endPoint y: 187, distance: 33.4
click at [247, 205] on p "Fără BPA" at bounding box center [270, 208] width 63 height 7
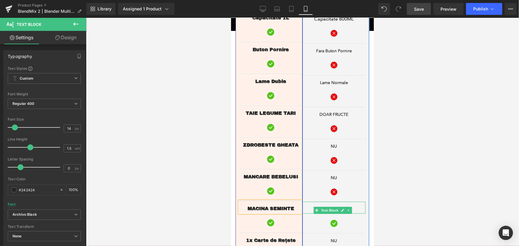
click at [347, 209] on icon at bounding box center [348, 211] width 3 height 4
click at [416, 181] on div at bounding box center [302, 132] width 433 height 228
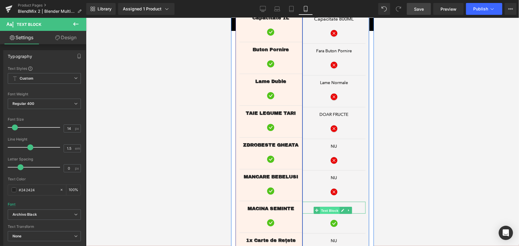
click at [320, 207] on span "Text Block" at bounding box center [330, 210] width 20 height 7
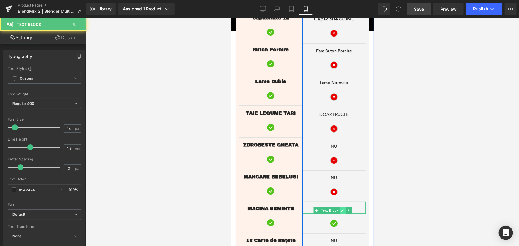
click at [340, 207] on link at bounding box center [342, 210] width 6 height 7
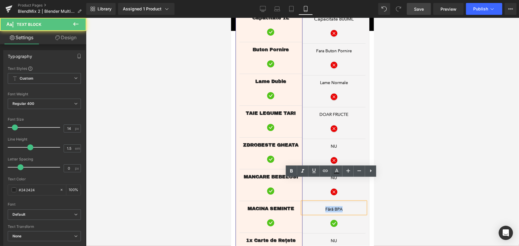
drag, startPoint x: 345, startPoint y: 189, endPoint x: 310, endPoint y: 190, distance: 35.1
click at [310, 202] on div "Fără BPA" at bounding box center [333, 208] width 63 height 12
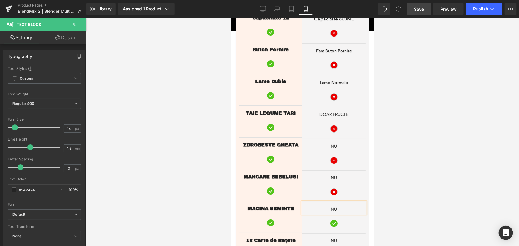
click at [427, 130] on div at bounding box center [302, 132] width 433 height 228
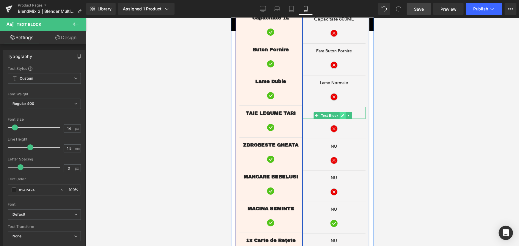
click at [341, 114] on icon at bounding box center [342, 115] width 3 height 3
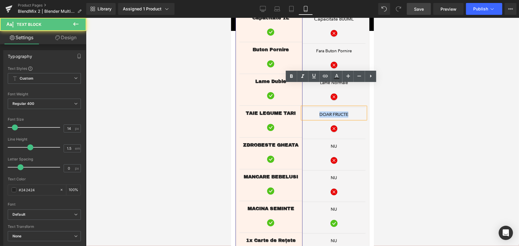
drag, startPoint x: 349, startPoint y: 90, endPoint x: 316, endPoint y: 94, distance: 32.9
click at [316, 111] on p "DOAR FRUCTE" at bounding box center [333, 114] width 63 height 6
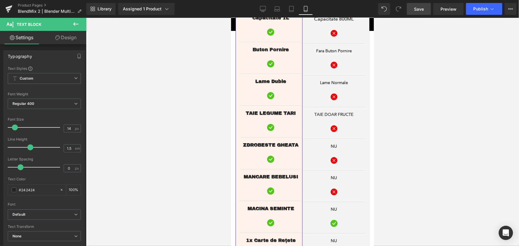
click at [428, 110] on div at bounding box center [302, 132] width 433 height 228
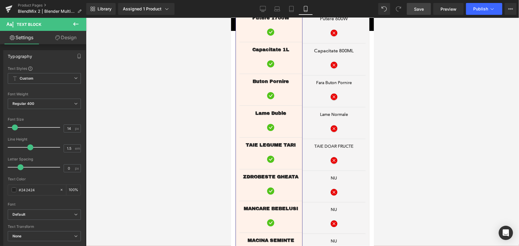
scroll to position [1040, 0]
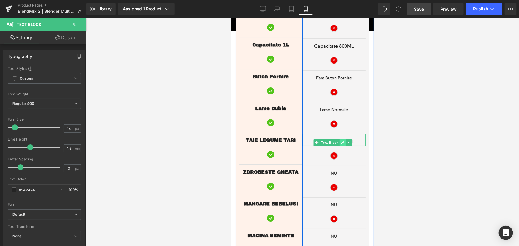
click at [341, 141] on icon at bounding box center [342, 142] width 3 height 3
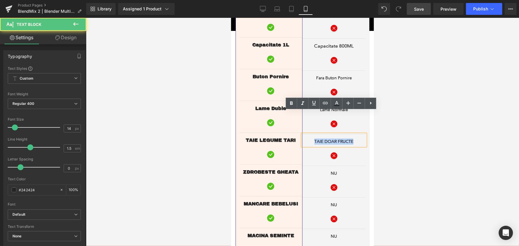
drag, startPoint x: 351, startPoint y: 121, endPoint x: 310, endPoint y: 119, distance: 41.4
click at [310, 138] on p "TAIE DOAR FRUCTE" at bounding box center [333, 141] width 63 height 6
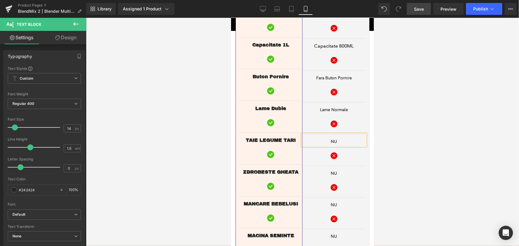
click at [403, 108] on div at bounding box center [302, 132] width 433 height 228
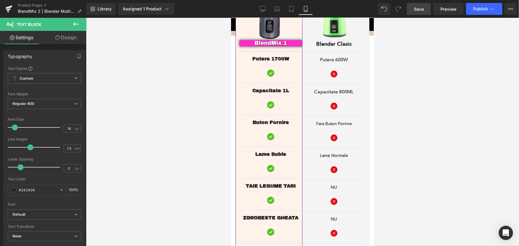
scroll to position [959, 0]
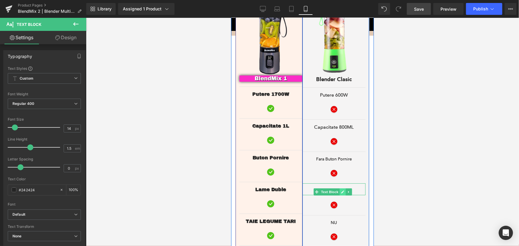
click at [341, 190] on icon at bounding box center [342, 192] width 3 height 4
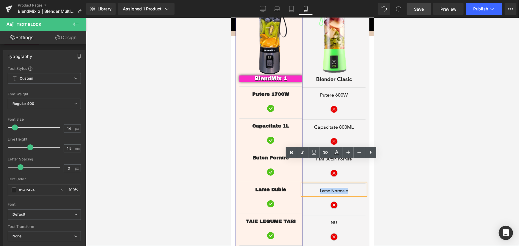
drag, startPoint x: 338, startPoint y: 171, endPoint x: 313, endPoint y: 167, distance: 24.8
click at [313, 188] on p "Lame Normale" at bounding box center [333, 191] width 63 height 6
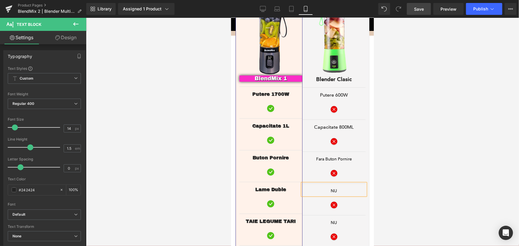
click at [442, 107] on div at bounding box center [302, 132] width 433 height 228
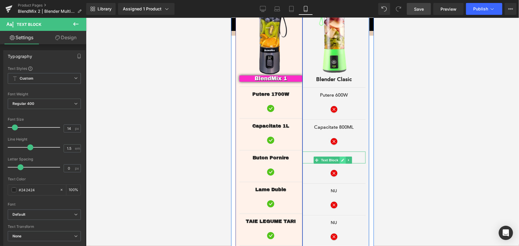
click at [341, 158] on icon at bounding box center [342, 160] width 3 height 4
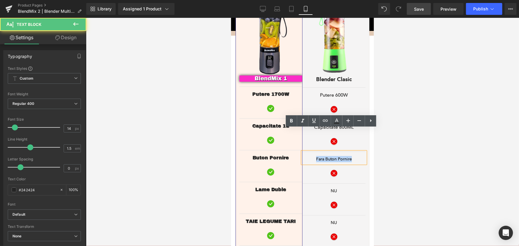
drag, startPoint x: 352, startPoint y: 137, endPoint x: 309, endPoint y: 134, distance: 42.9
click at [309, 156] on p "Fara Buton Pornire" at bounding box center [333, 159] width 63 height 6
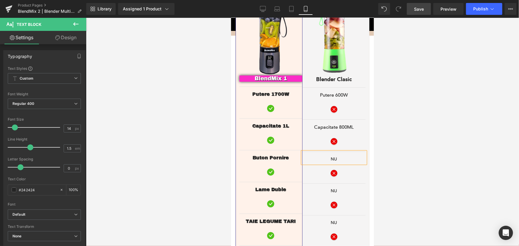
click at [416, 99] on div at bounding box center [302, 132] width 433 height 228
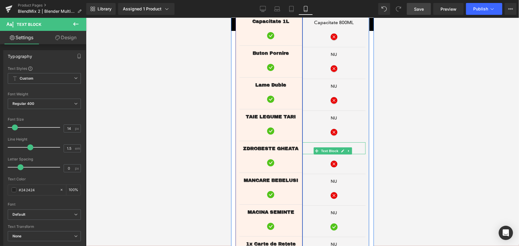
scroll to position [1094, 0]
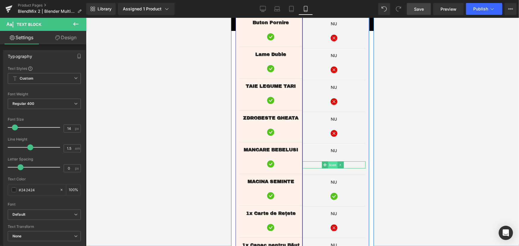
click at [331, 161] on span "Icon" at bounding box center [333, 164] width 10 height 7
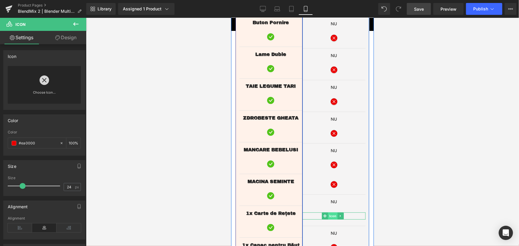
click at [328, 212] on span "Icon" at bounding box center [333, 215] width 10 height 7
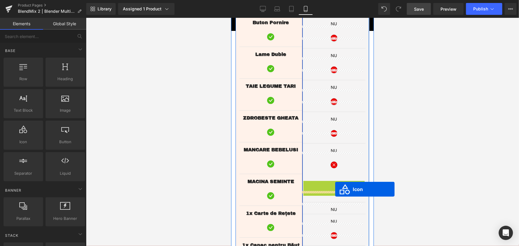
drag, startPoint x: 323, startPoint y: 163, endPoint x: 335, endPoint y: 189, distance: 28.6
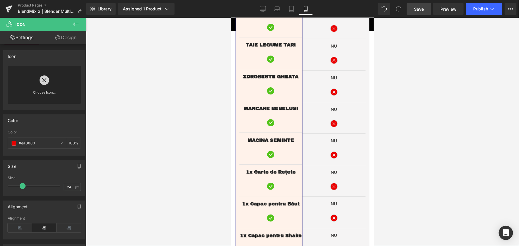
scroll to position [1148, 0]
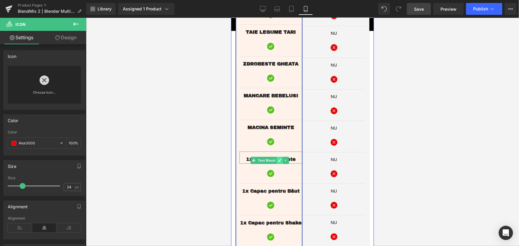
click at [280, 159] on icon at bounding box center [279, 160] width 3 height 3
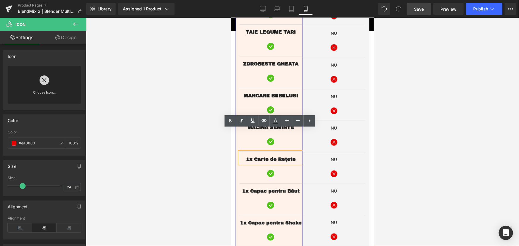
click at [253, 156] on span "1x Carte de Rețete" at bounding box center [271, 158] width 50 height 5
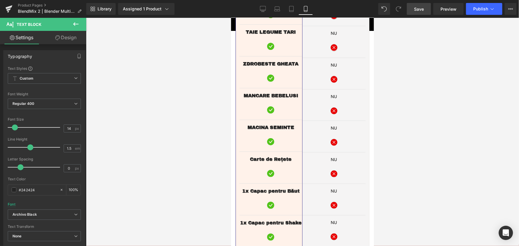
click at [208, 142] on div at bounding box center [302, 132] width 433 height 228
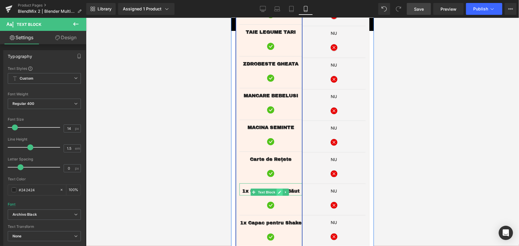
click at [280, 191] on icon at bounding box center [279, 192] width 3 height 3
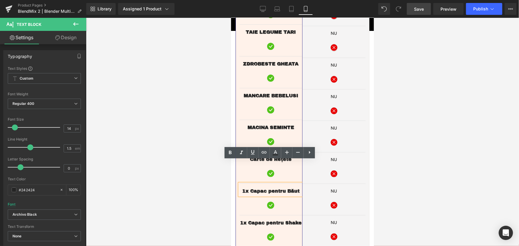
click at [250, 188] on span "1x Capac pentru Băut" at bounding box center [270, 190] width 57 height 5
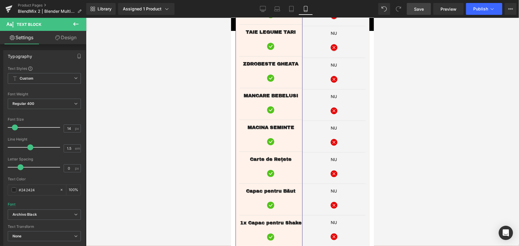
click at [195, 168] on div at bounding box center [302, 132] width 433 height 228
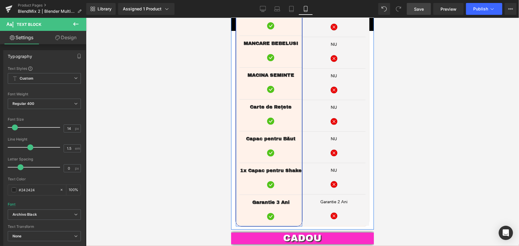
scroll to position [1202, 0]
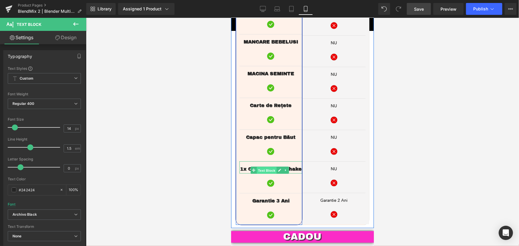
click at [276, 167] on span "Text Block" at bounding box center [266, 170] width 20 height 7
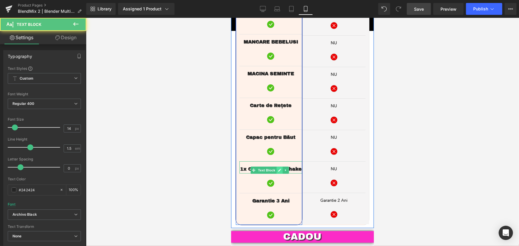
click at [280, 168] on icon at bounding box center [279, 170] width 3 height 4
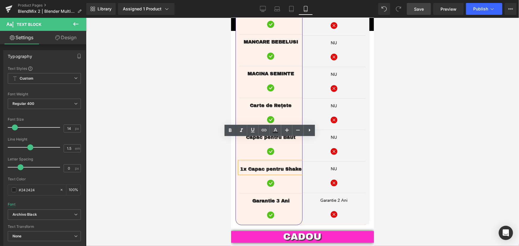
click at [206, 151] on div at bounding box center [302, 132] width 433 height 228
click at [423, 81] on div at bounding box center [302, 132] width 433 height 228
click at [185, 114] on div at bounding box center [302, 132] width 433 height 228
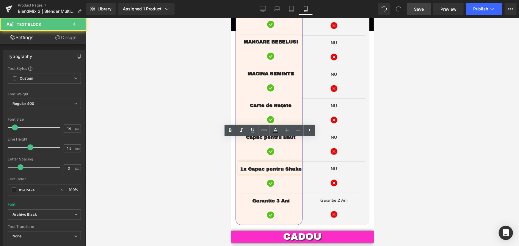
click at [283, 161] on div "1x Capac pentru Shake" at bounding box center [270, 167] width 63 height 12
click at [333, 116] on span "Icon" at bounding box center [333, 119] width 10 height 7
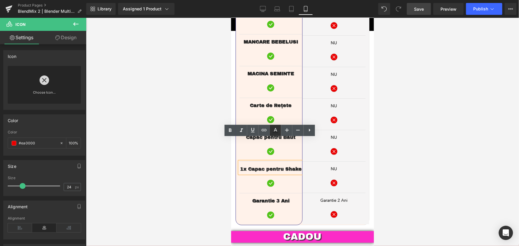
click at [278, 131] on icon at bounding box center [275, 130] width 7 height 7
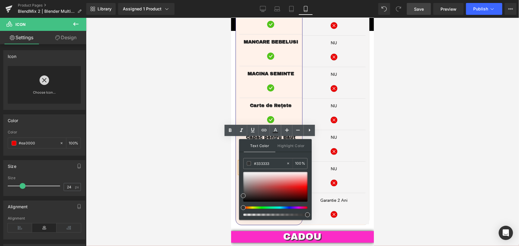
drag, startPoint x: 180, startPoint y: 171, endPoint x: 184, endPoint y: 170, distance: 3.8
click at [180, 171] on div at bounding box center [302, 132] width 433 height 228
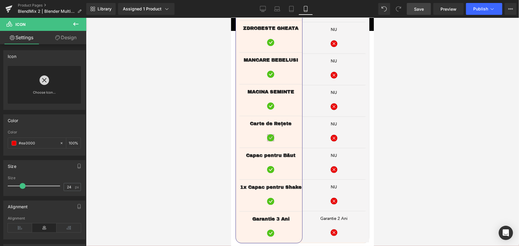
scroll to position [1175, 0]
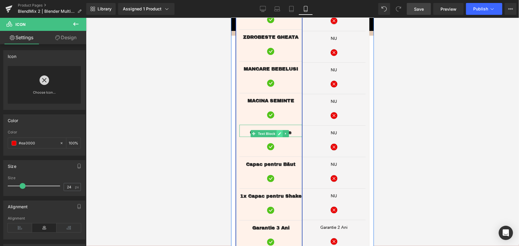
click at [280, 132] on icon at bounding box center [279, 133] width 3 height 3
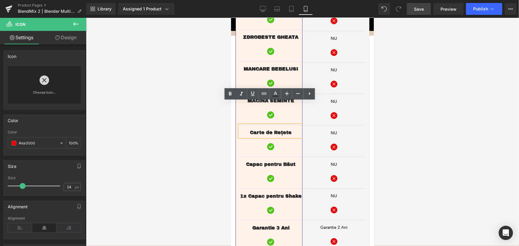
click at [289, 130] on span "Carte de Rețete" at bounding box center [271, 132] width 42 height 5
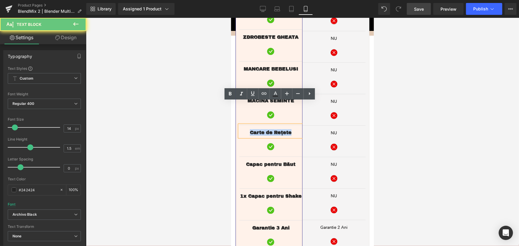
drag, startPoint x: 292, startPoint y: 110, endPoint x: 242, endPoint y: 109, distance: 49.4
click at [242, 129] on p "Carte de Rețete" at bounding box center [270, 132] width 63 height 7
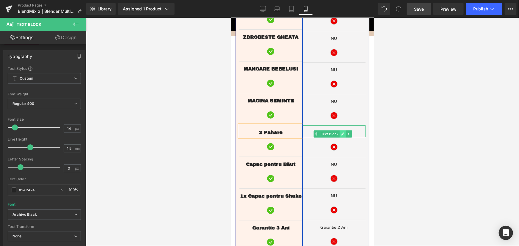
click at [341, 132] on icon at bounding box center [342, 134] width 3 height 4
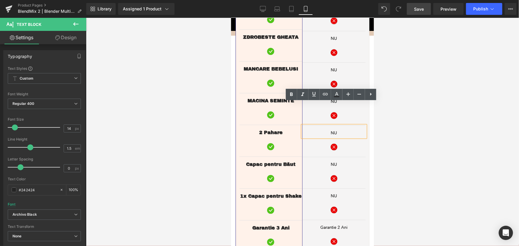
click at [330, 130] on p "NU" at bounding box center [333, 133] width 63 height 6
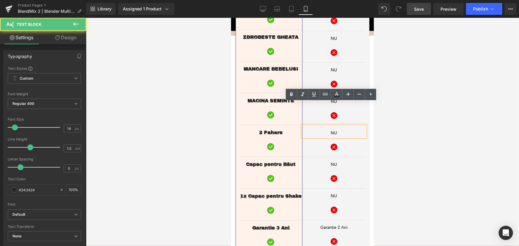
click at [329, 130] on p "NU" at bounding box center [333, 133] width 63 height 6
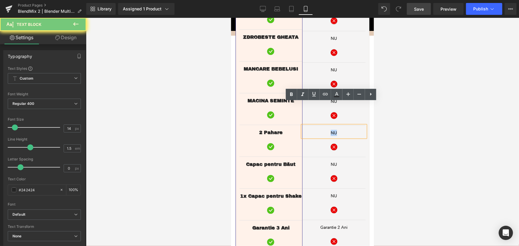
click at [329, 130] on p "NU" at bounding box center [333, 133] width 63 height 6
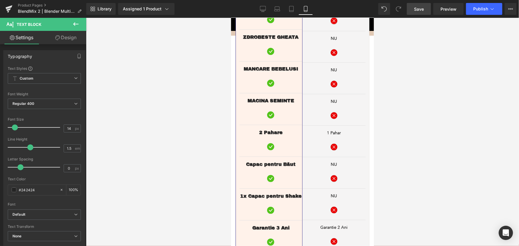
click at [429, 125] on div at bounding box center [302, 132] width 433 height 228
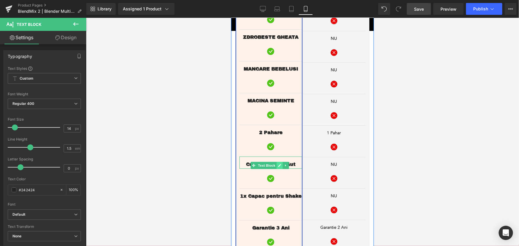
click at [281, 162] on link at bounding box center [279, 165] width 6 height 7
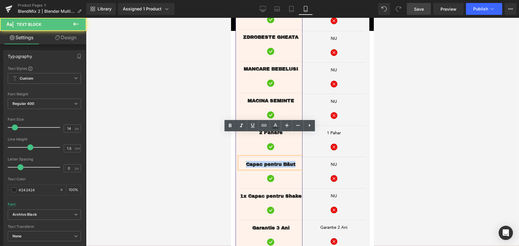
drag, startPoint x: 287, startPoint y: 140, endPoint x: 245, endPoint y: 141, distance: 41.9
click at [245, 161] on p "Capac pentru Băut" at bounding box center [270, 164] width 63 height 7
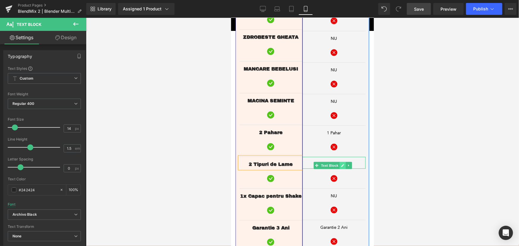
click at [339, 162] on link at bounding box center [342, 165] width 6 height 7
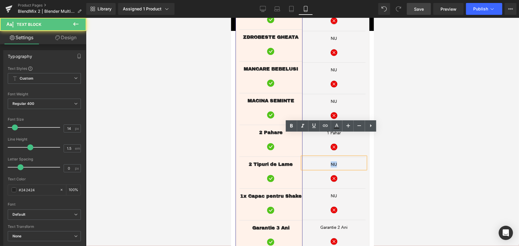
drag, startPoint x: 339, startPoint y: 140, endPoint x: 326, endPoint y: 144, distance: 13.5
click at [326, 161] on p "NU" at bounding box center [333, 164] width 63 height 6
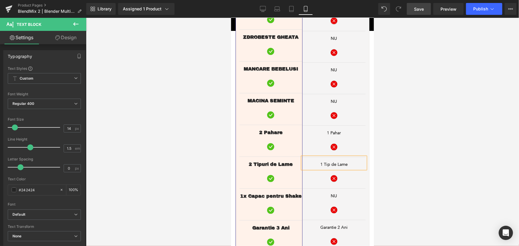
click at [408, 134] on div at bounding box center [302, 132] width 433 height 228
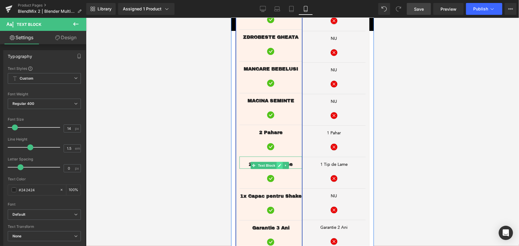
click at [279, 164] on icon at bounding box center [279, 165] width 3 height 3
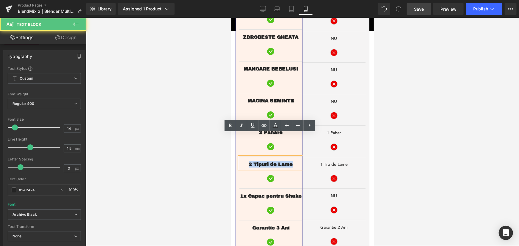
drag, startPoint x: 295, startPoint y: 142, endPoint x: 244, endPoint y: 139, distance: 51.8
click at [244, 161] on p "2 Tipuri de Lame" at bounding box center [270, 164] width 63 height 7
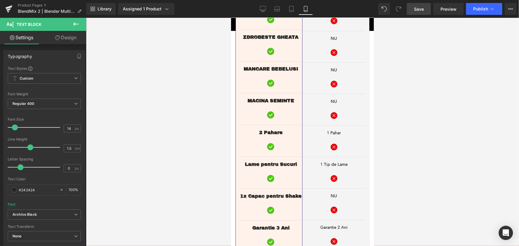
click at [429, 142] on div at bounding box center [302, 132] width 433 height 228
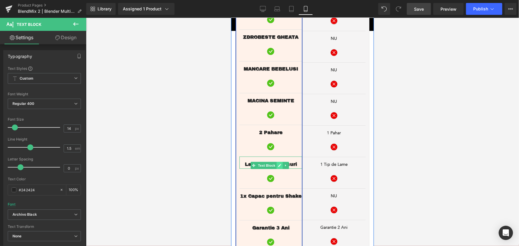
click at [281, 164] on icon at bounding box center [279, 166] width 3 height 4
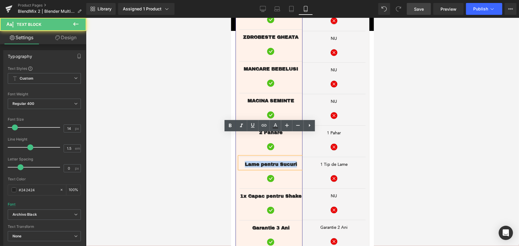
drag, startPoint x: 296, startPoint y: 142, endPoint x: 243, endPoint y: 141, distance: 52.7
click at [243, 161] on p "Lame pentru Sucuri" at bounding box center [270, 164] width 63 height 7
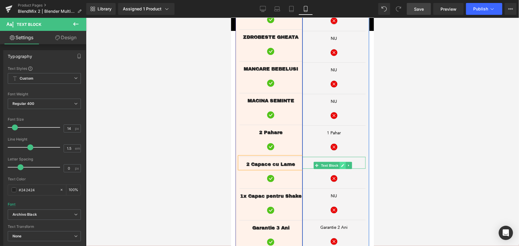
click at [339, 162] on link at bounding box center [342, 165] width 6 height 7
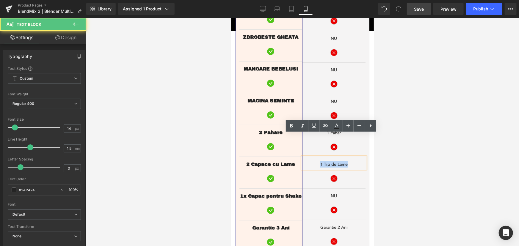
drag, startPoint x: 347, startPoint y: 142, endPoint x: 313, endPoint y: 141, distance: 33.9
click at [313, 161] on p "1 Tip de Lame" at bounding box center [333, 164] width 63 height 6
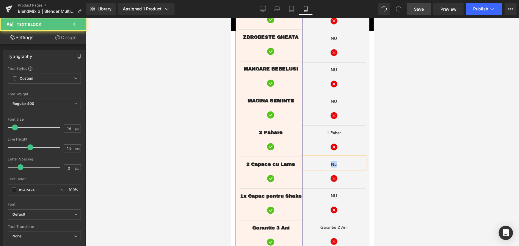
drag, startPoint x: 337, startPoint y: 142, endPoint x: 316, endPoint y: 141, distance: 20.5
click at [316, 161] on p "Nu" at bounding box center [333, 164] width 63 height 6
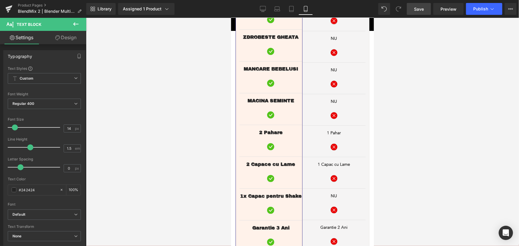
click at [412, 127] on div at bounding box center [302, 132] width 433 height 228
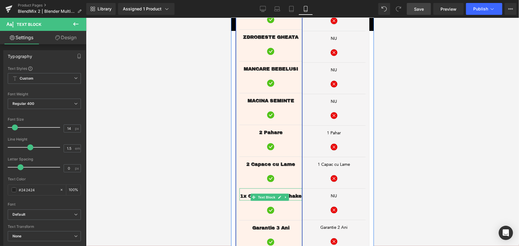
click at [246, 193] on span "1x Capac pentru Shake" at bounding box center [271, 195] width 62 height 5
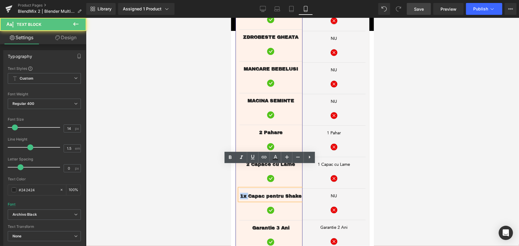
drag, startPoint x: 246, startPoint y: 172, endPoint x: 240, endPoint y: 173, distance: 6.6
click at [240, 193] on span "1x Capac pentru Shake" at bounding box center [271, 195] width 62 height 5
click at [261, 193] on span "3 Capac pentru Shake" at bounding box center [270, 195] width 58 height 5
click at [292, 193] on span "3 Capace pentru Shake" at bounding box center [271, 195] width 62 height 5
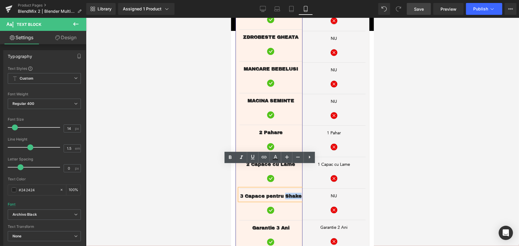
click at [292, 193] on span "3 Capace pentru Shake" at bounding box center [271, 195] width 62 height 5
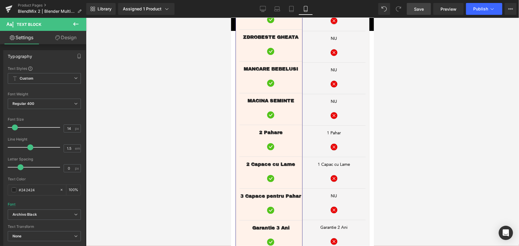
click at [432, 171] on div at bounding box center [302, 132] width 433 height 228
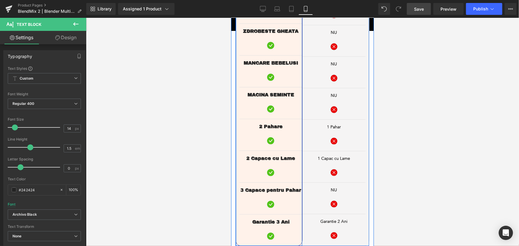
scroll to position [1229, 0]
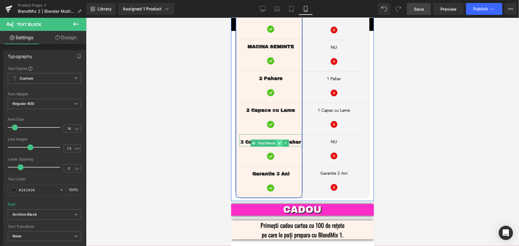
click at [277, 140] on link at bounding box center [279, 143] width 6 height 7
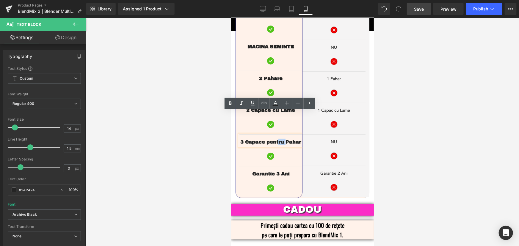
drag, startPoint x: 283, startPoint y: 119, endPoint x: 277, endPoint y: 120, distance: 6.6
click at [277, 139] on span "3 Capace pentru Pahar" at bounding box center [270, 141] width 61 height 5
click at [190, 136] on div at bounding box center [302, 132] width 433 height 228
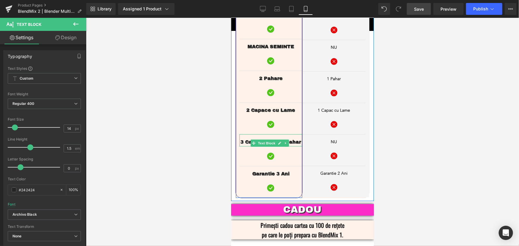
click at [242, 139] on span "3 Capace pentru Pahar" at bounding box center [270, 141] width 61 height 5
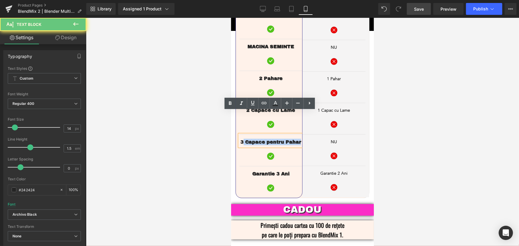
drag, startPoint x: 242, startPoint y: 118, endPoint x: 238, endPoint y: 119, distance: 3.6
click at [239, 134] on div "3 Capace pentru Pahar" at bounding box center [270, 140] width 63 height 12
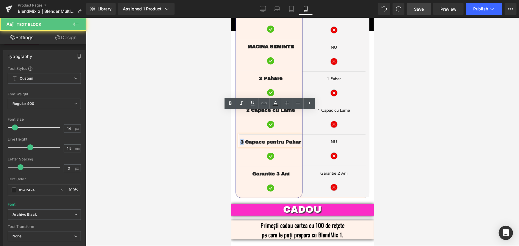
click at [241, 139] on span "3 Capace pentru Pahar" at bounding box center [270, 141] width 61 height 5
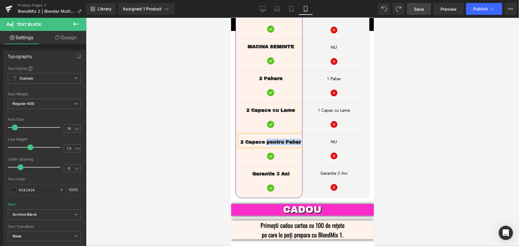
drag, startPoint x: 298, startPoint y: 118, endPoint x: 266, endPoint y: 121, distance: 32.2
click at [266, 139] on span "2 Capace pentru Pahar" at bounding box center [270, 141] width 61 height 5
click at [202, 126] on div at bounding box center [302, 132] width 433 height 228
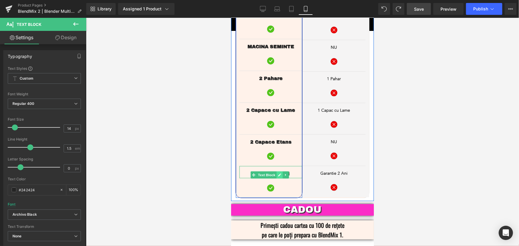
click at [281, 173] on icon at bounding box center [279, 174] width 3 height 3
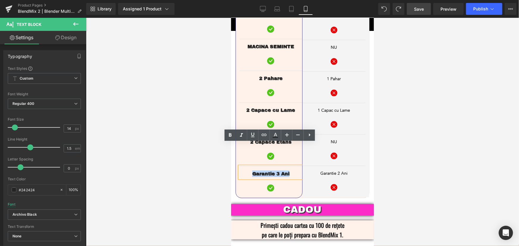
drag, startPoint x: 291, startPoint y: 150, endPoint x: 250, endPoint y: 150, distance: 40.8
click at [250, 170] on p "Garantie 3 Ani" at bounding box center [270, 173] width 63 height 7
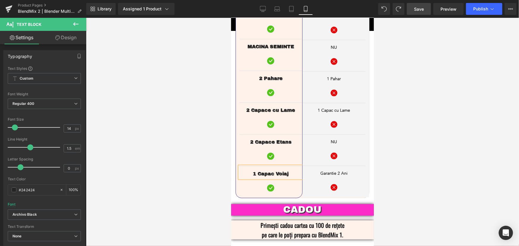
click at [417, 113] on div at bounding box center [302, 132] width 433 height 228
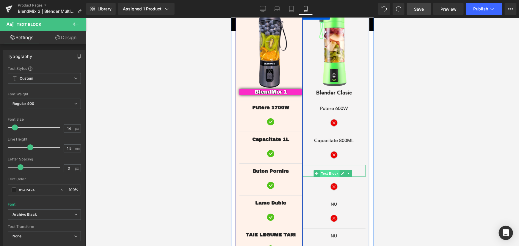
scroll to position [959, 0]
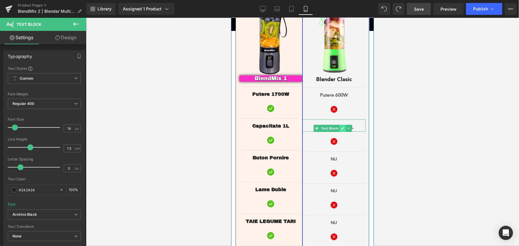
click at [341, 127] on icon at bounding box center [342, 128] width 3 height 3
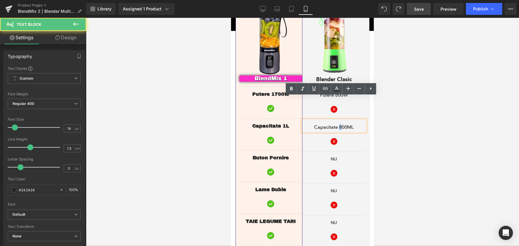
click at [336, 124] on span "Capacitate 800ML" at bounding box center [334, 127] width 40 height 6
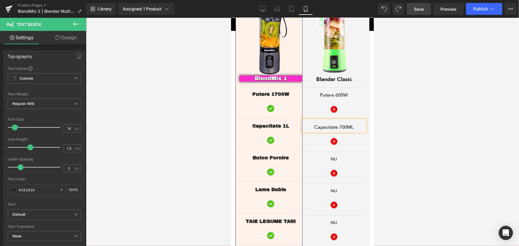
click at [406, 114] on div at bounding box center [302, 132] width 433 height 228
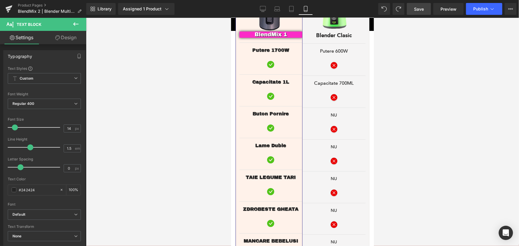
scroll to position [1013, 0]
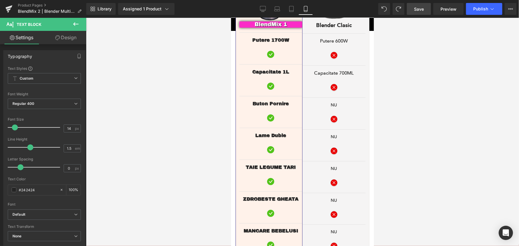
click at [213, 109] on div at bounding box center [302, 132] width 433 height 228
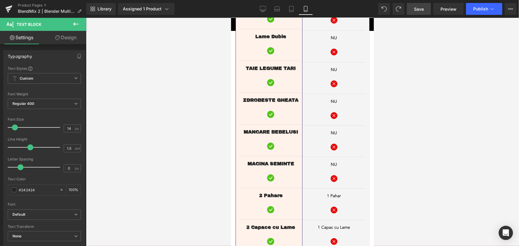
scroll to position [1031, 0]
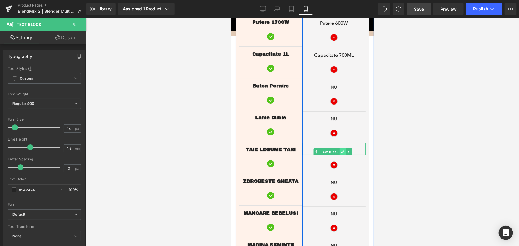
click at [341, 150] on icon at bounding box center [342, 152] width 3 height 4
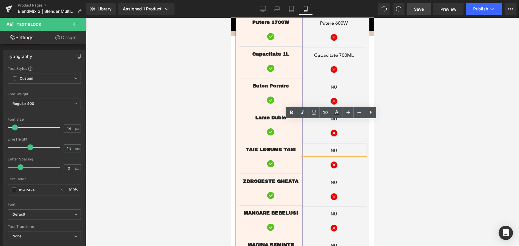
click at [189, 117] on div at bounding box center [302, 132] width 433 height 228
click at [418, 117] on div at bounding box center [302, 132] width 433 height 228
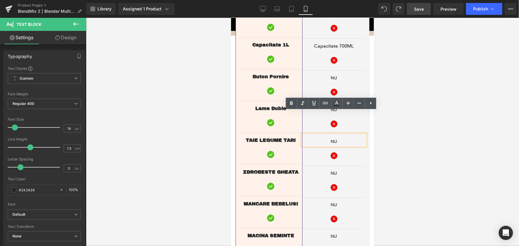
scroll to position [1017, 0]
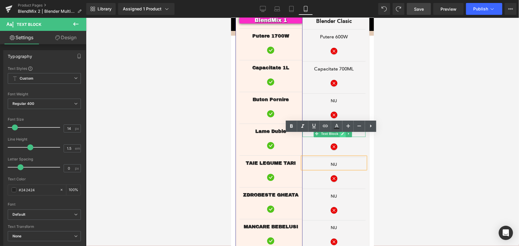
click at [339, 130] on link at bounding box center [342, 133] width 6 height 7
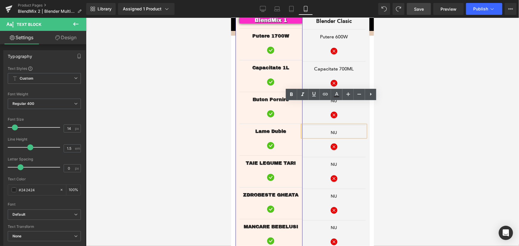
click at [406, 102] on div at bounding box center [302, 132] width 433 height 228
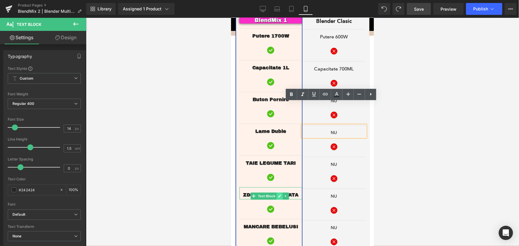
click at [280, 195] on icon at bounding box center [279, 196] width 3 height 3
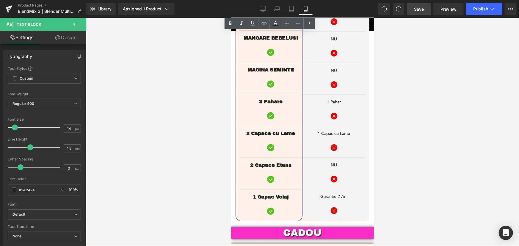
scroll to position [1206, 0]
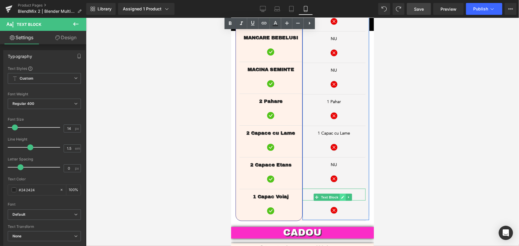
click at [339, 194] on link at bounding box center [342, 197] width 6 height 7
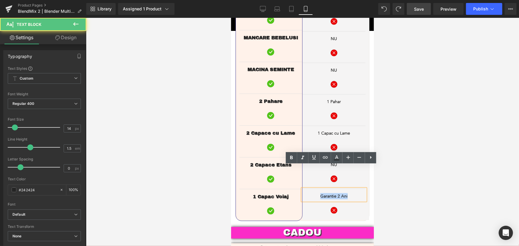
drag, startPoint x: 349, startPoint y: 174, endPoint x: 313, endPoint y: 176, distance: 35.8
click at [313, 193] on p "Garantie 2 Ani" at bounding box center [333, 196] width 63 height 6
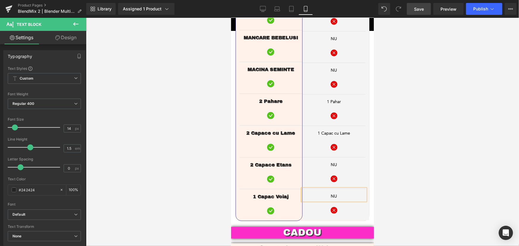
click at [429, 139] on div at bounding box center [302, 132] width 433 height 228
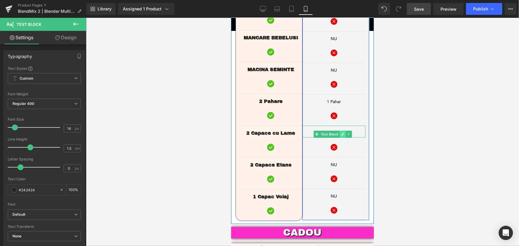
click at [341, 132] on icon at bounding box center [342, 134] width 3 height 4
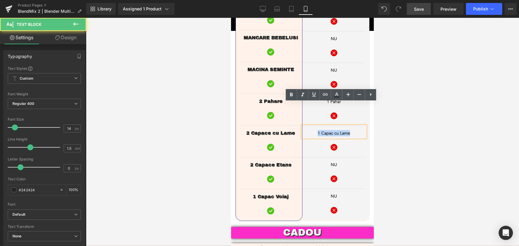
drag, startPoint x: 351, startPoint y: 111, endPoint x: 314, endPoint y: 110, distance: 37.2
click at [314, 130] on p "1 Capac cu Lame" at bounding box center [333, 133] width 63 height 6
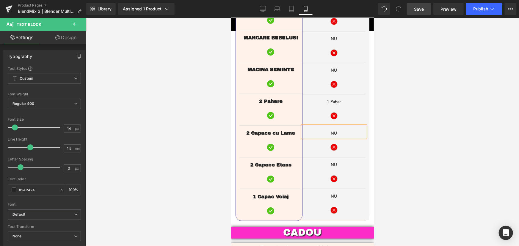
click at [455, 113] on div at bounding box center [302, 132] width 433 height 228
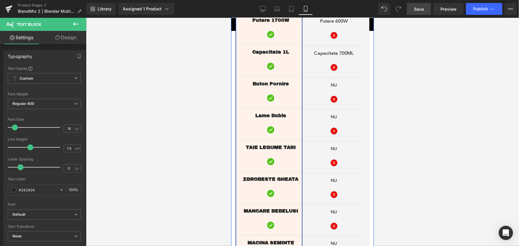
scroll to position [1044, 0]
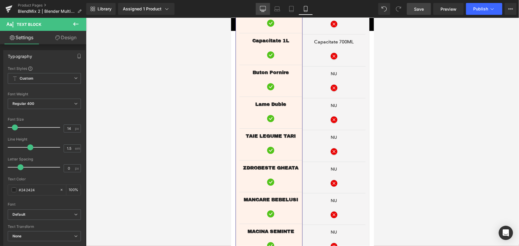
click at [265, 4] on link "Desktop" at bounding box center [263, 9] width 14 height 12
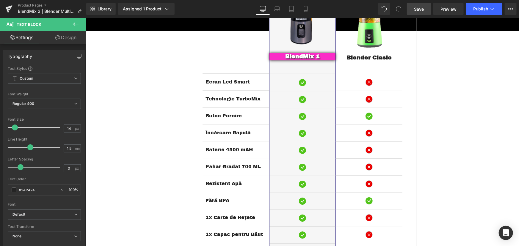
scroll to position [920, 0]
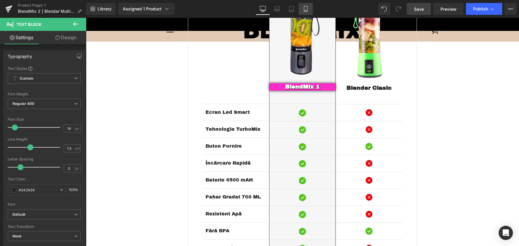
click at [304, 7] on icon at bounding box center [306, 9] width 6 height 6
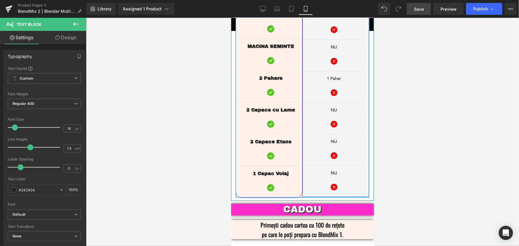
scroll to position [1240, 0]
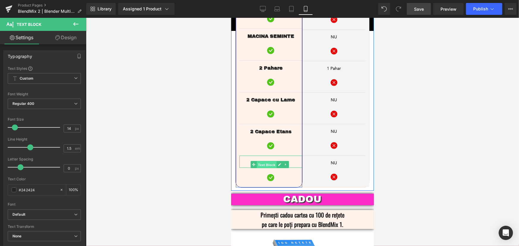
click at [265, 161] on span "Text Block" at bounding box center [266, 164] width 20 height 7
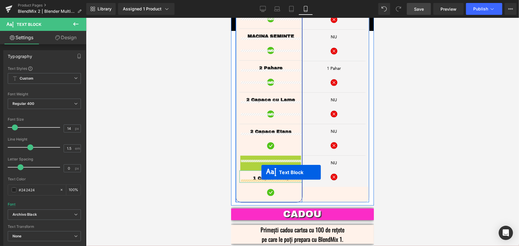
drag, startPoint x: 254, startPoint y: 141, endPoint x: 261, endPoint y: 172, distance: 31.8
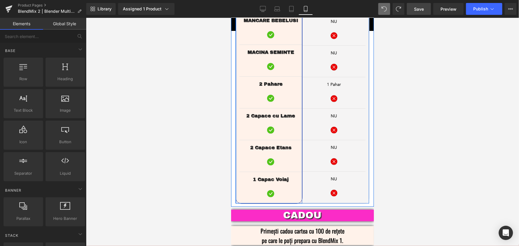
scroll to position [1224, 0]
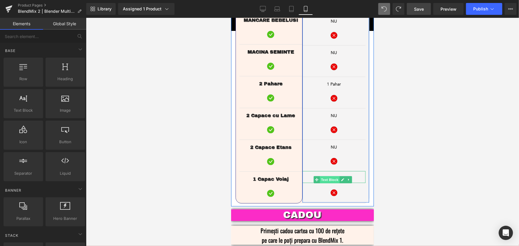
click at [330, 176] on span "Text Block" at bounding box center [330, 179] width 20 height 7
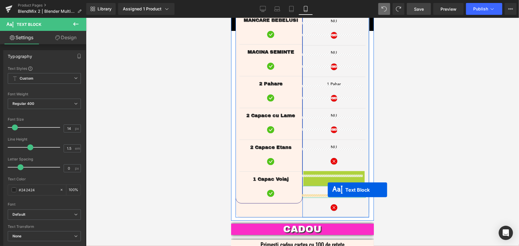
drag, startPoint x: 316, startPoint y: 156, endPoint x: 328, endPoint y: 190, distance: 36.2
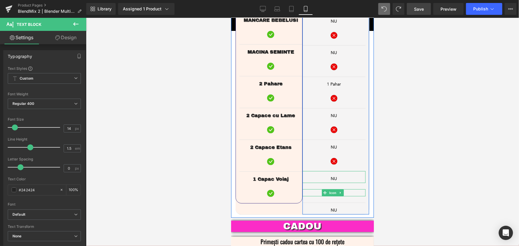
click at [330, 189] on span "Icon" at bounding box center [333, 192] width 10 height 7
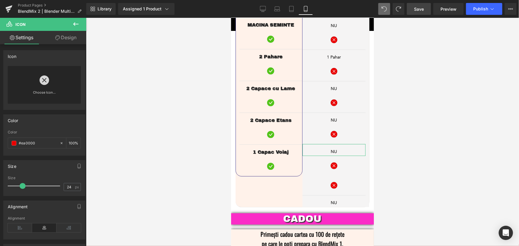
scroll to position [1233, 0]
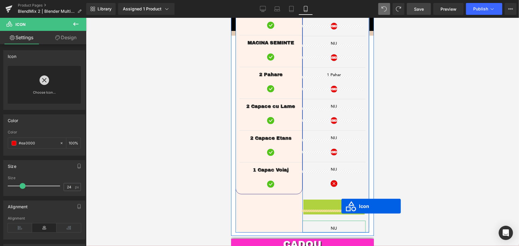
drag, startPoint x: 322, startPoint y: 181, endPoint x: 341, endPoint y: 206, distance: 31.2
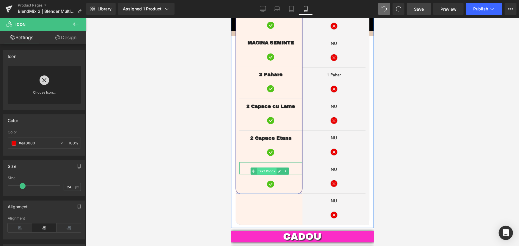
click at [267, 167] on span "Text Block" at bounding box center [266, 170] width 20 height 7
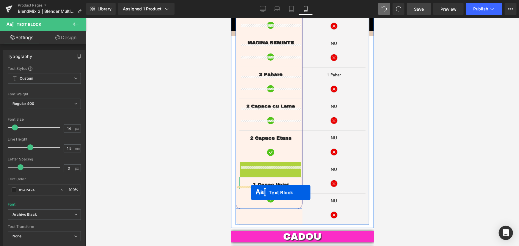
drag, startPoint x: 255, startPoint y: 149, endPoint x: 251, endPoint y: 192, distance: 43.9
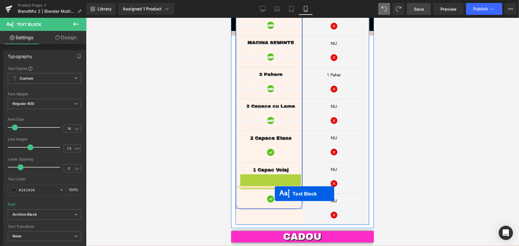
drag, startPoint x: 253, startPoint y: 160, endPoint x: 275, endPoint y: 193, distance: 39.4
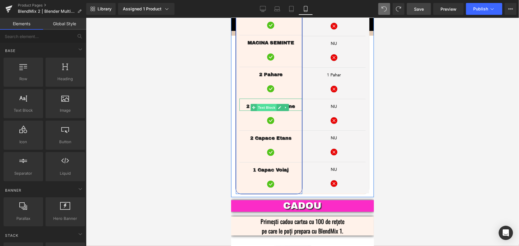
click at [264, 104] on span "Text Block" at bounding box center [266, 107] width 20 height 7
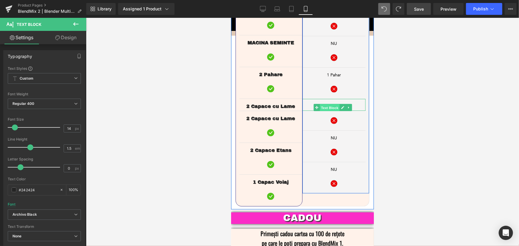
click at [330, 104] on span "Text Block" at bounding box center [330, 107] width 20 height 7
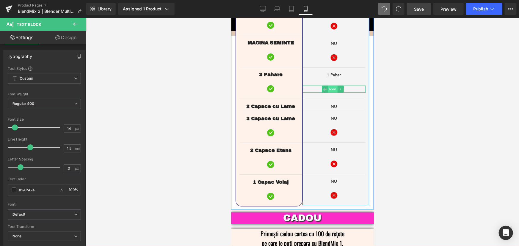
click at [330, 85] on span "Icon" at bounding box center [333, 88] width 10 height 7
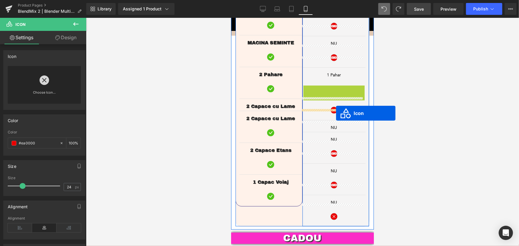
drag, startPoint x: 322, startPoint y: 66, endPoint x: 336, endPoint y: 113, distance: 48.4
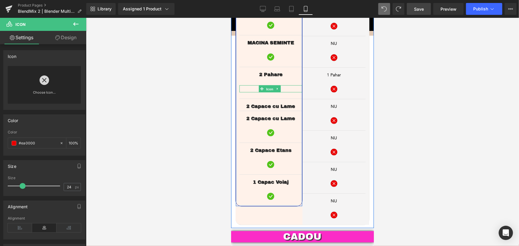
click at [270, 85] on span "Icon" at bounding box center [270, 88] width 10 height 7
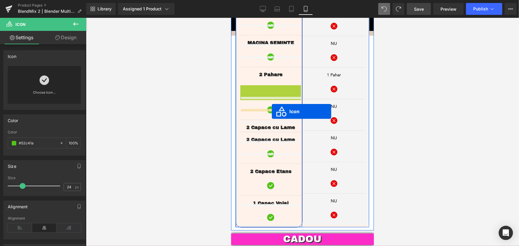
drag, startPoint x: 260, startPoint y: 65, endPoint x: 272, endPoint y: 111, distance: 47.8
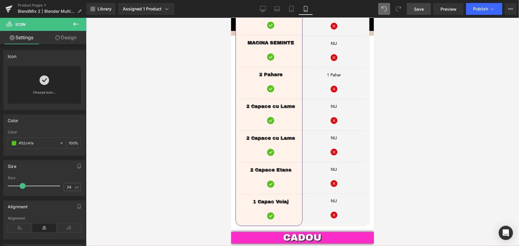
click at [434, 147] on div at bounding box center [302, 132] width 433 height 228
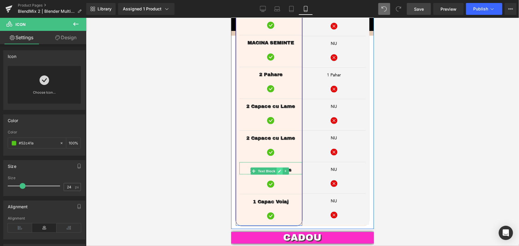
click at [280, 170] on icon at bounding box center [279, 171] width 3 height 3
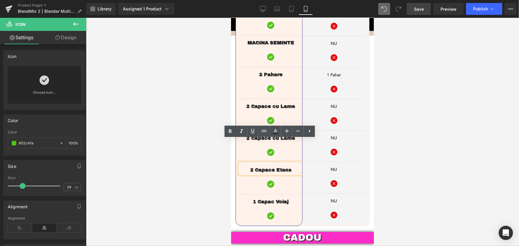
click at [285, 167] on span "2 Capace Etans" at bounding box center [270, 169] width 41 height 5
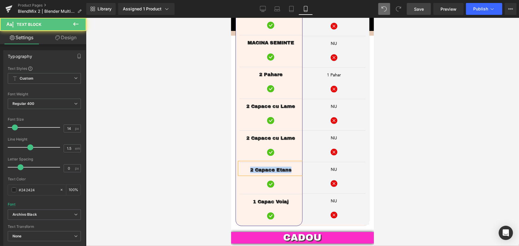
copy span "2 Capace Etans"
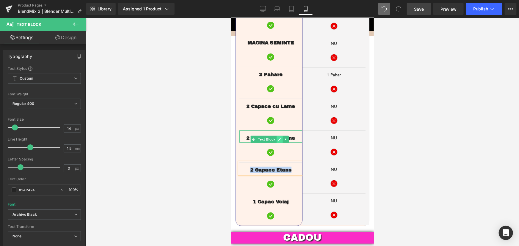
click at [278, 137] on icon at bounding box center [279, 139] width 3 height 4
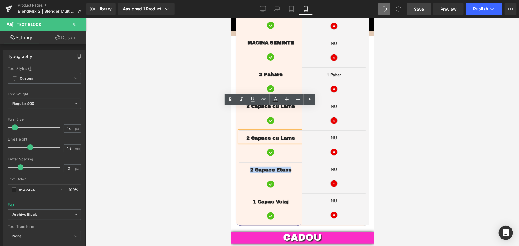
click at [286, 135] on span "2 Capace cu Lame" at bounding box center [270, 137] width 49 height 5
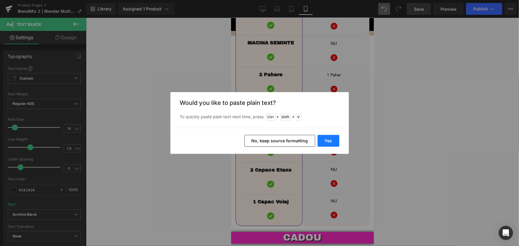
click at [324, 140] on button "Yes" at bounding box center [329, 141] width 22 height 12
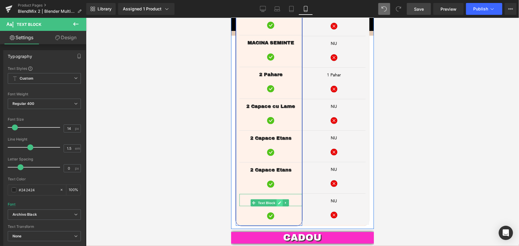
click at [279, 201] on icon at bounding box center [279, 202] width 3 height 3
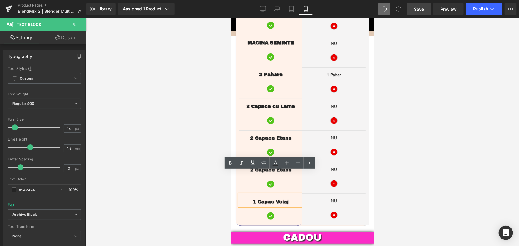
click at [279, 199] on span "1 Capac Voiaj" at bounding box center [271, 201] width 36 height 5
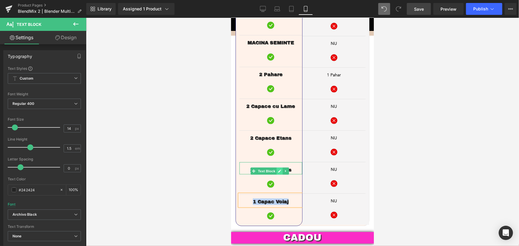
click at [278, 170] on icon at bounding box center [279, 171] width 3 height 3
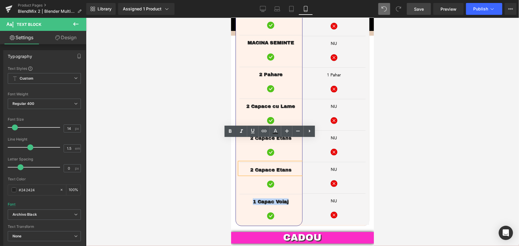
click at [281, 167] on span "2 Capace Etans" at bounding box center [270, 169] width 41 height 5
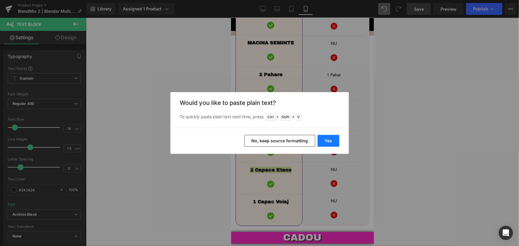
click at [330, 142] on button "Yes" at bounding box center [329, 141] width 22 height 12
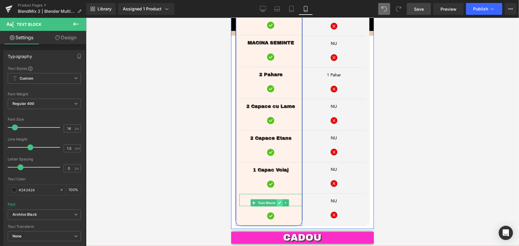
click at [278, 201] on icon at bounding box center [279, 203] width 3 height 4
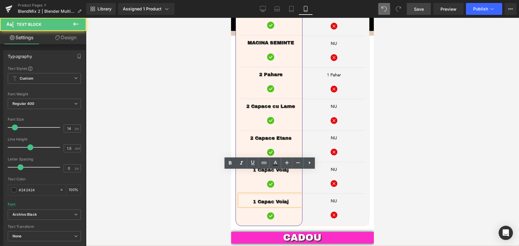
click at [290, 198] on p "1 Capac Voiaj" at bounding box center [270, 201] width 63 height 7
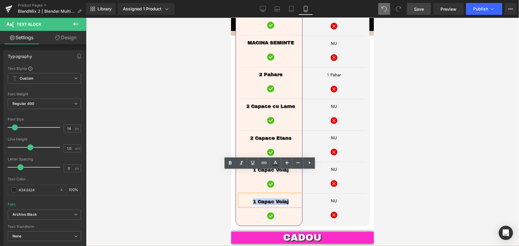
drag, startPoint x: 292, startPoint y: 180, endPoint x: 248, endPoint y: 181, distance: 44.0
click at [248, 198] on p "1 Capac Voiaj" at bounding box center [270, 201] width 63 height 7
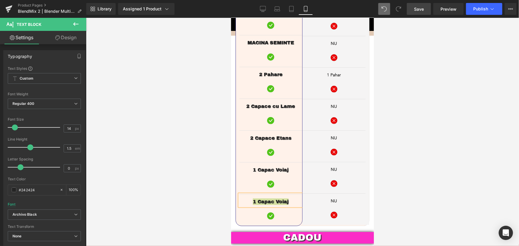
click at [424, 148] on div at bounding box center [302, 132] width 433 height 228
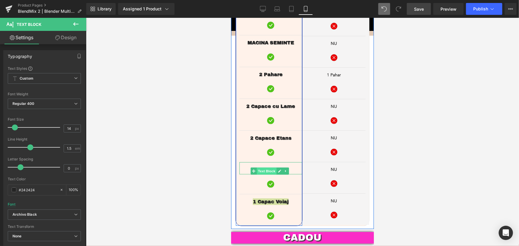
click at [267, 167] on span "Text Block" at bounding box center [266, 170] width 20 height 7
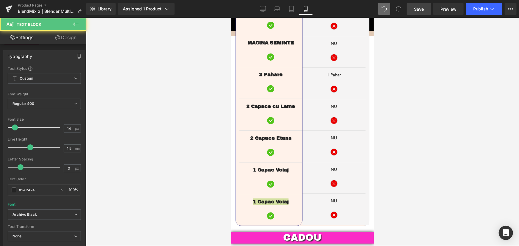
click at [457, 140] on div at bounding box center [302, 132] width 433 height 228
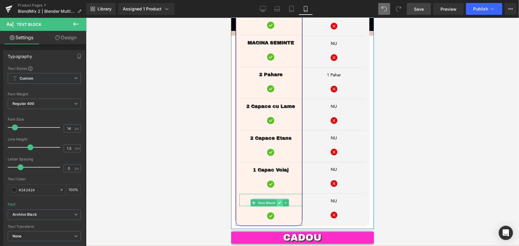
click at [280, 201] on icon at bounding box center [279, 203] width 3 height 4
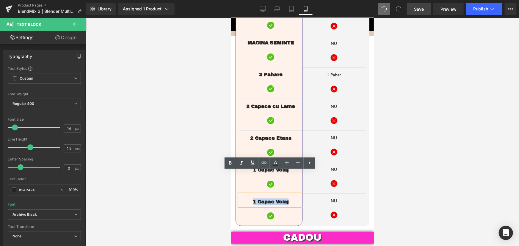
click at [289, 198] on p "1 Capac Voiaj" at bounding box center [270, 201] width 63 height 7
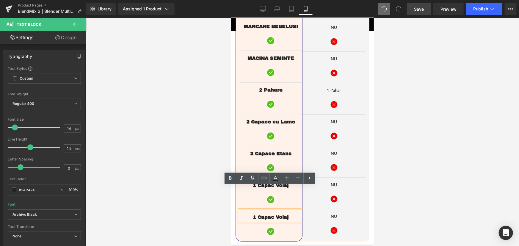
scroll to position [1260, 0]
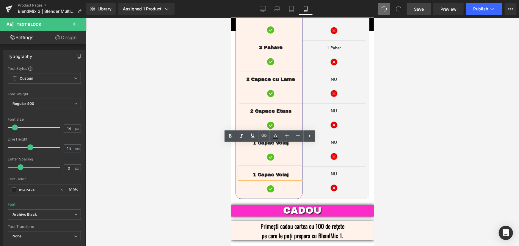
click at [400, 107] on div at bounding box center [302, 132] width 433 height 228
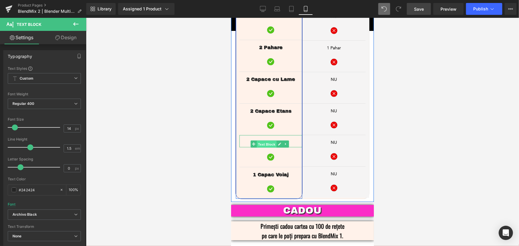
click at [269, 141] on span "Text Block" at bounding box center [266, 144] width 20 height 7
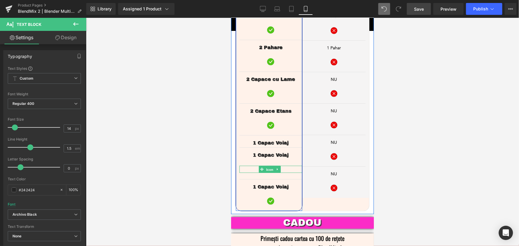
click at [268, 166] on span "Icon" at bounding box center [270, 169] width 10 height 7
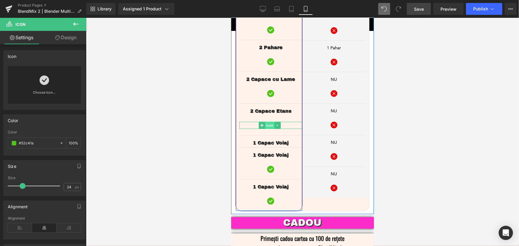
click at [269, 122] on span "Icon" at bounding box center [270, 125] width 10 height 7
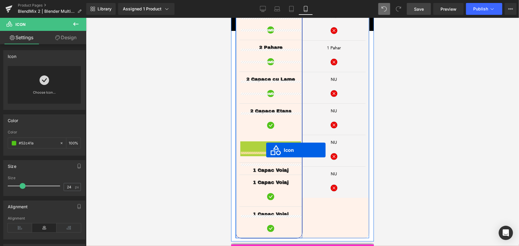
drag, startPoint x: 261, startPoint y: 121, endPoint x: 266, endPoint y: 150, distance: 28.9
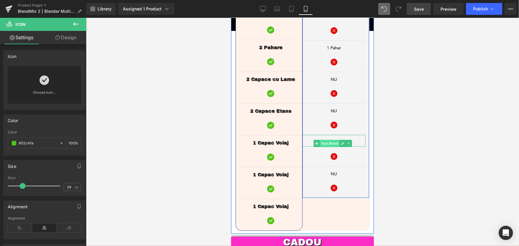
click at [328, 140] on span "Text Block" at bounding box center [330, 143] width 20 height 7
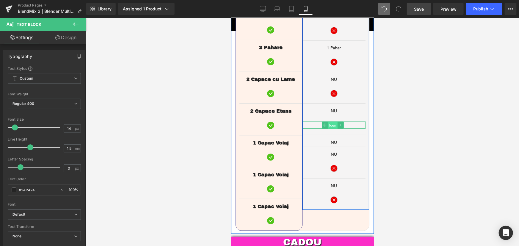
click at [330, 122] on span "Icon" at bounding box center [333, 125] width 10 height 7
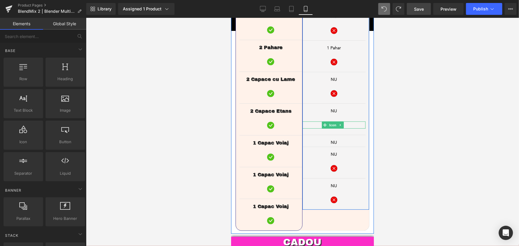
click at [328, 121] on span "Icon" at bounding box center [333, 124] width 10 height 7
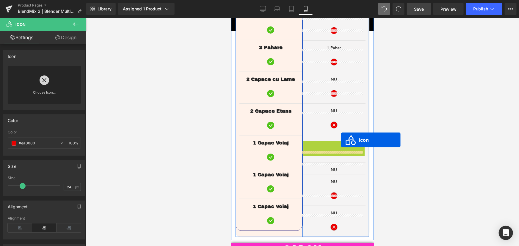
drag, startPoint x: 322, startPoint y: 122, endPoint x: 341, endPoint y: 140, distance: 25.9
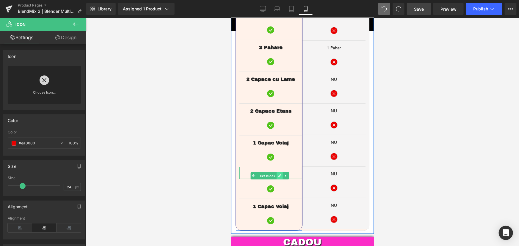
click at [278, 174] on icon at bounding box center [279, 176] width 3 height 4
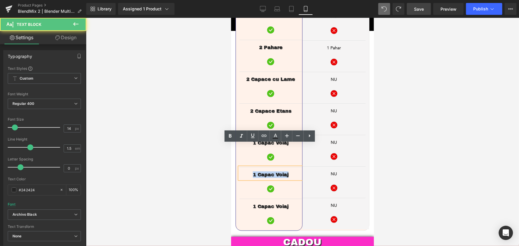
drag, startPoint x: 285, startPoint y: 151, endPoint x: 240, endPoint y: 151, distance: 44.9
click at [240, 171] on p "1 Capac Voiaj" at bounding box center [270, 174] width 63 height 7
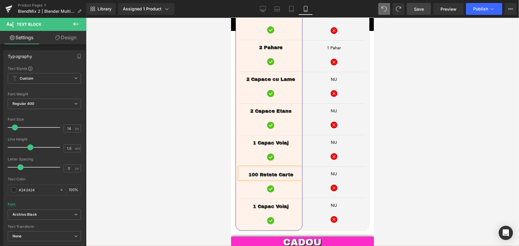
click at [467, 139] on div at bounding box center [302, 132] width 433 height 228
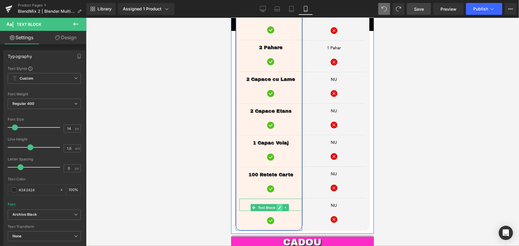
click at [281, 206] on icon at bounding box center [279, 208] width 3 height 4
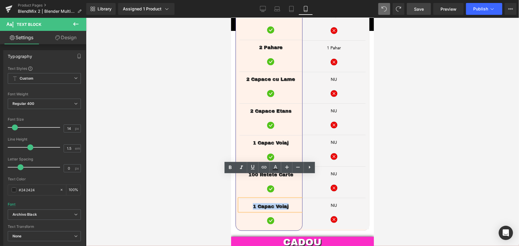
drag, startPoint x: 292, startPoint y: 184, endPoint x: 249, endPoint y: 185, distance: 43.2
click at [249, 203] on p "1 Capac Voiaj" at bounding box center [270, 206] width 63 height 7
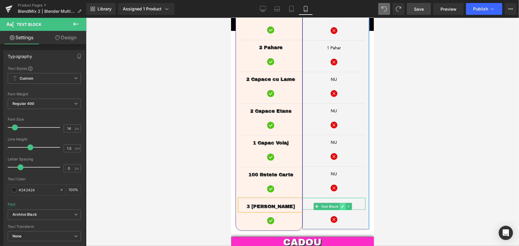
click at [341, 205] on icon at bounding box center [342, 207] width 3 height 4
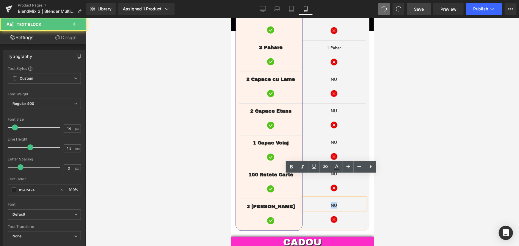
drag, startPoint x: 326, startPoint y: 184, endPoint x: 322, endPoint y: 184, distance: 3.9
click at [322, 202] on p "NU" at bounding box center [333, 205] width 63 height 6
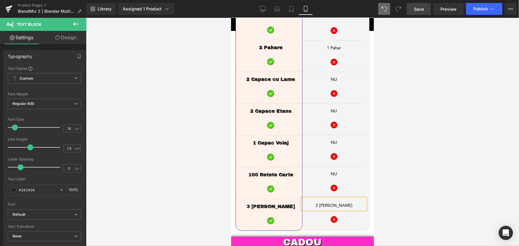
click at [440, 178] on div at bounding box center [302, 132] width 433 height 228
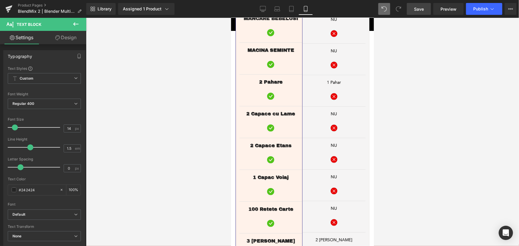
scroll to position [1235, 0]
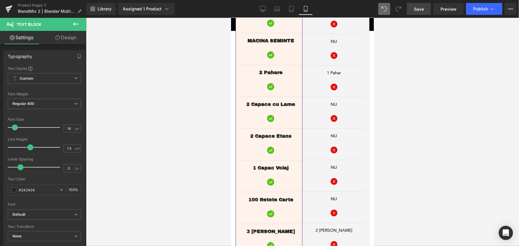
drag, startPoint x: 373, startPoint y: 89, endPoint x: 606, endPoint y: 196, distance: 256.9
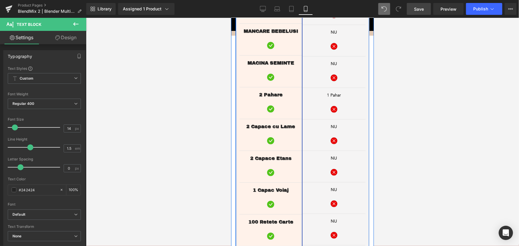
scroll to position [1208, 0]
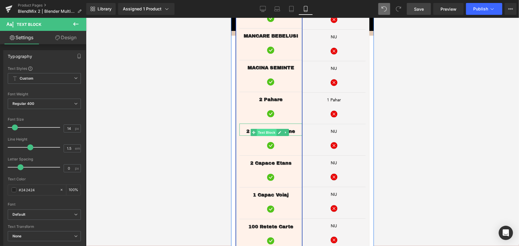
click at [269, 129] on span "Text Block" at bounding box center [266, 132] width 20 height 7
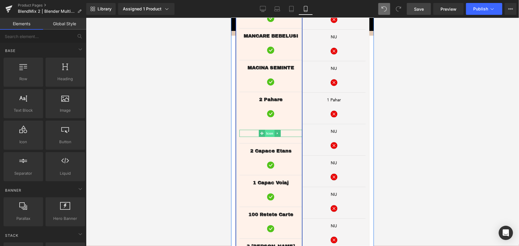
click at [269, 130] on span "Icon" at bounding box center [270, 133] width 10 height 7
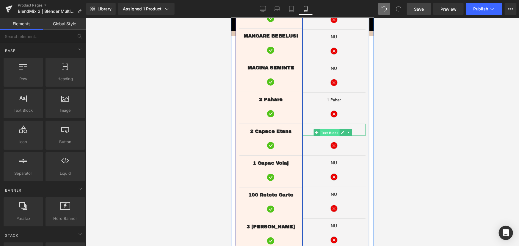
click at [330, 129] on span "Text Block" at bounding box center [330, 132] width 20 height 7
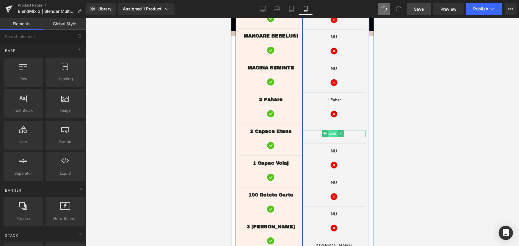
click at [331, 130] on span "Icon" at bounding box center [333, 133] width 10 height 7
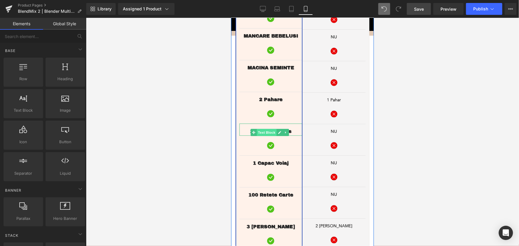
click at [271, 129] on span "Text Block" at bounding box center [266, 132] width 20 height 7
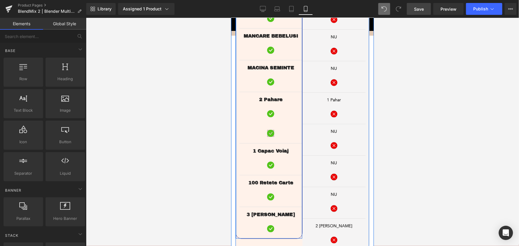
click at [269, 130] on span "Icon" at bounding box center [270, 133] width 10 height 7
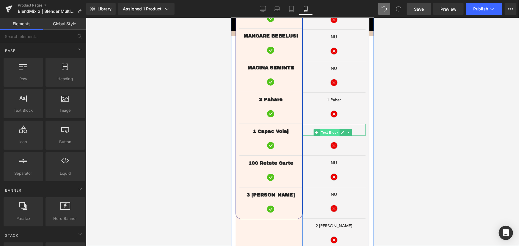
click at [330, 129] on span "Text Block" at bounding box center [330, 132] width 20 height 7
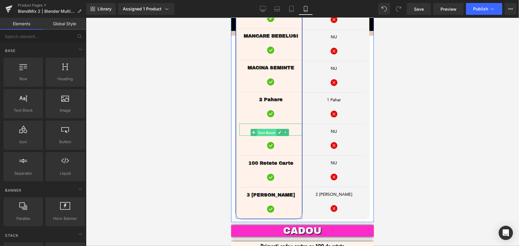
click at [273, 129] on span "Text Block" at bounding box center [266, 132] width 20 height 7
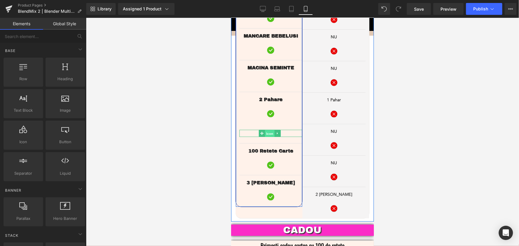
click at [269, 130] on span "Icon" at bounding box center [270, 133] width 10 height 7
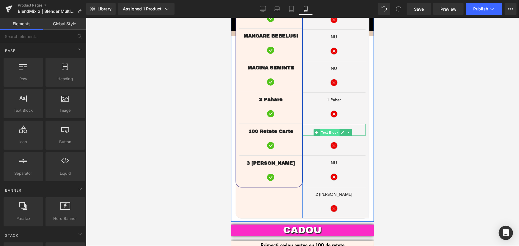
click at [331, 129] on span "Text Block" at bounding box center [330, 132] width 20 height 7
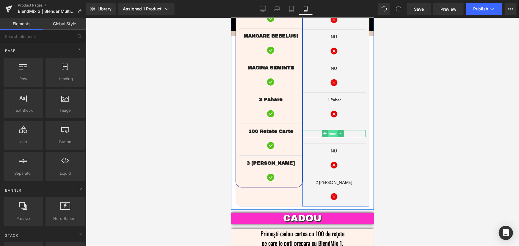
click at [330, 130] on span "Icon" at bounding box center [333, 133] width 10 height 7
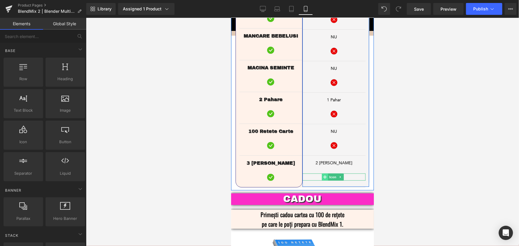
scroll to position [1181, 0]
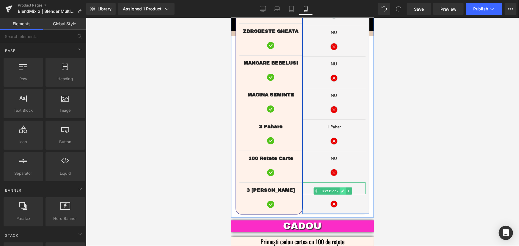
click at [341, 189] on icon at bounding box center [342, 191] width 3 height 4
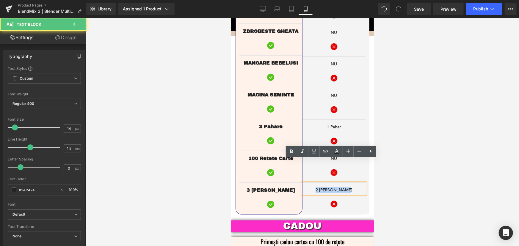
drag, startPoint x: 325, startPoint y: 169, endPoint x: 316, endPoint y: 169, distance: 8.0
click at [316, 187] on p "2 [PERSON_NAME]" at bounding box center [333, 190] width 63 height 6
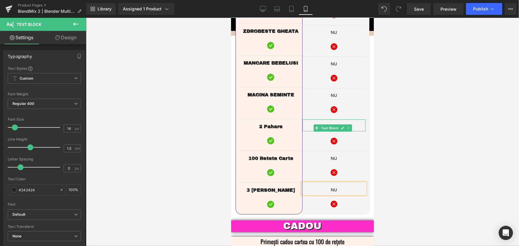
click at [342, 124] on link at bounding box center [342, 127] width 6 height 7
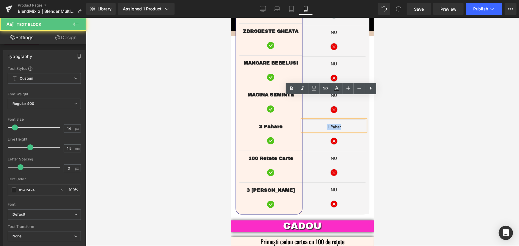
drag, startPoint x: 343, startPoint y: 105, endPoint x: 320, endPoint y: 105, distance: 22.3
click at [320, 124] on p "1 Pahar" at bounding box center [333, 127] width 63 height 6
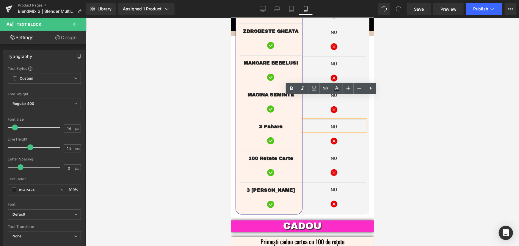
click at [419, 128] on div at bounding box center [302, 132] width 433 height 228
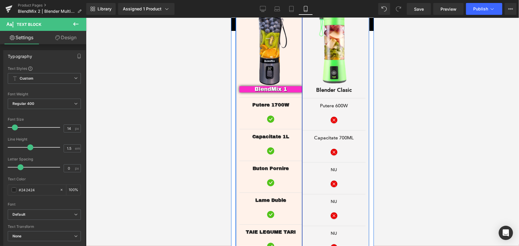
scroll to position [965, 0]
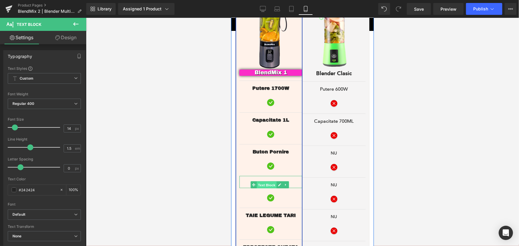
click at [269, 181] on span "Text Block" at bounding box center [266, 184] width 20 height 7
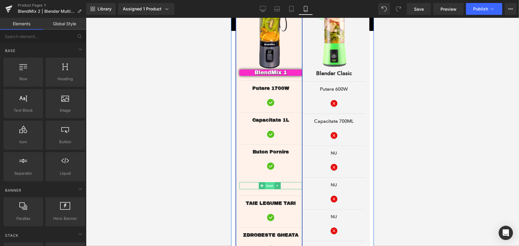
click at [267, 182] on span "Icon" at bounding box center [270, 185] width 10 height 7
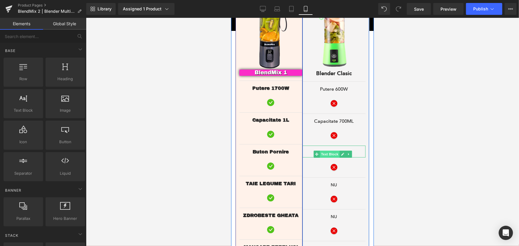
click at [332, 151] on span "Text Block" at bounding box center [330, 154] width 20 height 7
click at [328, 152] on span "Icon" at bounding box center [333, 155] width 10 height 7
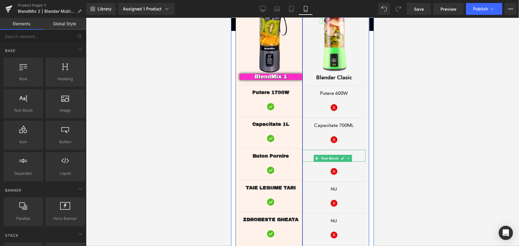
scroll to position [1019, 0]
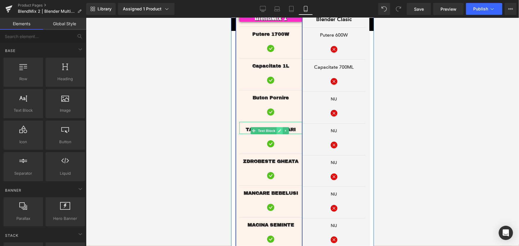
click at [279, 129] on icon at bounding box center [279, 131] width 3 height 4
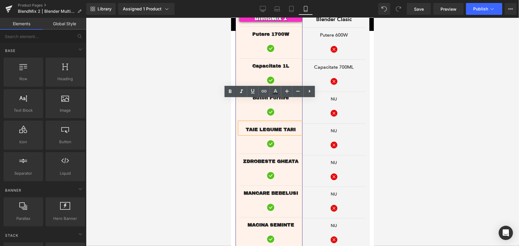
click at [279, 127] on span "TAIE LEGUME TARI" at bounding box center [270, 129] width 50 height 5
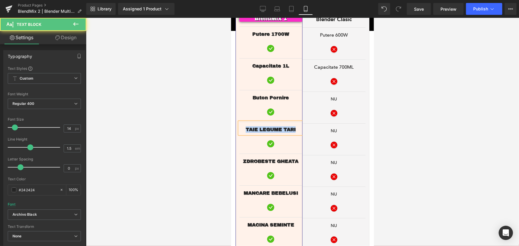
copy span "TAIE LEGUME TARI"
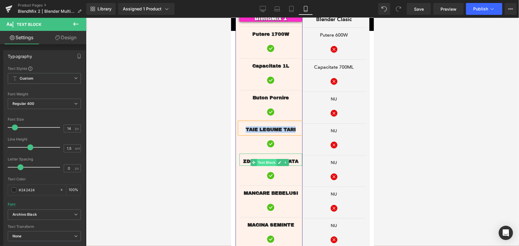
drag, startPoint x: 260, startPoint y: 138, endPoint x: 269, endPoint y: 140, distance: 10.1
click at [260, 159] on span "Text Block" at bounding box center [266, 162] width 20 height 7
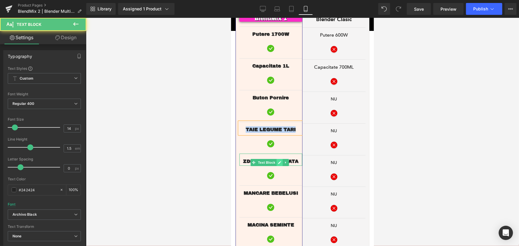
click at [279, 161] on icon at bounding box center [279, 163] width 3 height 4
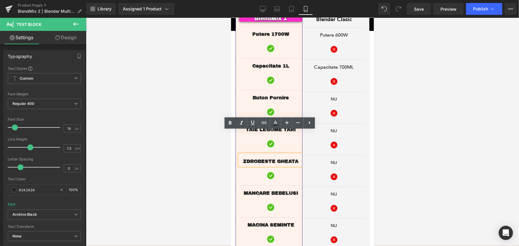
click at [284, 159] on span "ZDROBESTE GHEATA" at bounding box center [270, 161] width 55 height 5
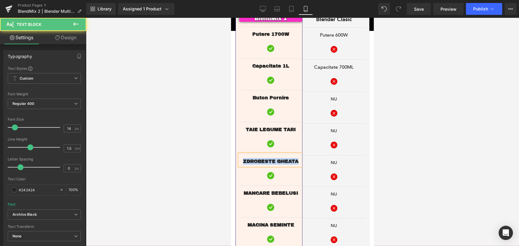
copy span "ZDROBESTE GHEATA"
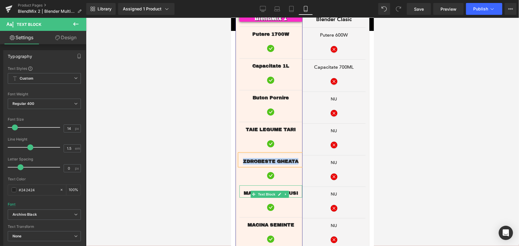
drag, startPoint x: 246, startPoint y: 169, endPoint x: 261, endPoint y: 175, distance: 15.4
click at [246, 190] on span "MANCARE BEBELUSI" at bounding box center [270, 192] width 54 height 5
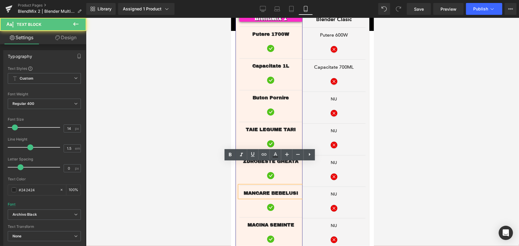
click at [278, 190] on span "MANCARE BEBELUSI" at bounding box center [270, 192] width 54 height 5
copy span "MANCARE BEBELUSI"
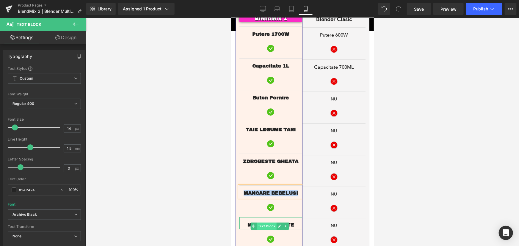
drag, startPoint x: 260, startPoint y: 203, endPoint x: 257, endPoint y: 203, distance: 3.3
click at [260, 223] on span "Text Block" at bounding box center [266, 226] width 20 height 7
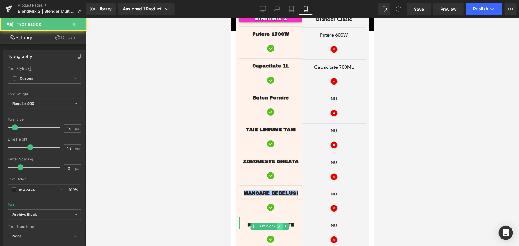
click at [280, 224] on icon at bounding box center [279, 226] width 3 height 4
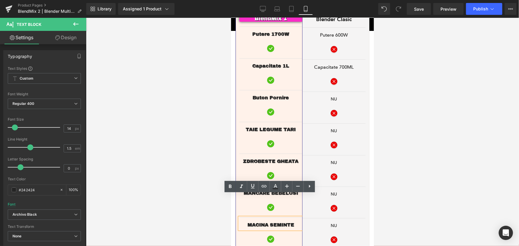
click at [286, 222] on span "MACINA SEMINTE" at bounding box center [270, 224] width 47 height 5
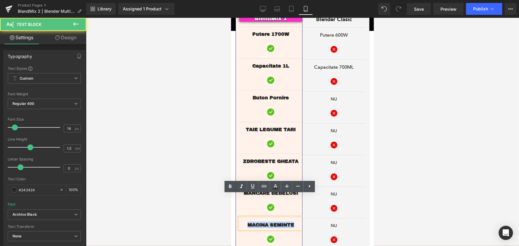
copy span "MACINA SEMINTE"
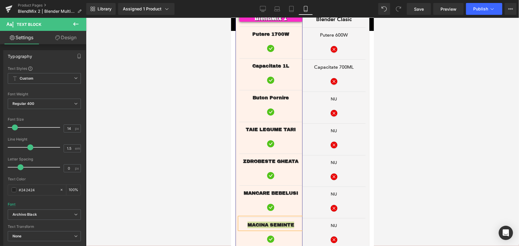
click at [200, 146] on div at bounding box center [302, 132] width 433 height 228
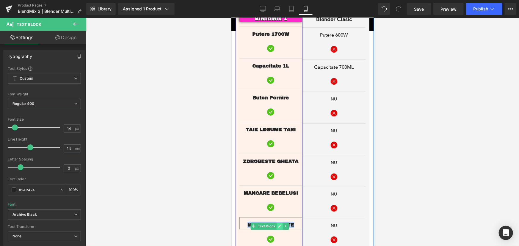
click at [278, 224] on icon at bounding box center [279, 226] width 3 height 4
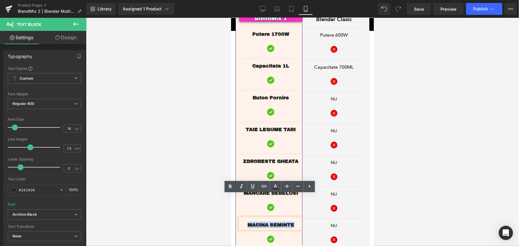
click at [283, 222] on span "MACINA SEMINTE" at bounding box center [270, 224] width 47 height 5
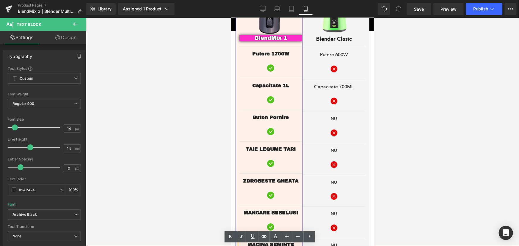
scroll to position [1046, 0]
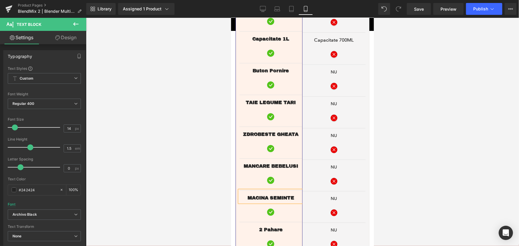
click at [420, 149] on div at bounding box center [302, 132] width 433 height 228
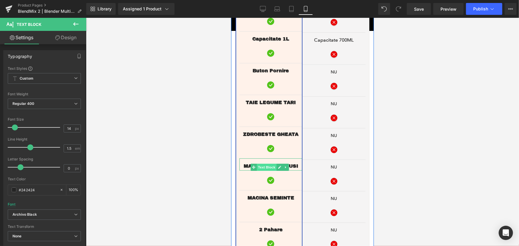
click at [265, 164] on span "Text Block" at bounding box center [266, 167] width 20 height 7
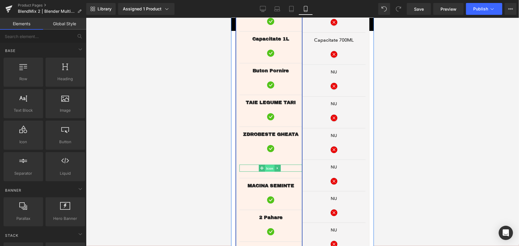
click at [267, 165] on span "Icon" at bounding box center [270, 168] width 10 height 7
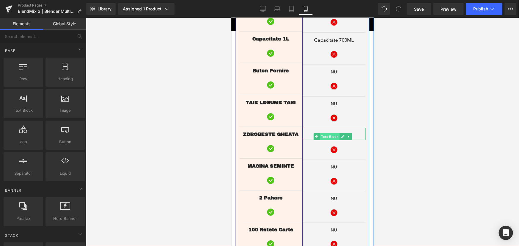
click at [331, 133] on span "Text Block" at bounding box center [330, 136] width 20 height 7
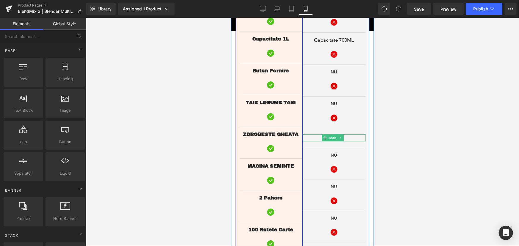
click at [329, 134] on span "Icon" at bounding box center [333, 137] width 10 height 7
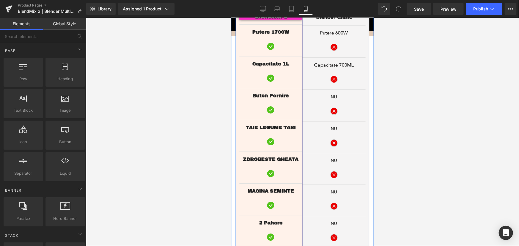
scroll to position [992, 0]
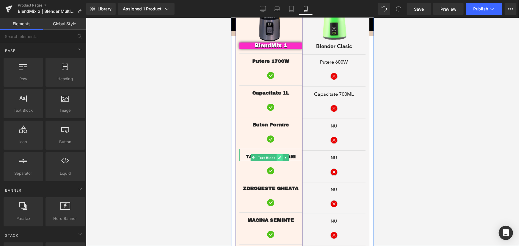
click at [278, 156] on icon at bounding box center [279, 158] width 3 height 4
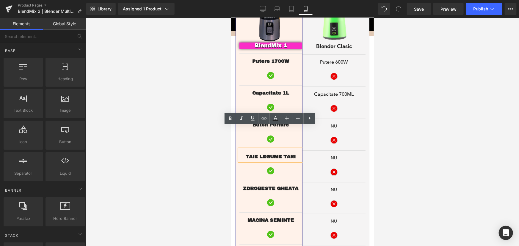
click at [289, 154] on span "TAIE LEGUME TARI" at bounding box center [270, 156] width 50 height 5
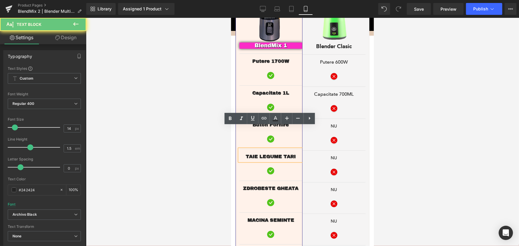
click at [289, 154] on span "TAIE LEGUME TARI" at bounding box center [270, 156] width 50 height 5
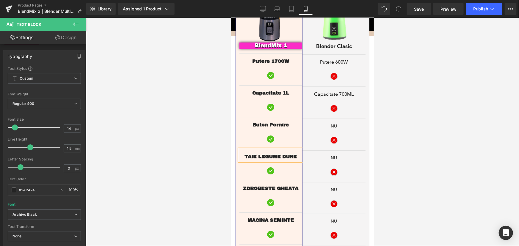
click at [415, 128] on div at bounding box center [302, 132] width 433 height 228
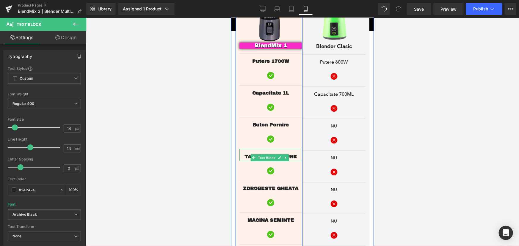
drag, startPoint x: 279, startPoint y: 137, endPoint x: 283, endPoint y: 134, distance: 4.7
click at [279, 156] on icon at bounding box center [279, 158] width 3 height 4
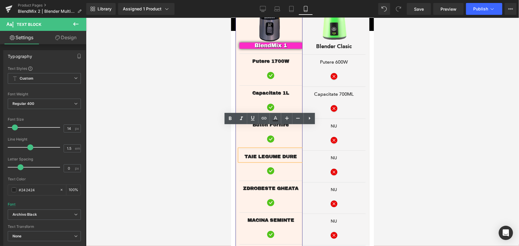
click at [284, 154] on span "TAIE LEGUME DURE" at bounding box center [270, 156] width 52 height 5
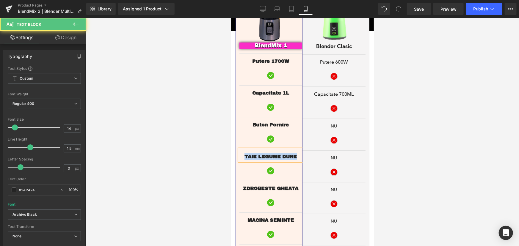
copy span "TAIE LEGUME DURE"
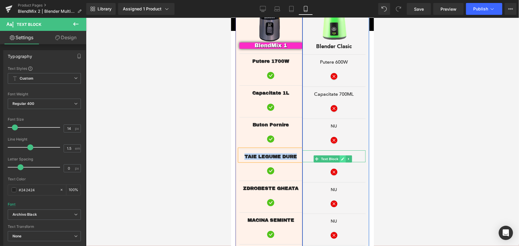
click at [341, 157] on icon at bounding box center [342, 159] width 3 height 4
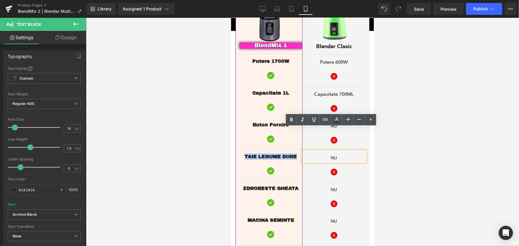
click at [231, 145] on div "DE CE BLENDMIX ? Text Block BlendMix 1 este un blender portabil de ultimă gener…" at bounding box center [302, 117] width 143 height 451
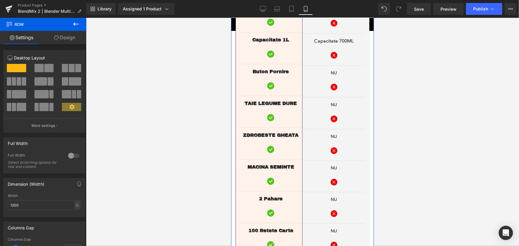
scroll to position [1078, 0]
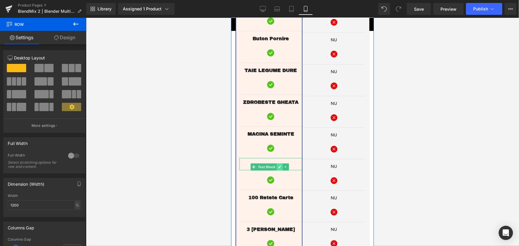
click at [278, 165] on icon at bounding box center [279, 166] width 3 height 3
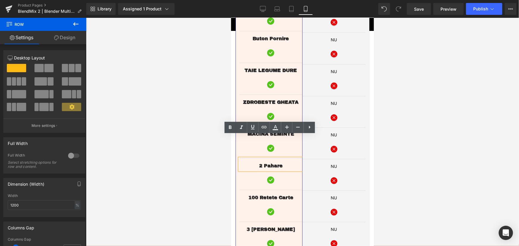
click at [276, 163] on span "2 Pahare" at bounding box center [270, 165] width 23 height 5
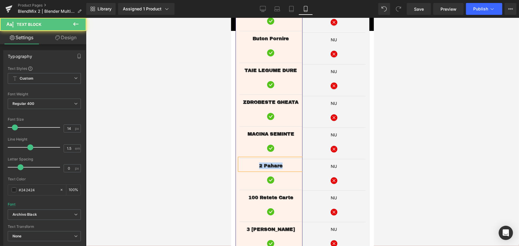
copy span "2 Pahare"
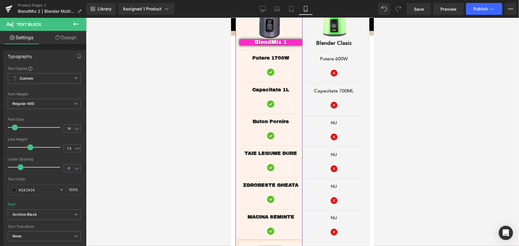
scroll to position [970, 0]
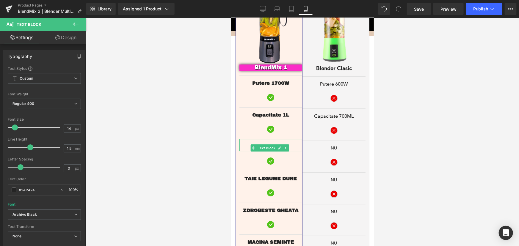
click at [280, 146] on icon at bounding box center [279, 148] width 3 height 4
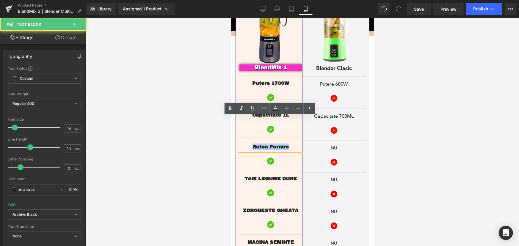
drag, startPoint x: 270, startPoint y: 124, endPoint x: 231, endPoint y: 119, distance: 39.6
click at [231, 119] on div "DE CE BLENDMIX ? Text Block BlendMix 1 este un blender portabil de ultimă gener…" at bounding box center [302, 139] width 143 height 451
copy span "Buton Pornire"
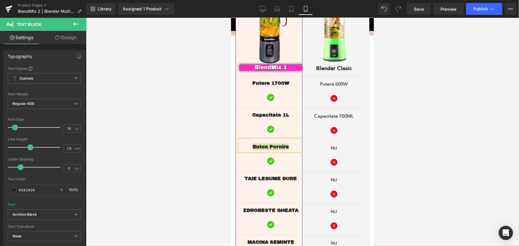
drag, startPoint x: 420, startPoint y: 140, endPoint x: 382, endPoint y: 134, distance: 38.3
click at [419, 140] on div at bounding box center [302, 132] width 433 height 228
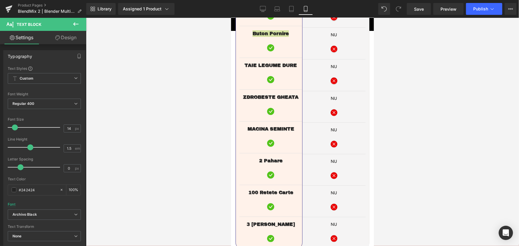
scroll to position [1105, 0]
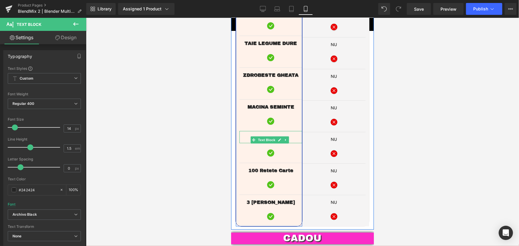
click at [275, 136] on span "Text Block" at bounding box center [266, 139] width 20 height 7
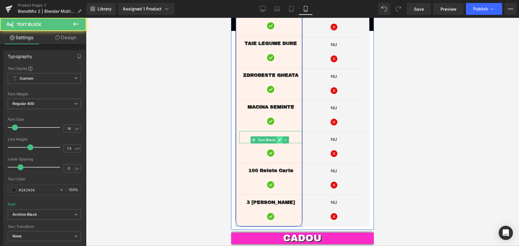
click at [279, 138] on icon at bounding box center [279, 140] width 3 height 4
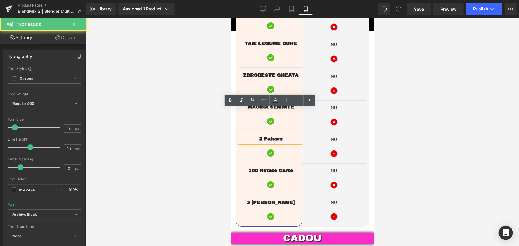
click at [283, 135] on p "2 Pahare" at bounding box center [270, 138] width 63 height 7
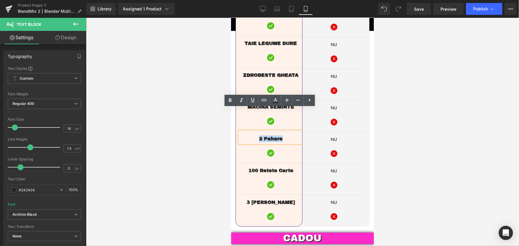
copy span "2 Pahare"
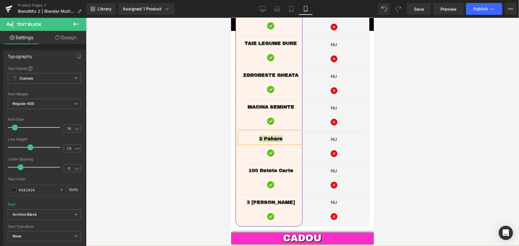
click at [436, 102] on div at bounding box center [302, 132] width 433 height 228
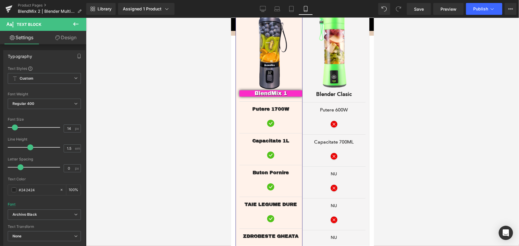
scroll to position [943, 0]
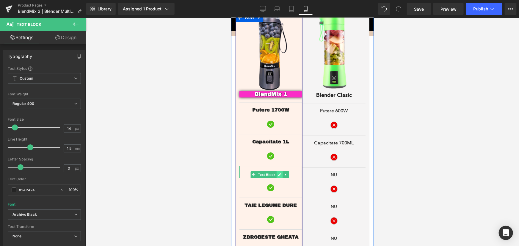
click at [280, 173] on icon at bounding box center [279, 174] width 3 height 3
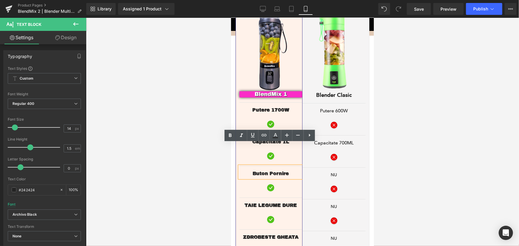
click at [289, 170] on p "Buton Pornire" at bounding box center [270, 173] width 63 height 7
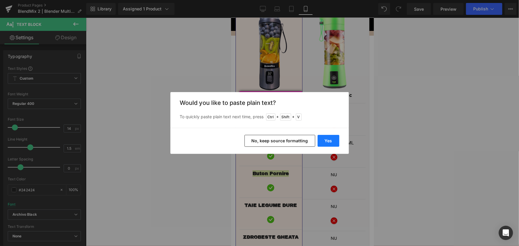
click at [334, 142] on button "Yes" at bounding box center [329, 141] width 22 height 12
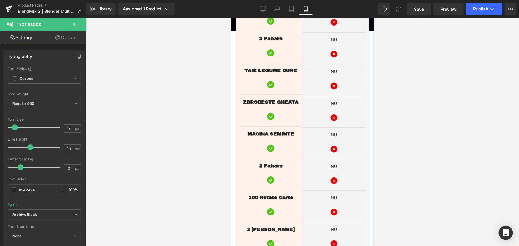
scroll to position [1105, 0]
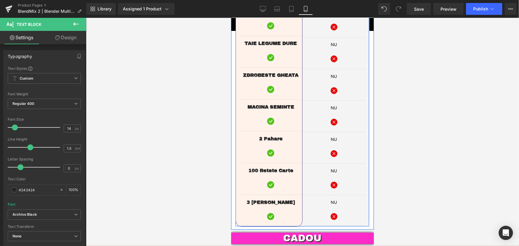
click at [280, 195] on div "3 Ani Garantie Text Block" at bounding box center [270, 201] width 63 height 12
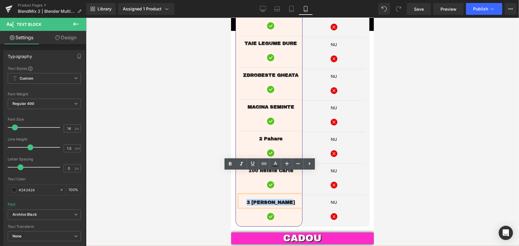
drag, startPoint x: 292, startPoint y: 180, endPoint x: 244, endPoint y: 184, distance: 48.3
click at [244, 195] on div "3 [PERSON_NAME]" at bounding box center [270, 201] width 63 height 12
copy span "3 [PERSON_NAME]"
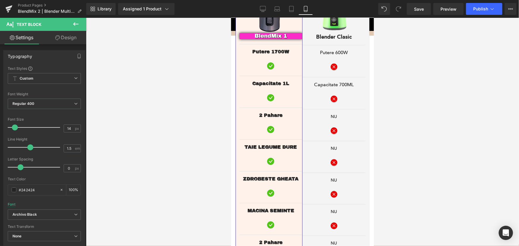
scroll to position [997, 0]
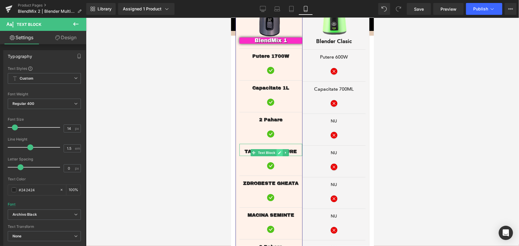
click at [278, 151] on icon at bounding box center [279, 153] width 3 height 4
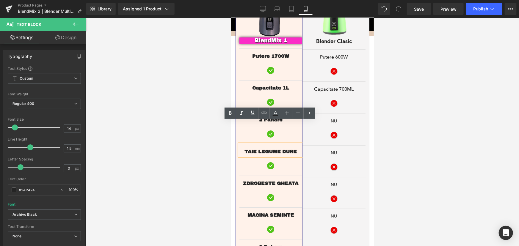
click at [282, 149] on span "TAIE LEGUME DURE" at bounding box center [270, 151] width 52 height 5
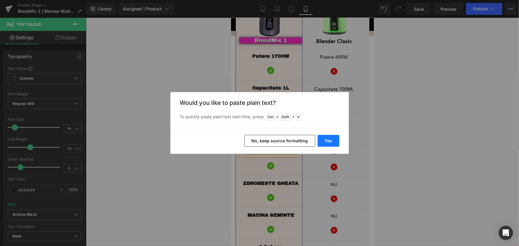
click at [327, 138] on button "Yes" at bounding box center [329, 141] width 22 height 12
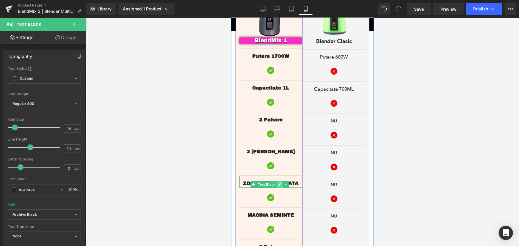
click at [278, 183] on icon at bounding box center [279, 185] width 3 height 4
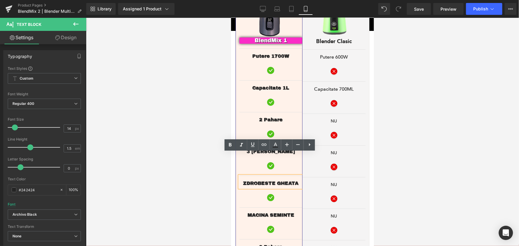
click at [296, 181] on span "ZDROBESTE GHEATA" at bounding box center [270, 183] width 55 height 5
drag, startPoint x: 297, startPoint y: 161, endPoint x: 243, endPoint y: 162, distance: 54.2
click at [243, 176] on div "ZDROBESTE GHEATA" at bounding box center [270, 182] width 63 height 12
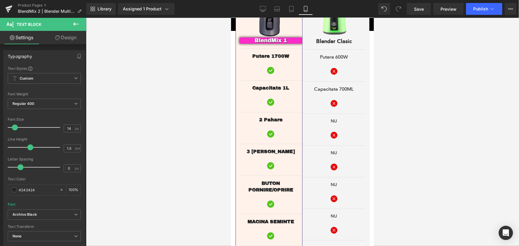
click at [205, 157] on div at bounding box center [302, 132] width 433 height 228
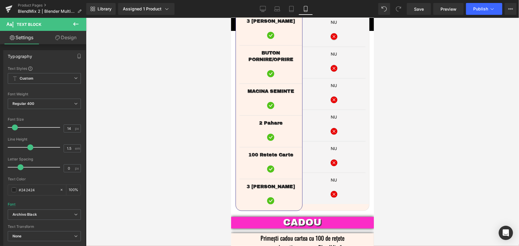
scroll to position [1132, 0]
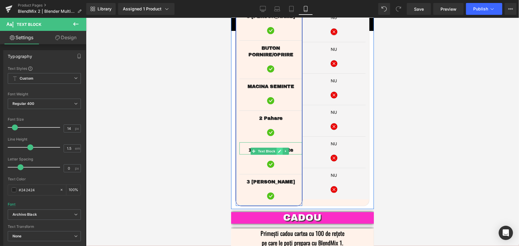
click at [278, 149] on icon at bounding box center [279, 151] width 3 height 4
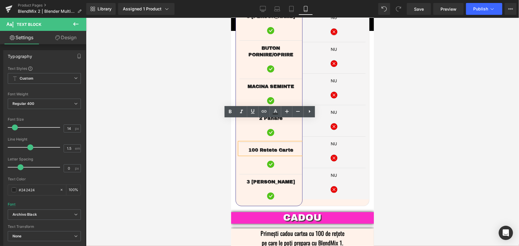
click at [190, 152] on div at bounding box center [302, 132] width 433 height 228
click at [416, 135] on div at bounding box center [302, 132] width 433 height 228
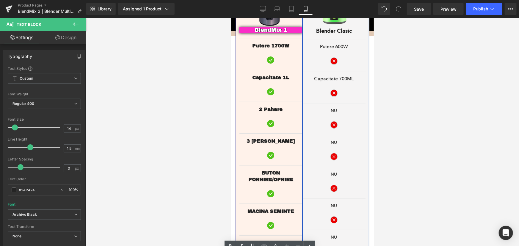
scroll to position [997, 0]
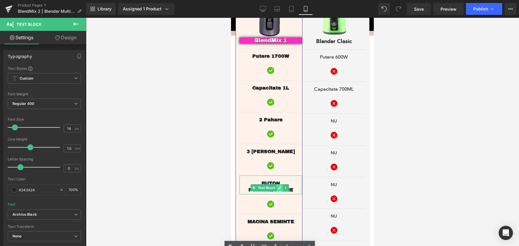
click at [280, 186] on icon at bounding box center [279, 188] width 3 height 4
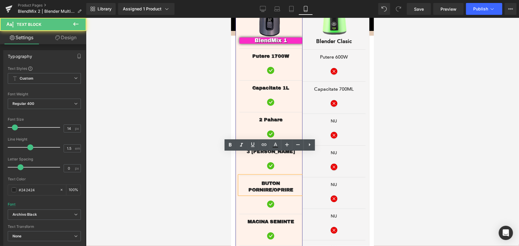
click at [289, 181] on span "BUTON PORNIRE/OPRIRE" at bounding box center [270, 187] width 45 height 12
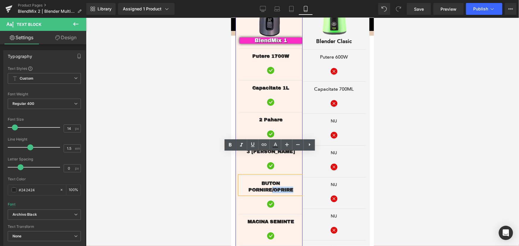
drag, startPoint x: 292, startPoint y: 167, endPoint x: 270, endPoint y: 166, distance: 22.0
click at [270, 176] on div "BUTON PORNIRE/OPRIRE" at bounding box center [270, 185] width 63 height 19
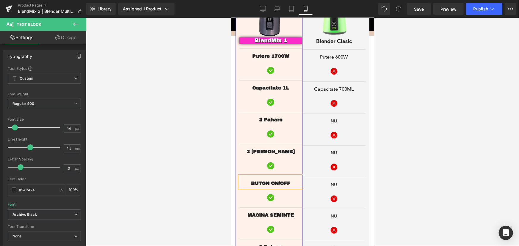
click at [405, 119] on div at bounding box center [302, 132] width 433 height 228
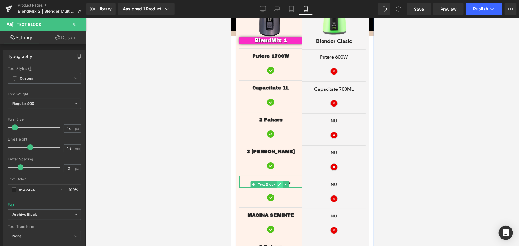
click at [281, 181] on link at bounding box center [279, 184] width 6 height 7
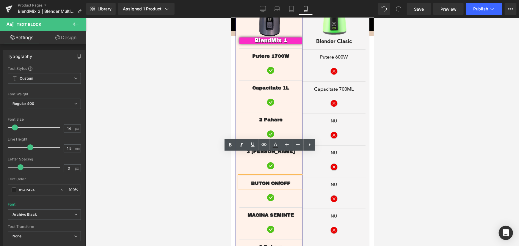
click at [427, 116] on div at bounding box center [302, 132] width 433 height 228
click at [270, 194] on span "Icon" at bounding box center [270, 197] width 10 height 7
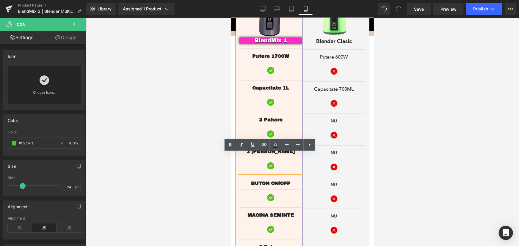
click at [196, 111] on div at bounding box center [302, 132] width 433 height 228
click at [429, 99] on div at bounding box center [302, 132] width 433 height 228
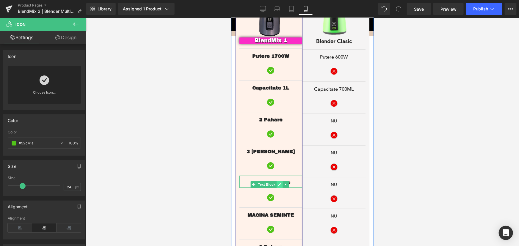
click at [279, 183] on icon at bounding box center [279, 184] width 3 height 3
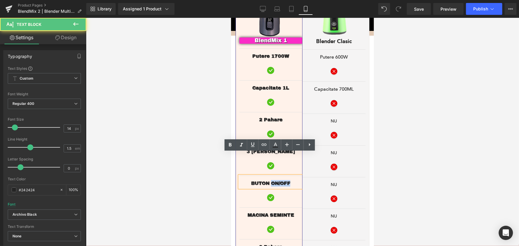
drag, startPoint x: 286, startPoint y: 159, endPoint x: 272, endPoint y: 160, distance: 14.0
click at [272, 176] on div "BUTON ON/OFF" at bounding box center [270, 182] width 63 height 12
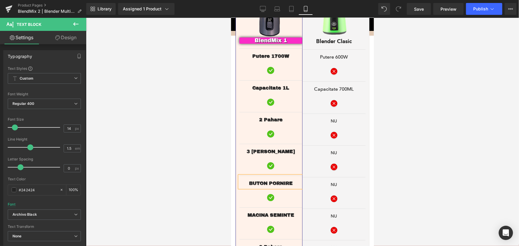
click at [425, 110] on div at bounding box center [302, 132] width 433 height 228
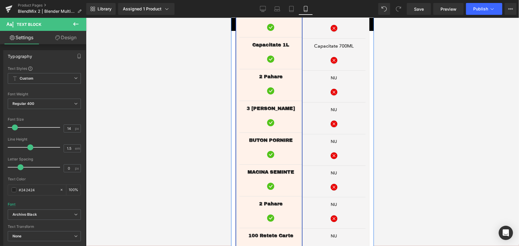
scroll to position [1051, 0]
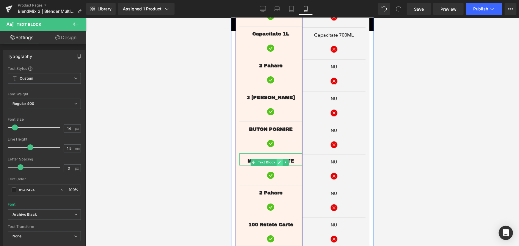
click at [278, 160] on icon at bounding box center [279, 162] width 3 height 4
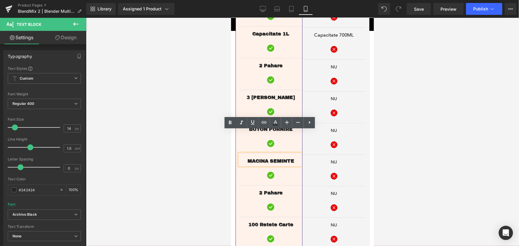
click at [285, 158] on span "MACINA SEMINTE" at bounding box center [270, 160] width 47 height 5
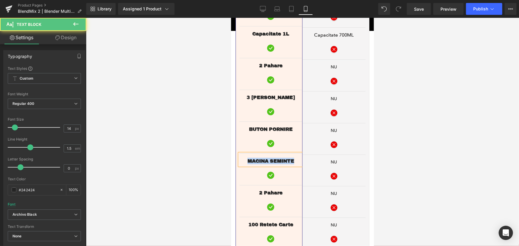
paste div
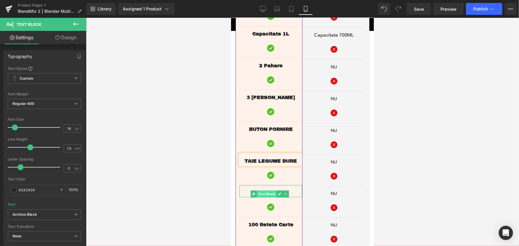
drag, startPoint x: 267, startPoint y: 169, endPoint x: 275, endPoint y: 171, distance: 7.9
click at [267, 190] on span "Text Block" at bounding box center [266, 193] width 20 height 7
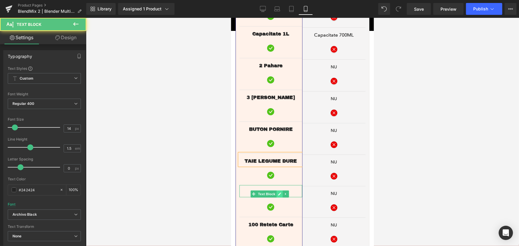
click at [277, 190] on link at bounding box center [279, 193] width 6 height 7
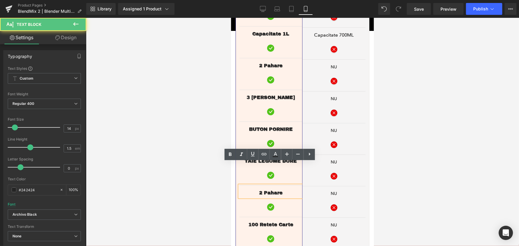
click at [276, 190] on span "2 Pahare" at bounding box center [270, 192] width 23 height 5
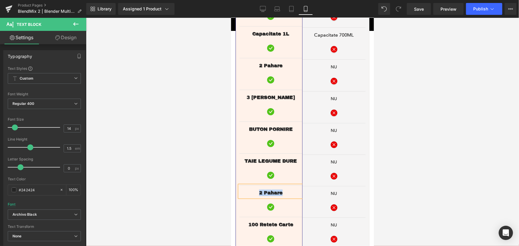
paste div
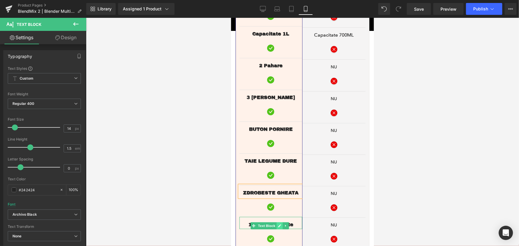
drag, startPoint x: 272, startPoint y: 200, endPoint x: 277, endPoint y: 204, distance: 6.4
click at [272, 222] on span "Text Block" at bounding box center [266, 225] width 20 height 7
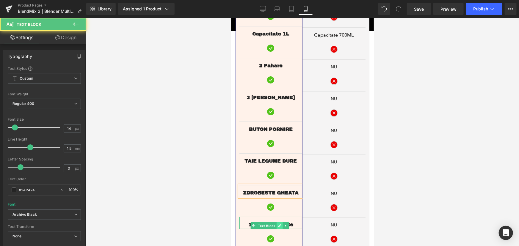
click at [278, 224] on icon at bounding box center [279, 226] width 3 height 4
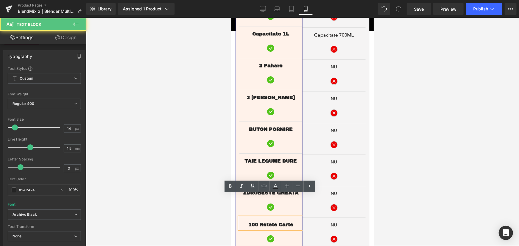
click at [285, 222] on span "100 Retete Carte" at bounding box center [270, 224] width 45 height 5
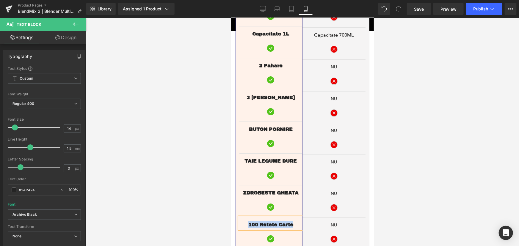
paste div
click at [432, 170] on div at bounding box center [302, 132] width 433 height 228
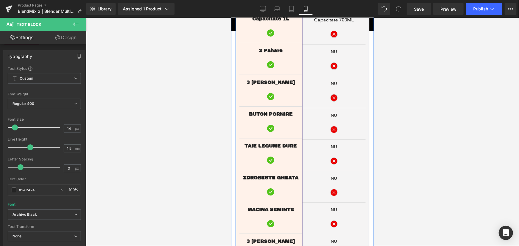
scroll to position [1078, 0]
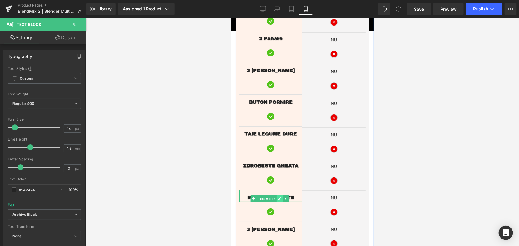
click at [278, 197] on icon at bounding box center [279, 199] width 3 height 4
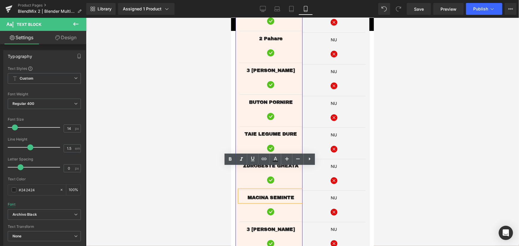
click at [282, 195] on span "MACINA SEMINTE" at bounding box center [270, 197] width 47 height 5
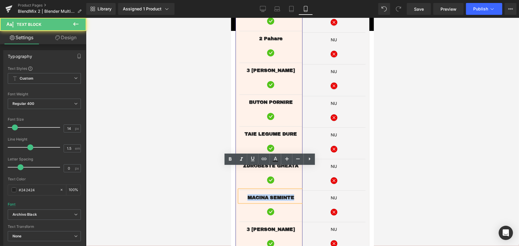
copy span "MACINA SEMINTE"
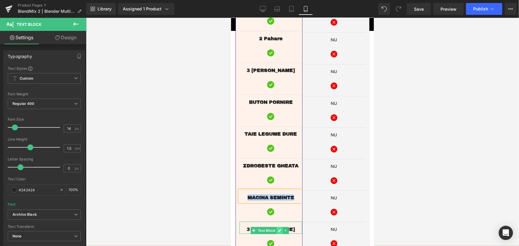
click at [277, 227] on link at bounding box center [279, 230] width 6 height 7
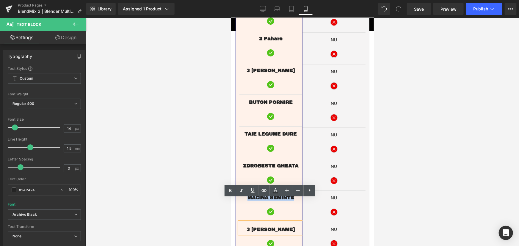
click at [281, 227] on span "3 [PERSON_NAME]" at bounding box center [270, 229] width 48 height 5
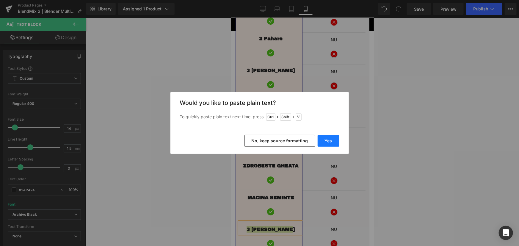
drag, startPoint x: 328, startPoint y: 139, endPoint x: 97, endPoint y: 121, distance: 231.8
click at [328, 139] on button "Yes" at bounding box center [329, 141] width 22 height 12
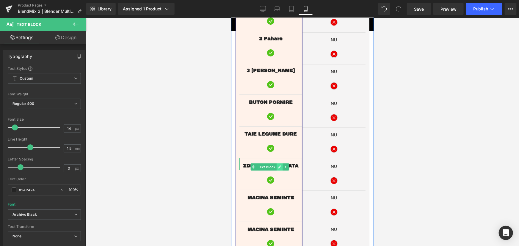
click at [280, 165] on icon at bounding box center [279, 166] width 3 height 3
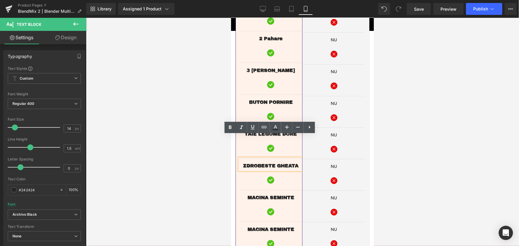
click at [285, 163] on span "ZDROBESTE GHEATA" at bounding box center [270, 165] width 55 height 5
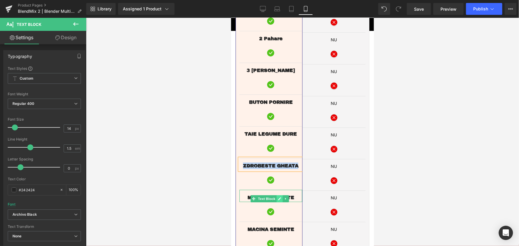
click at [279, 197] on icon at bounding box center [279, 199] width 3 height 4
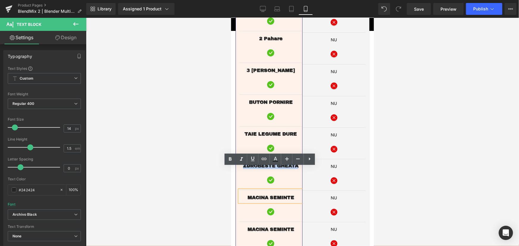
click at [279, 195] on span "MACINA SEMINTE" at bounding box center [270, 197] width 47 height 5
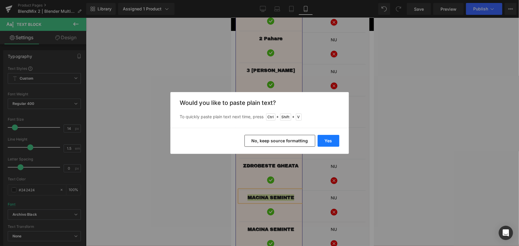
click at [333, 142] on button "Yes" at bounding box center [329, 141] width 22 height 12
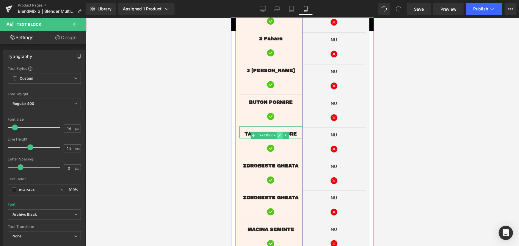
click at [278, 133] on icon at bounding box center [279, 135] width 3 height 4
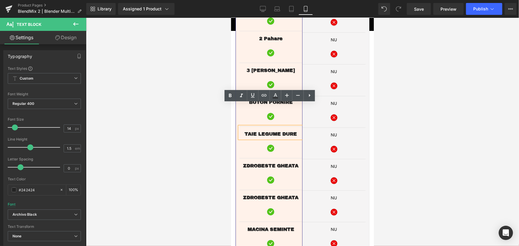
click at [289, 131] on span "TAIE LEGUME DURE" at bounding box center [270, 133] width 52 height 5
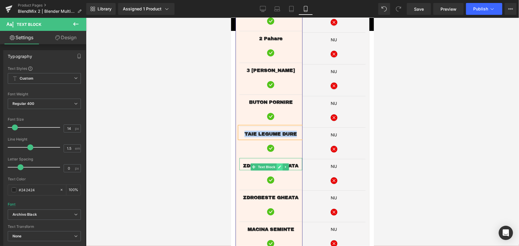
click at [279, 165] on icon at bounding box center [279, 166] width 3 height 3
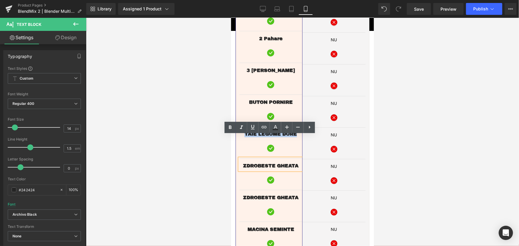
click at [287, 163] on span "ZDROBESTE GHEATA" at bounding box center [270, 165] width 55 height 5
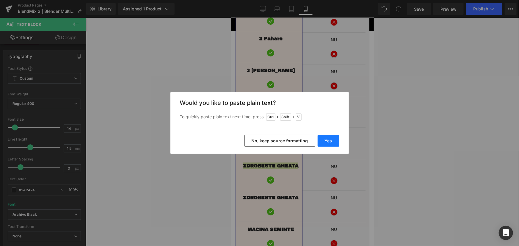
click at [327, 142] on button "Yes" at bounding box center [329, 141] width 22 height 12
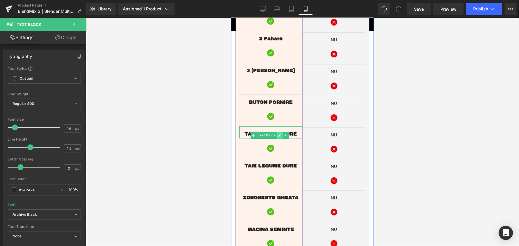
click at [278, 133] on icon at bounding box center [279, 135] width 3 height 4
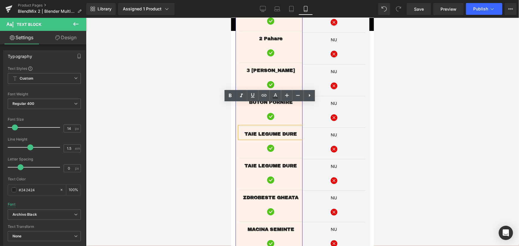
click at [289, 131] on span "TAIE LEGUME DURE" at bounding box center [270, 133] width 52 height 5
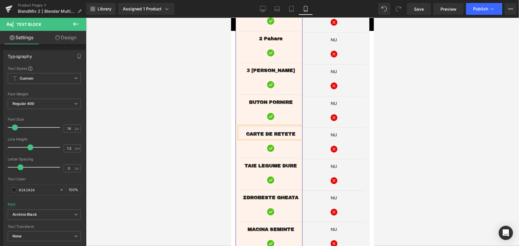
click at [418, 99] on div at bounding box center [302, 132] width 433 height 228
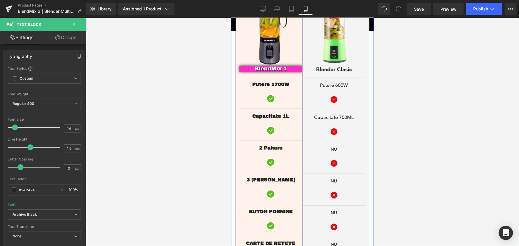
scroll to position [970, 0]
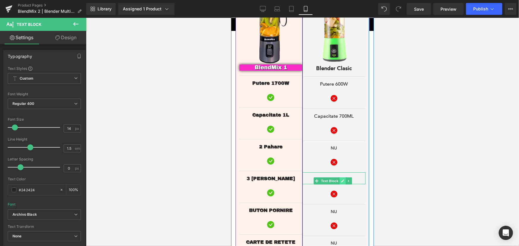
click at [341, 179] on icon at bounding box center [342, 181] width 3 height 4
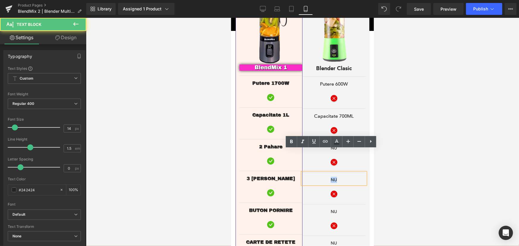
drag, startPoint x: 330, startPoint y: 158, endPoint x: 324, endPoint y: 158, distance: 5.9
click at [324, 177] on p "NU" at bounding box center [333, 180] width 63 height 6
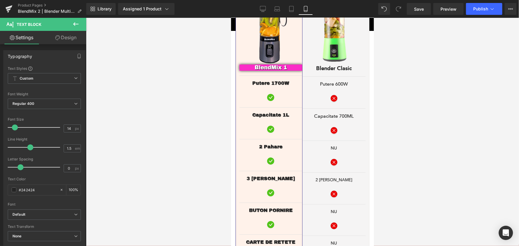
click at [470, 132] on div at bounding box center [302, 132] width 433 height 228
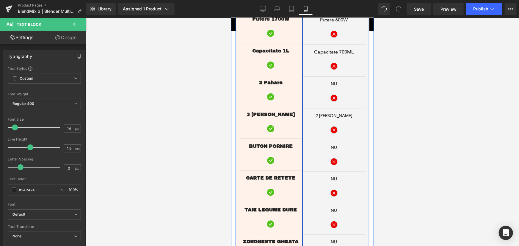
scroll to position [1051, 0]
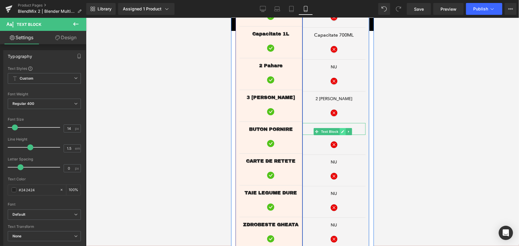
click at [341, 130] on icon at bounding box center [342, 132] width 3 height 4
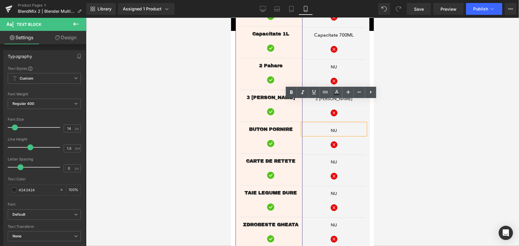
click at [410, 118] on div at bounding box center [302, 132] width 433 height 228
click at [341, 193] on icon at bounding box center [342, 194] width 3 height 3
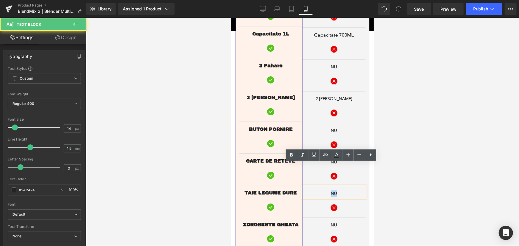
drag, startPoint x: 336, startPoint y: 169, endPoint x: 322, endPoint y: 170, distance: 14.0
click at [322, 190] on p "NU" at bounding box center [333, 193] width 63 height 6
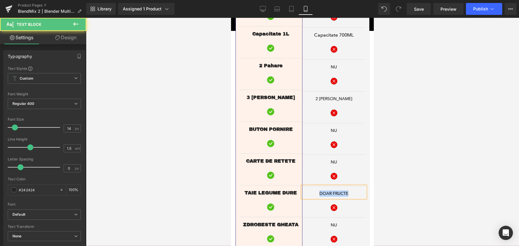
drag, startPoint x: 348, startPoint y: 172, endPoint x: 315, endPoint y: 171, distance: 33.3
click at [315, 190] on p "DOAR FRUCTE" at bounding box center [333, 193] width 63 height 6
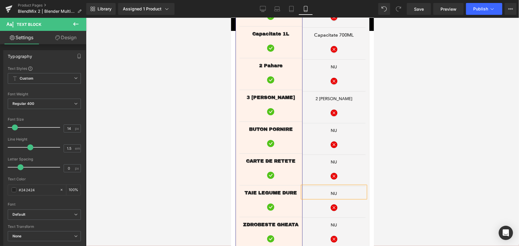
click at [342, 189] on div "Image Blender Clasic Text Block Putere 600W Text Block Icon Capacitate 700ML Te…" at bounding box center [333, 93] width 63 height 376
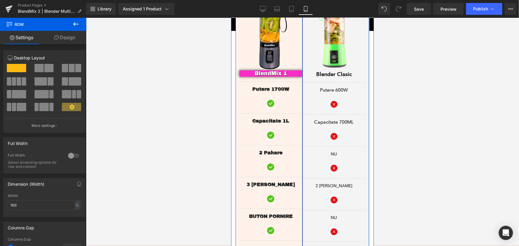
scroll to position [973, 0]
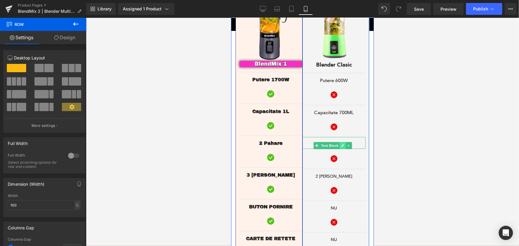
click at [340, 142] on link at bounding box center [342, 145] width 6 height 7
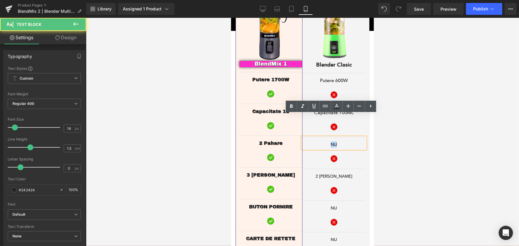
drag, startPoint x: 341, startPoint y: 121, endPoint x: 325, endPoint y: 123, distance: 15.6
click at [325, 141] on p "NU" at bounding box center [333, 144] width 63 height 6
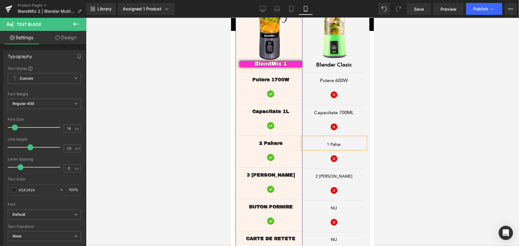
click at [393, 106] on div at bounding box center [302, 132] width 433 height 228
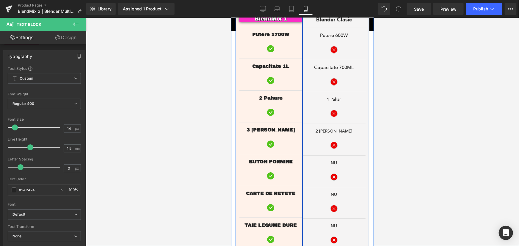
scroll to position [1027, 0]
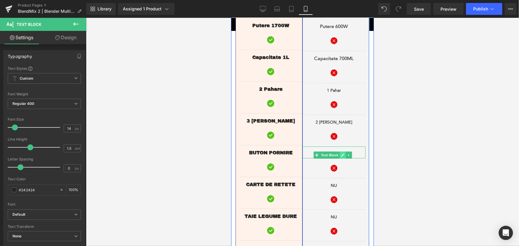
click at [341, 153] on icon at bounding box center [342, 155] width 3 height 4
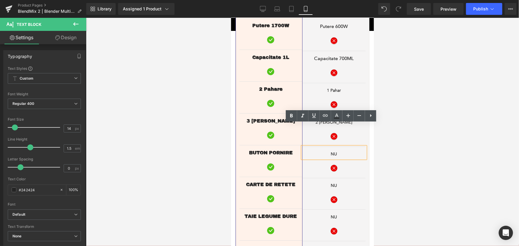
click at [410, 137] on div at bounding box center [302, 132] width 433 height 228
click at [341, 185] on icon at bounding box center [342, 187] width 3 height 4
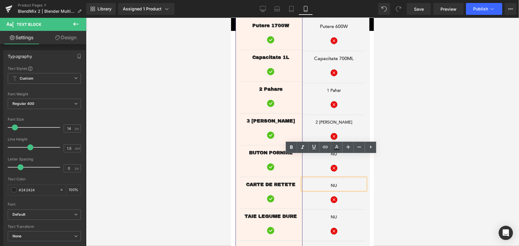
click at [385, 111] on div at bounding box center [302, 132] width 433 height 228
click at [334, 148] on icon at bounding box center [336, 147] width 7 height 7
type input "#242424"
type input "100"
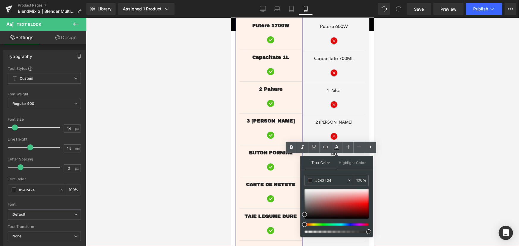
click at [403, 145] on div at bounding box center [302, 132] width 433 height 228
click at [358, 119] on p "2 [PERSON_NAME]" at bounding box center [333, 122] width 63 height 6
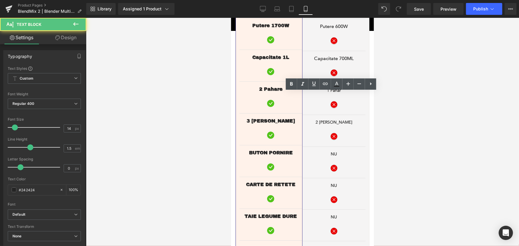
click at [391, 142] on div at bounding box center [302, 132] width 433 height 228
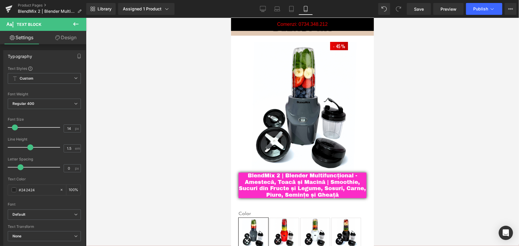
scroll to position [0, 0]
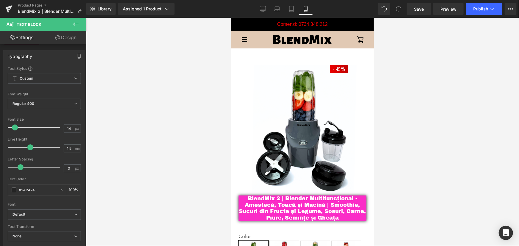
drag, startPoint x: 373, startPoint y: 183, endPoint x: 605, endPoint y: 51, distance: 267.3
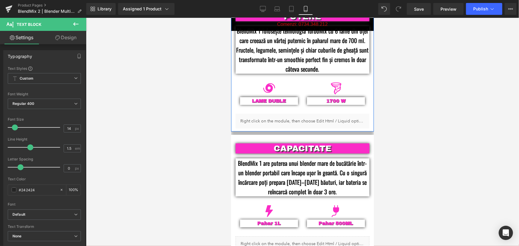
scroll to position [376, 0]
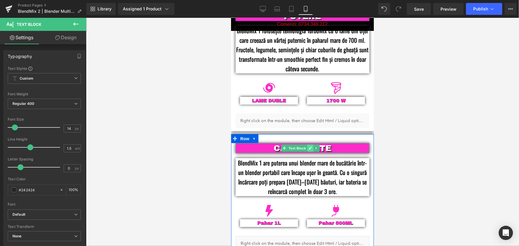
click at [308, 146] on icon at bounding box center [309, 148] width 3 height 4
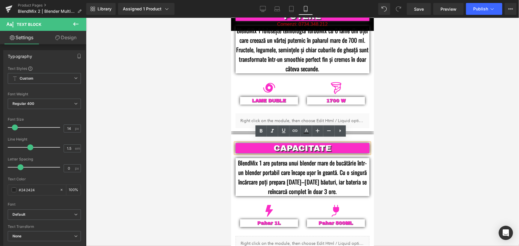
click at [313, 143] on p "CAPACITATE" at bounding box center [302, 148] width 116 height 10
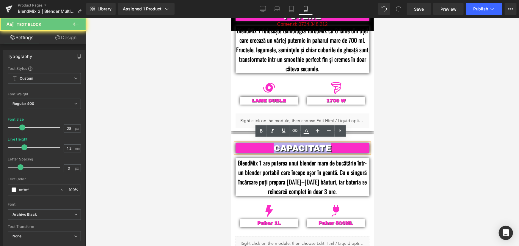
click at [313, 143] on p "CAPACITATE" at bounding box center [302, 148] width 116 height 10
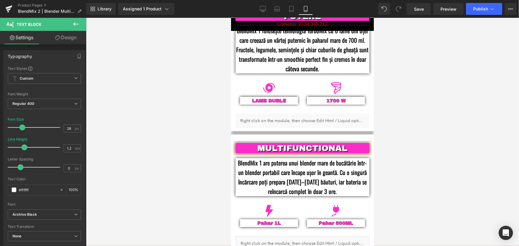
click at [441, 137] on div at bounding box center [302, 132] width 433 height 228
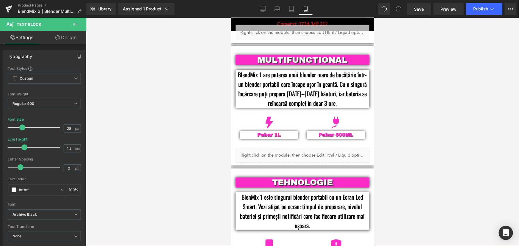
scroll to position [484, 0]
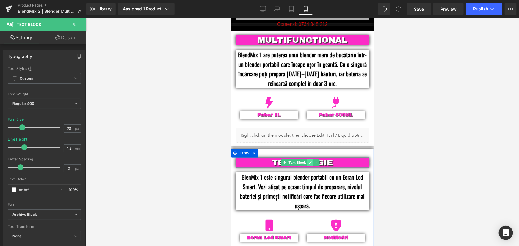
click at [310, 161] on icon at bounding box center [309, 163] width 3 height 4
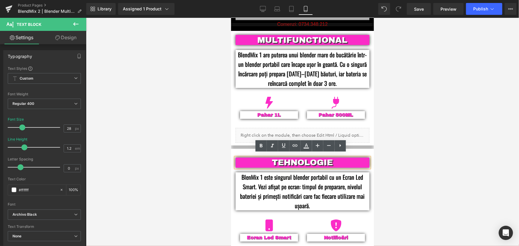
click at [316, 158] on p "TEHNOLOGIE" at bounding box center [302, 163] width 116 height 10
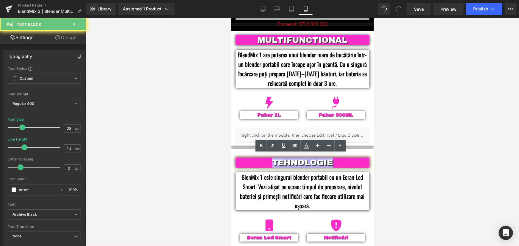
click at [316, 158] on p "TEHNOLOGIE" at bounding box center [302, 163] width 116 height 10
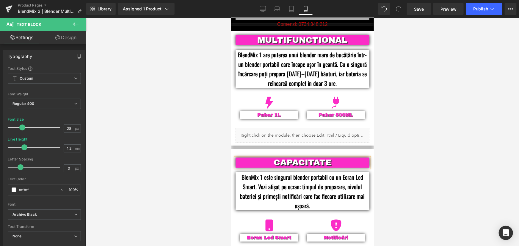
click at [412, 111] on div at bounding box center [302, 132] width 433 height 228
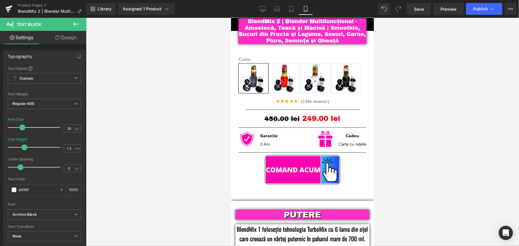
scroll to position [216, 0]
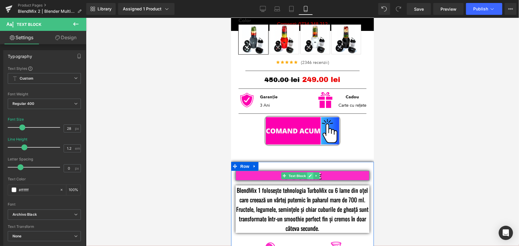
click at [311, 174] on icon at bounding box center [309, 176] width 3 height 4
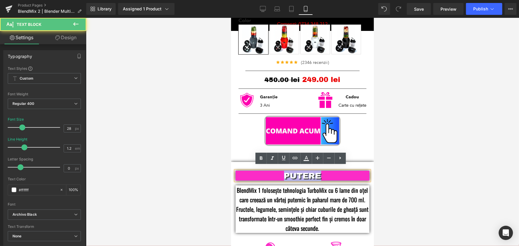
drag, startPoint x: 328, startPoint y: 172, endPoint x: 277, endPoint y: 171, distance: 50.9
click at [277, 171] on p "PUTERE" at bounding box center [302, 176] width 116 height 10
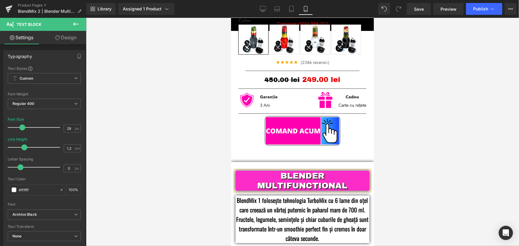
click at [412, 141] on div at bounding box center [302, 132] width 433 height 228
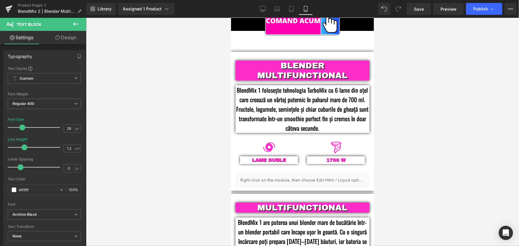
scroll to position [351, 0]
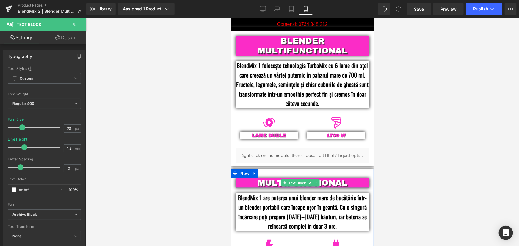
click at [339, 179] on p "MULTIFUNCTIONAL" at bounding box center [302, 183] width 116 height 10
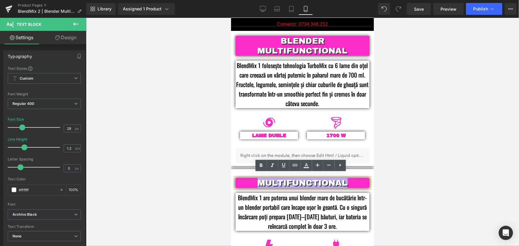
drag, startPoint x: 355, startPoint y: 178, endPoint x: 254, endPoint y: 180, distance: 100.6
click at [254, 180] on p "MULTIFUNCTIONAL" at bounding box center [302, 183] width 116 height 10
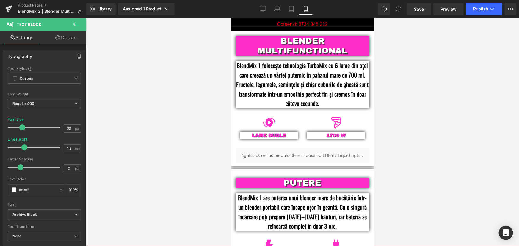
click at [423, 155] on div at bounding box center [302, 132] width 433 height 228
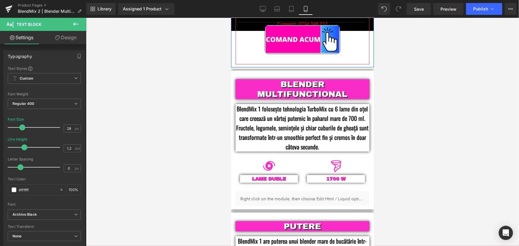
scroll to position [316, 0]
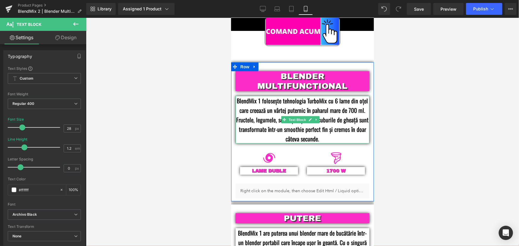
click at [339, 106] on p "BlendMix 1 folosește tehnologia TurboMix cu 6 lame din oțel care creează un vâr…" at bounding box center [302, 120] width 134 height 48
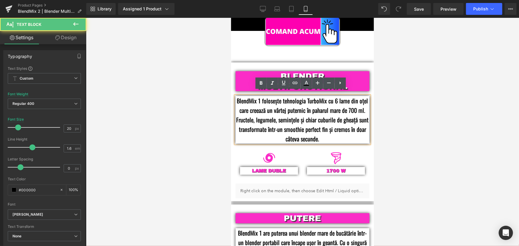
click at [341, 127] on p "BlendMix 1 folosește tehnologia TurboMix cu 6 lame din oțel care creează un vâr…" at bounding box center [302, 120] width 134 height 48
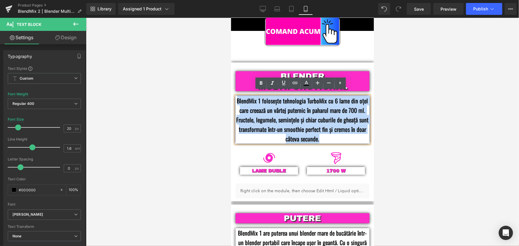
paste div
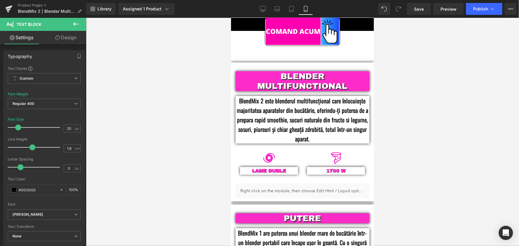
click at [420, 117] on div at bounding box center [302, 132] width 433 height 228
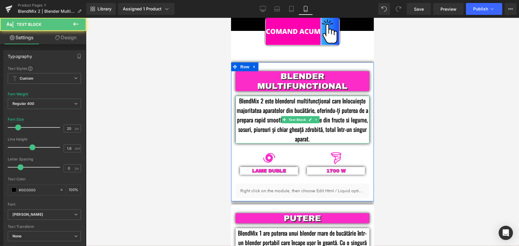
click at [340, 96] on p "BlendMix 2 este blenderul multifuncțional care înlocuiește majoritatea aparatel…" at bounding box center [302, 120] width 134 height 48
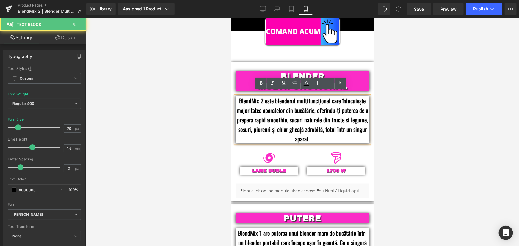
click at [339, 96] on p "BlendMix 2 este blenderul multifuncțional care înlocuiește majoritatea aparatel…" at bounding box center [302, 120] width 134 height 48
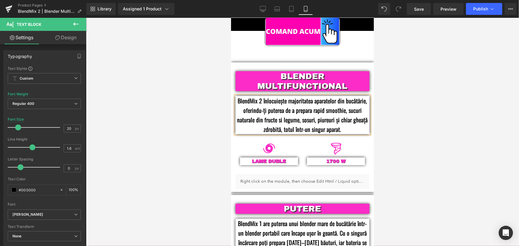
click at [422, 118] on div at bounding box center [302, 132] width 433 height 228
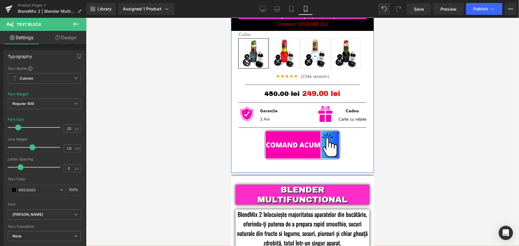
scroll to position [297, 0]
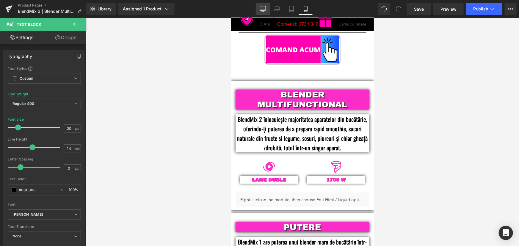
click at [264, 8] on icon at bounding box center [263, 9] width 6 height 6
type input "18"
type input "100"
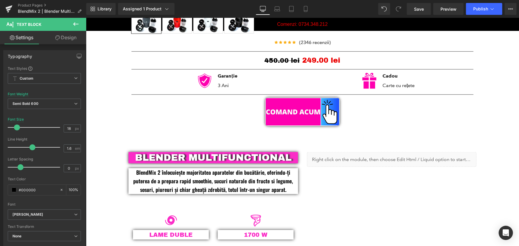
scroll to position [356, 0]
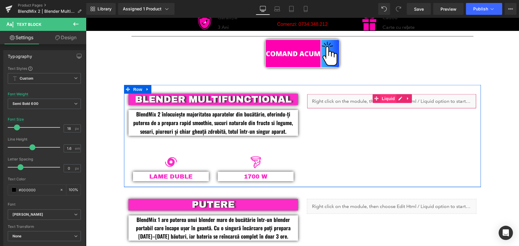
click at [386, 101] on span "Liquid" at bounding box center [388, 98] width 16 height 9
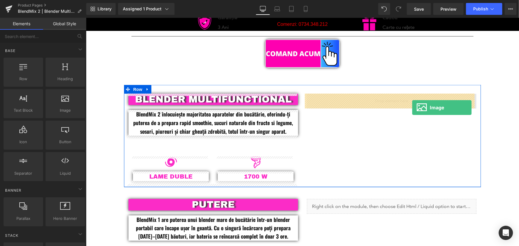
drag, startPoint x: 157, startPoint y: 125, endPoint x: 413, endPoint y: 107, distance: 256.5
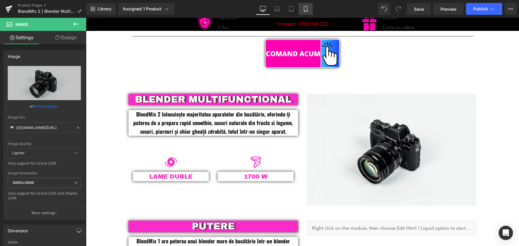
click at [310, 8] on link "Mobile" at bounding box center [306, 9] width 14 height 12
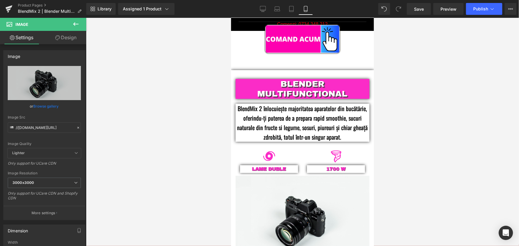
scroll to position [359, 0]
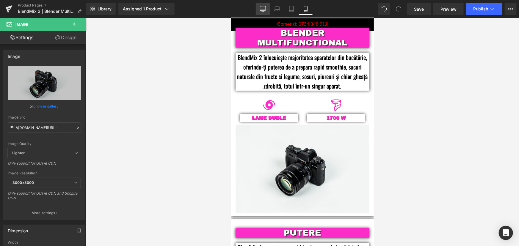
click at [264, 8] on icon at bounding box center [263, 9] width 6 height 6
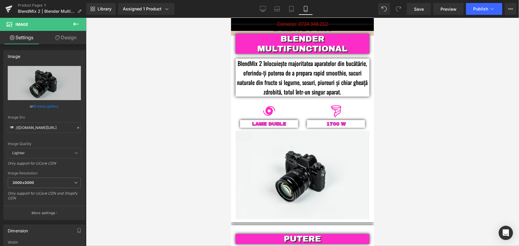
scroll to position [329, 0]
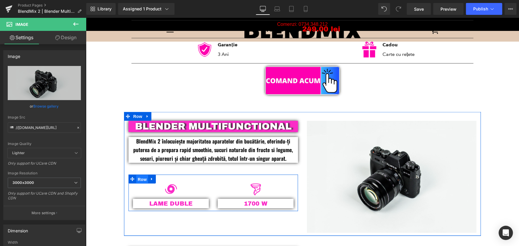
click at [137, 180] on span "Row" at bounding box center [142, 179] width 12 height 9
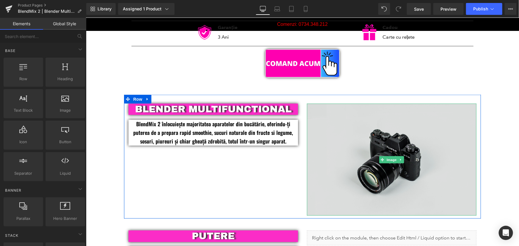
scroll to position [383, 0]
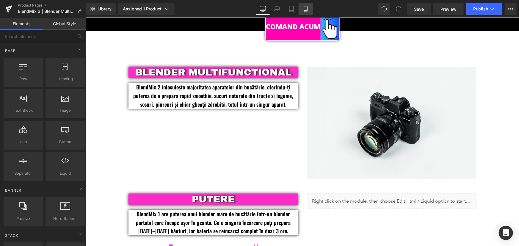
click at [309, 13] on link "Mobile" at bounding box center [306, 9] width 14 height 12
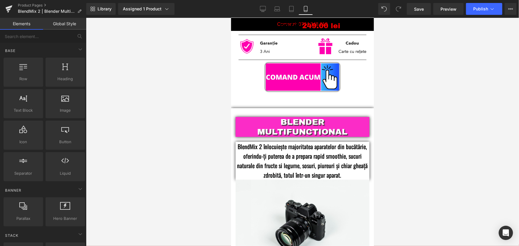
scroll to position [297, 0]
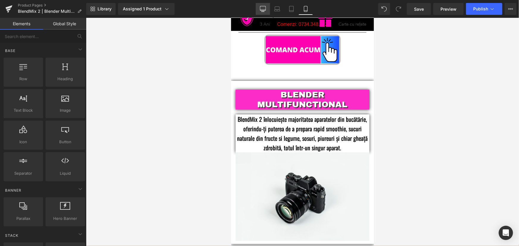
click at [264, 10] on icon at bounding box center [263, 9] width 6 height 6
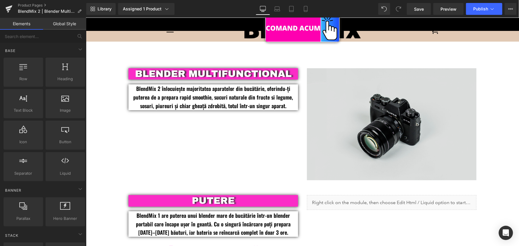
scroll to position [339, 0]
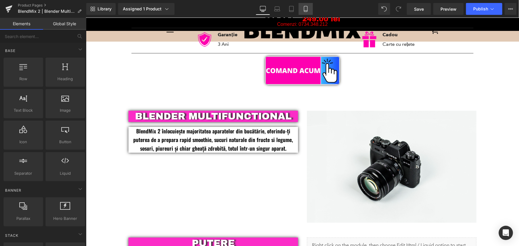
click at [308, 10] on icon at bounding box center [306, 9] width 6 height 6
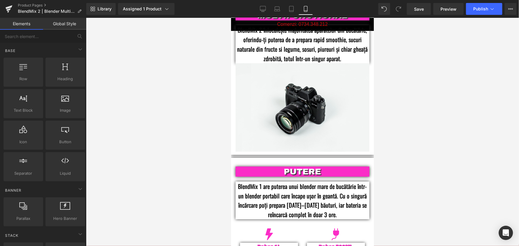
scroll to position [405, 0]
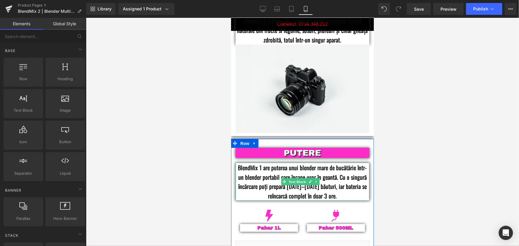
click at [337, 178] on p "BlendMix 1 are puterea unui blender mare de bucătărie într-un blender portabil …" at bounding box center [302, 182] width 134 height 38
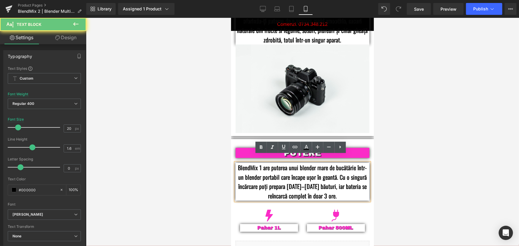
click at [346, 176] on p "BlendMix 1 are puterea unui blender mare de bucătărie într-un blender portabil …" at bounding box center [302, 182] width 134 height 38
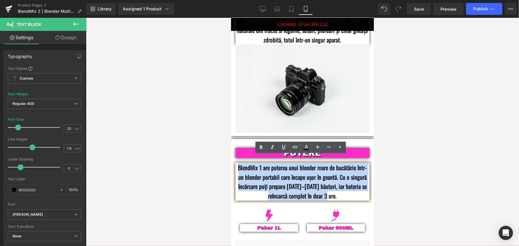
paste div
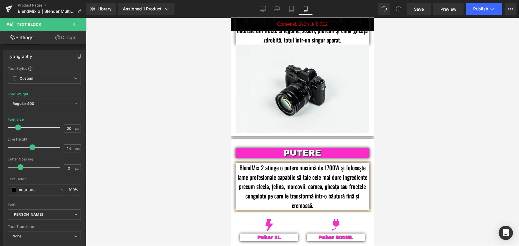
click at [408, 170] on div at bounding box center [302, 132] width 433 height 228
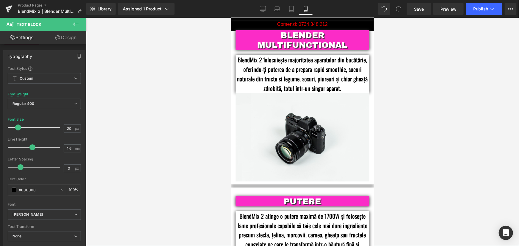
scroll to position [433, 0]
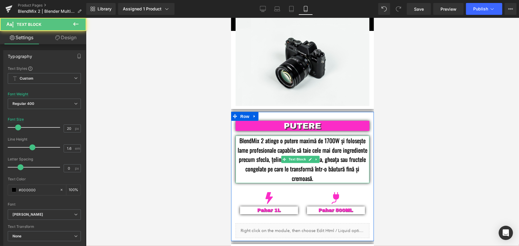
click at [320, 172] on p "BlendMix 2 atinge o putere maximă de 1700W și folosește lame profesionale capab…" at bounding box center [302, 160] width 134 height 48
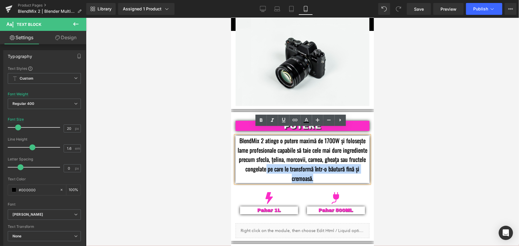
drag, startPoint x: 320, startPoint y: 172, endPoint x: 264, endPoint y: 160, distance: 57.7
click at [264, 160] on p "BlendMix 2 atinge o putere maximă de 1700W și folosește lame profesionale capab…" at bounding box center [302, 160] width 134 height 48
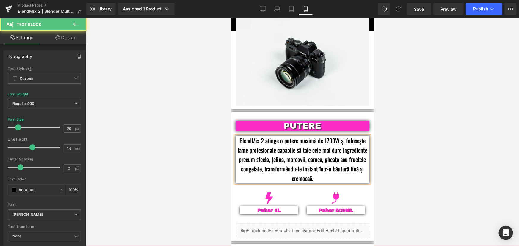
click at [308, 162] on p "BlendMix 2 atinge o putere maximă de 1700W și folosește lame profesionale capab…" at bounding box center [302, 160] width 134 height 48
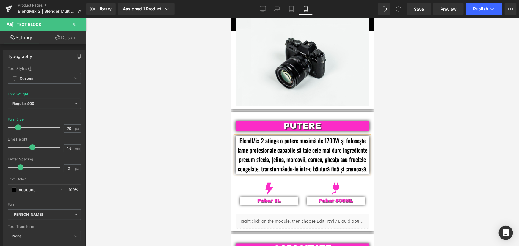
click at [410, 158] on div at bounding box center [302, 132] width 433 height 228
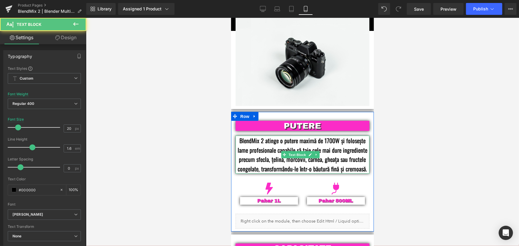
click at [357, 161] on p "BlendMix 2 atinge o putere maximă de 1700W și folosește lame profesionale capab…" at bounding box center [302, 155] width 134 height 38
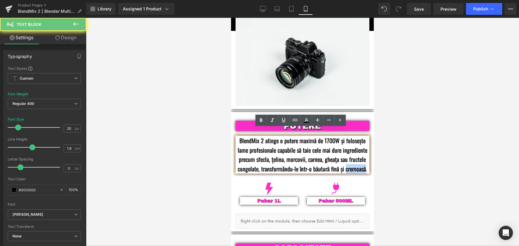
click at [357, 161] on p "BlendMix 2 atinge o putere maximă de 1700W și folosește lame profesionale capab…" at bounding box center [302, 155] width 134 height 38
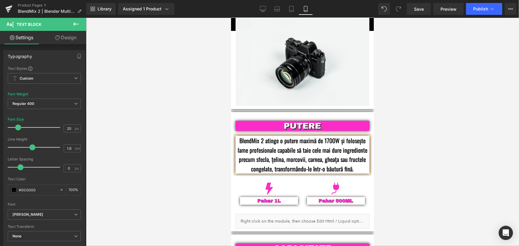
click at [425, 155] on div at bounding box center [302, 132] width 433 height 228
drag, startPoint x: 267, startPoint y: 195, endPoint x: 278, endPoint y: 195, distance: 10.7
click at [267, 197] on div "Pahar 1L Text Block" at bounding box center [269, 201] width 58 height 8
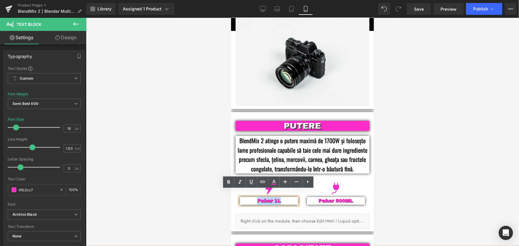
drag, startPoint x: 281, startPoint y: 193, endPoint x: 255, endPoint y: 195, distance: 26.2
click at [255, 197] on p "Pahar 1L" at bounding box center [269, 201] width 58 height 8
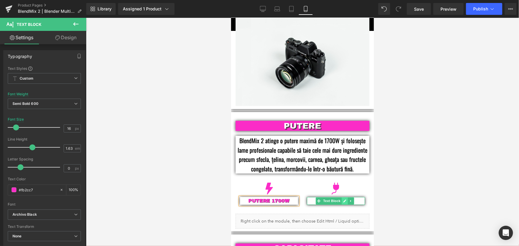
click at [344, 199] on icon at bounding box center [344, 201] width 3 height 4
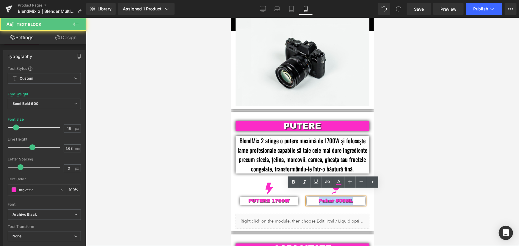
drag, startPoint x: 352, startPoint y: 195, endPoint x: 314, endPoint y: 194, distance: 37.8
click at [314, 197] on p "Pahar 500ML" at bounding box center [336, 201] width 58 height 8
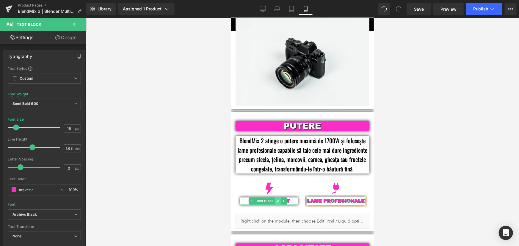
click at [276, 198] on link at bounding box center [278, 201] width 6 height 7
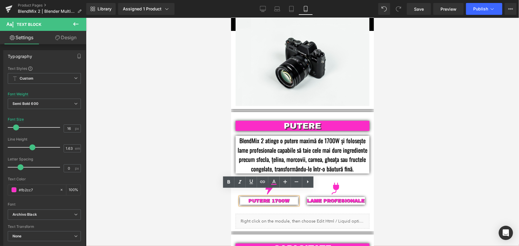
click at [418, 157] on div at bounding box center [302, 132] width 433 height 228
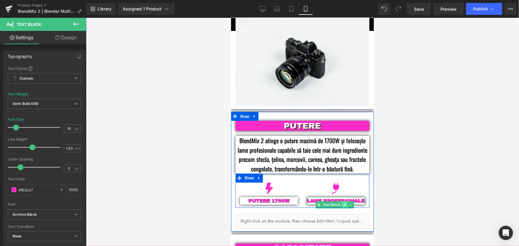
click at [343, 203] on icon at bounding box center [344, 205] width 3 height 4
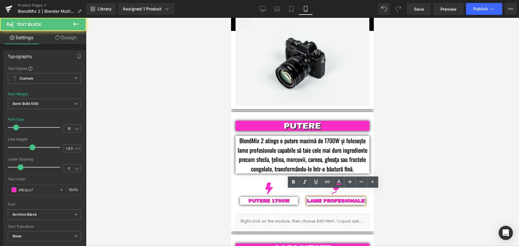
click at [356, 203] on p "LAME PROFESIONALE" at bounding box center [336, 201] width 58 height 8
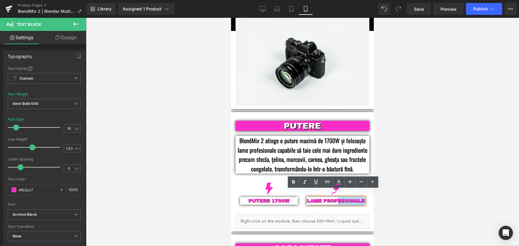
drag, startPoint x: 356, startPoint y: 203, endPoint x: 325, endPoint y: 203, distance: 30.6
click at [325, 203] on p "LAME PROFESIONALE" at bounding box center [336, 201] width 58 height 8
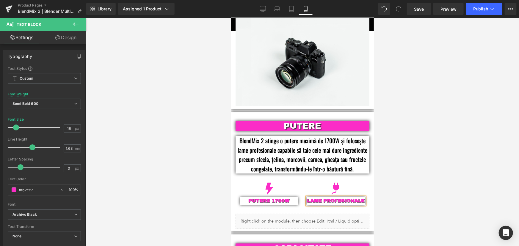
click at [441, 156] on div at bounding box center [302, 132] width 433 height 228
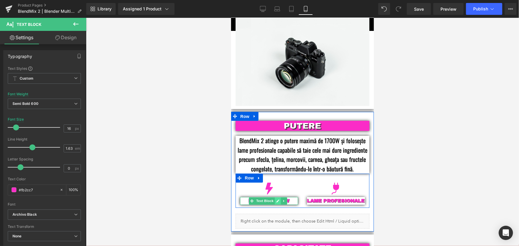
click at [279, 199] on icon at bounding box center [277, 201] width 3 height 4
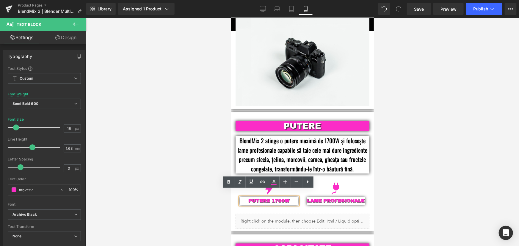
click at [272, 197] on p "PUTERE 1700W" at bounding box center [269, 201] width 58 height 8
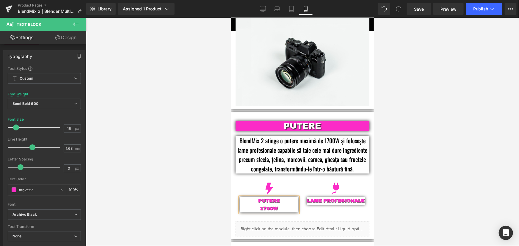
click at [419, 148] on div at bounding box center [302, 132] width 433 height 228
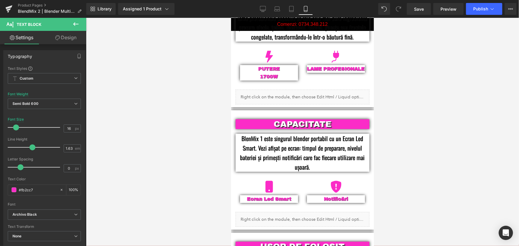
scroll to position [595, 0]
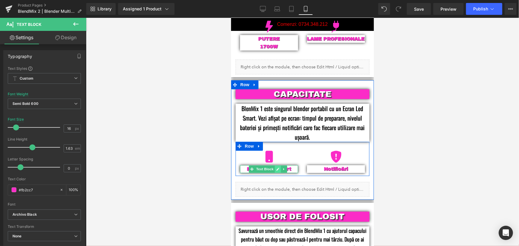
click at [279, 165] on link at bounding box center [278, 168] width 6 height 7
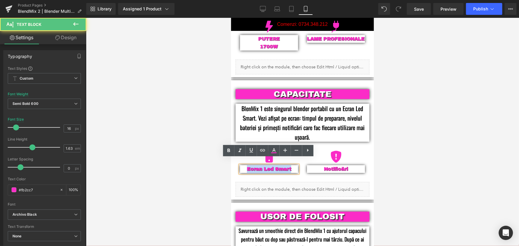
drag, startPoint x: 294, startPoint y: 163, endPoint x: 243, endPoint y: 164, distance: 50.9
click at [243, 165] on p "Ecran Led Smart" at bounding box center [269, 169] width 58 height 8
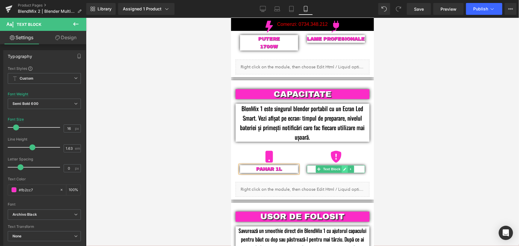
click at [341, 165] on link at bounding box center [344, 168] width 6 height 7
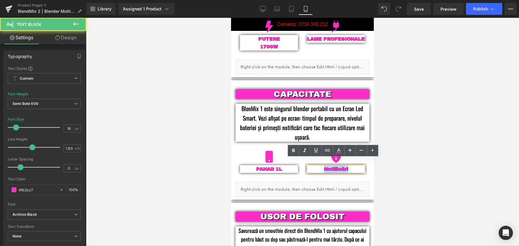
drag, startPoint x: 350, startPoint y: 163, endPoint x: 317, endPoint y: 161, distance: 32.8
click at [317, 165] on p "Notificări" at bounding box center [336, 169] width 58 height 8
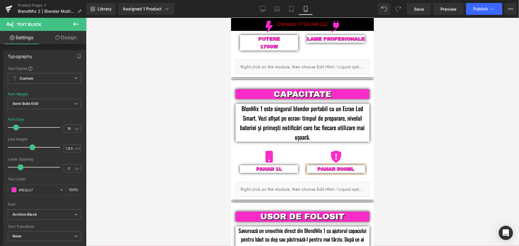
click at [414, 163] on div at bounding box center [302, 132] width 433 height 228
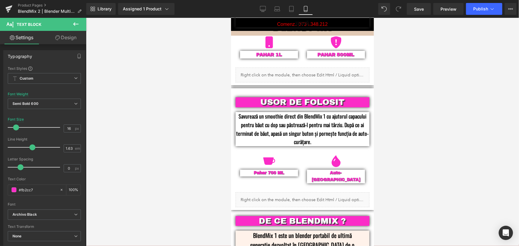
scroll to position [730, 0]
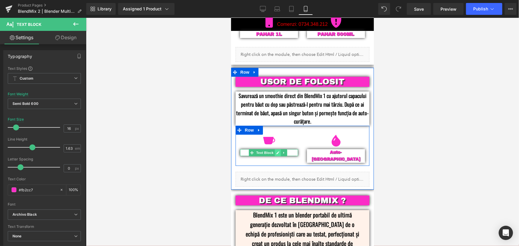
click at [279, 151] on icon at bounding box center [277, 153] width 3 height 4
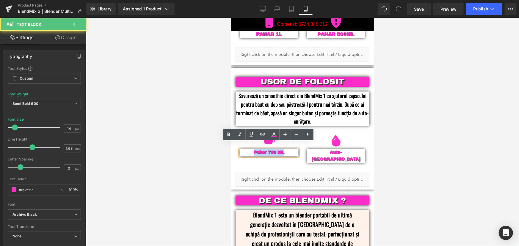
drag, startPoint x: 287, startPoint y: 147, endPoint x: 252, endPoint y: 147, distance: 35.1
click at [252, 149] on p "Pahar 700 ML" at bounding box center [269, 152] width 58 height 7
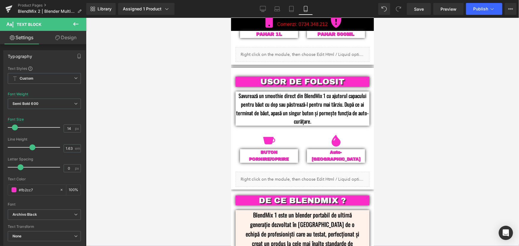
click at [415, 162] on div at bounding box center [302, 132] width 433 height 228
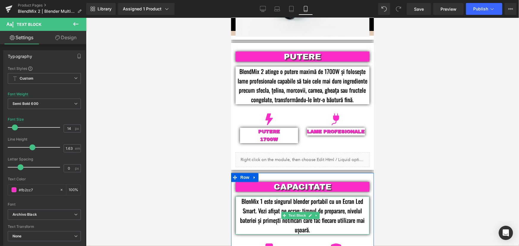
scroll to position [444, 0]
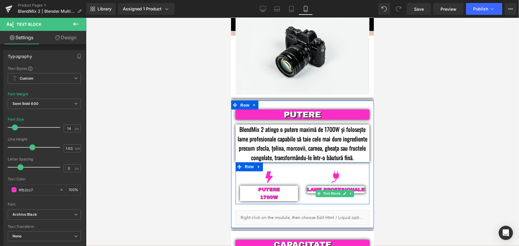
click at [343, 192] on icon at bounding box center [344, 193] width 3 height 3
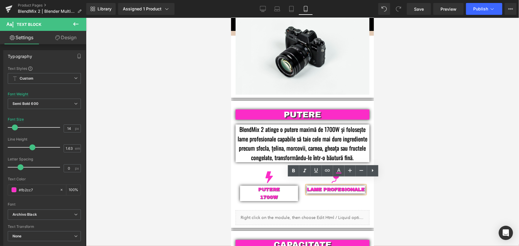
click at [333, 186] on p "LAME PROFESIONALE" at bounding box center [336, 190] width 58 height 8
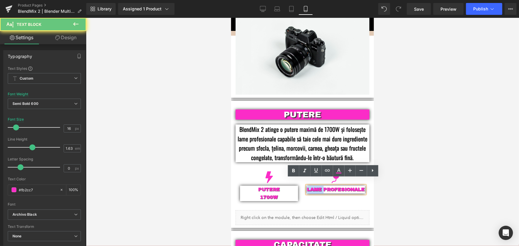
click at [333, 186] on p "LAME PROFESIONALE" at bounding box center [336, 190] width 58 height 8
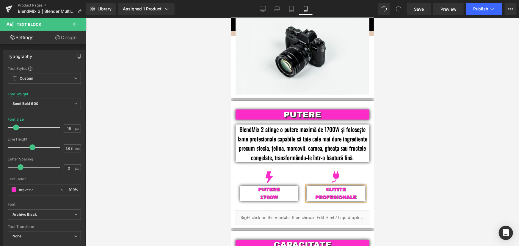
click at [415, 147] on div at bounding box center [302, 132] width 433 height 228
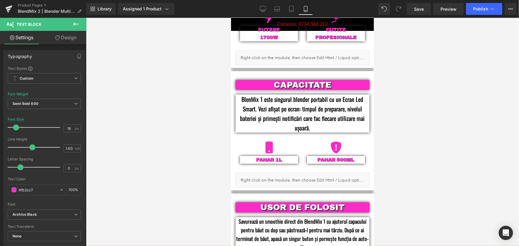
scroll to position [606, 0]
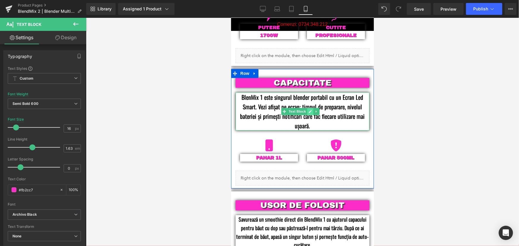
click at [308, 109] on icon at bounding box center [309, 111] width 3 height 4
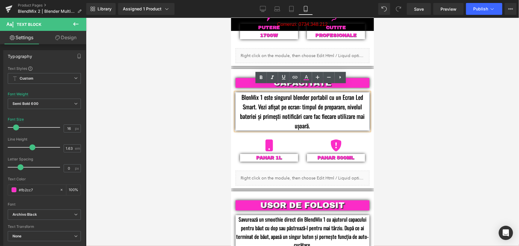
click at [327, 101] on p "BlenMix 1 este singurul blender portabil cu un Ecran Led Smart. Vezi afișat pe …" at bounding box center [302, 111] width 134 height 38
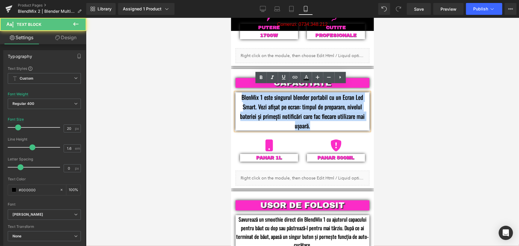
paste div
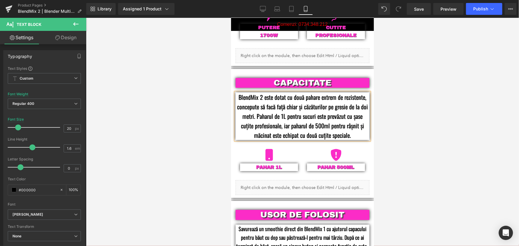
click at [422, 122] on div at bounding box center [302, 132] width 433 height 228
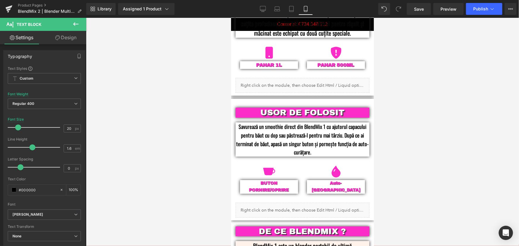
scroll to position [714, 0]
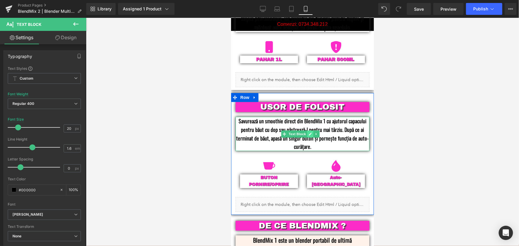
click at [311, 132] on icon at bounding box center [309, 134] width 3 height 4
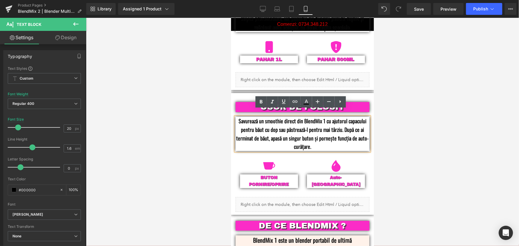
click at [311, 123] on p "Savurează un smoothie direct din BlendMix 1 cu ajutorul capacului pentru băut c…" at bounding box center [302, 134] width 134 height 34
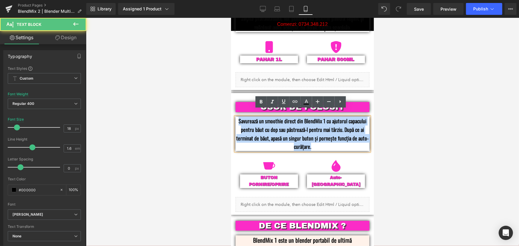
paste div
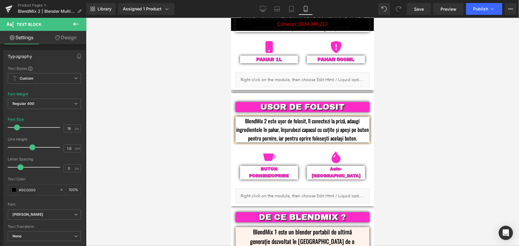
click at [413, 119] on div at bounding box center [302, 132] width 433 height 228
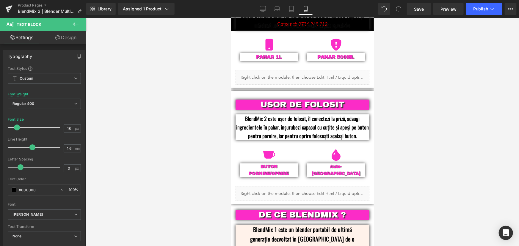
scroll to position [744, 0]
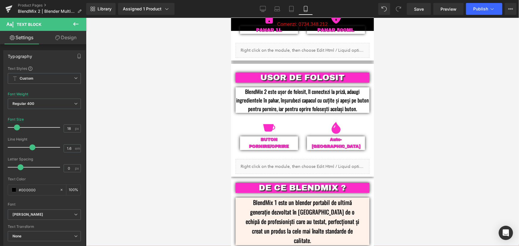
drag, startPoint x: 371, startPoint y: 123, endPoint x: 611, endPoint y: 145, distance: 241.6
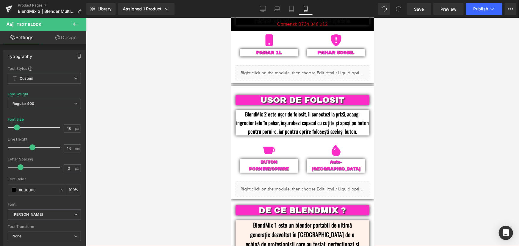
scroll to position [761, 0]
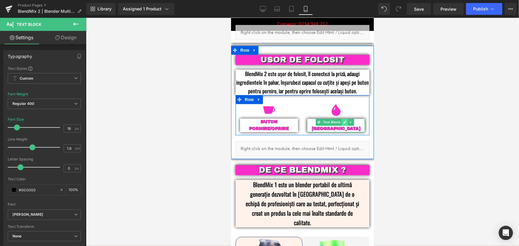
click at [341, 118] on link at bounding box center [344, 121] width 6 height 7
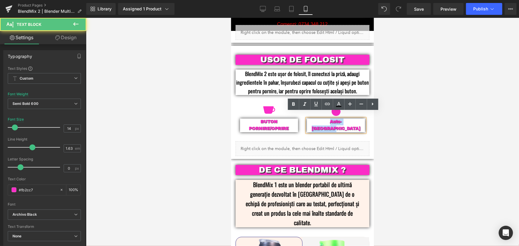
drag, startPoint x: 353, startPoint y: 116, endPoint x: 311, endPoint y: 117, distance: 42.8
click at [311, 118] on p "Auto-Curățare" at bounding box center [336, 125] width 58 height 14
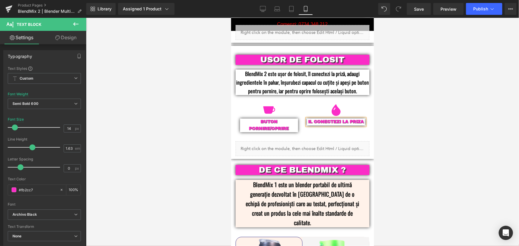
click at [339, 118] on div "IL CONECTEZI LA PRIZA" at bounding box center [336, 121] width 58 height 7
click at [438, 96] on div at bounding box center [302, 132] width 433 height 228
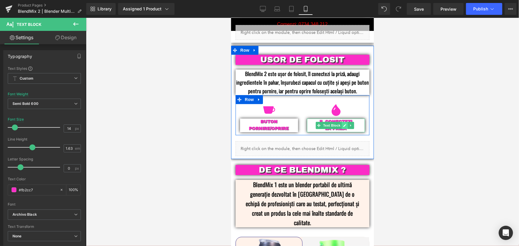
click at [343, 124] on icon at bounding box center [344, 125] width 3 height 3
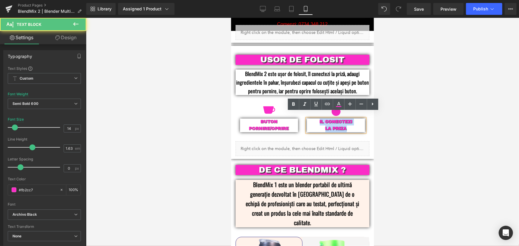
drag, startPoint x: 348, startPoint y: 122, endPoint x: 304, endPoint y: 116, distance: 44.1
click at [307, 118] on div "IL CONECTEZI LA PRIZA" at bounding box center [336, 125] width 58 height 14
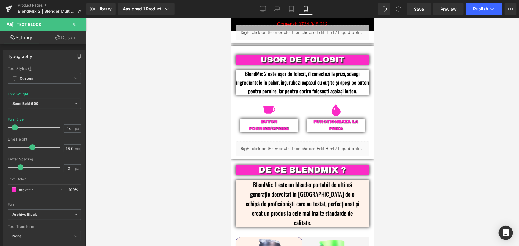
click at [444, 96] on div at bounding box center [302, 132] width 433 height 228
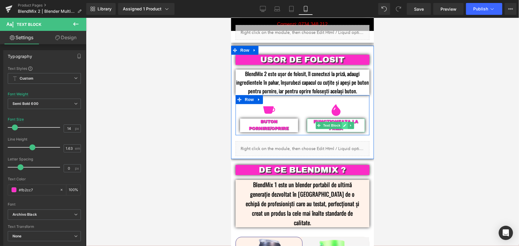
click at [343, 124] on icon at bounding box center [344, 125] width 3 height 3
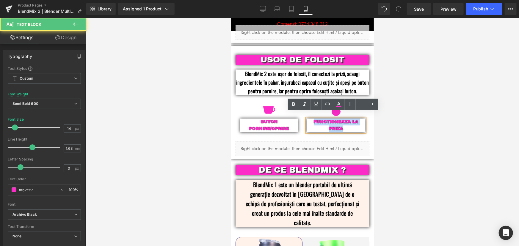
drag, startPoint x: 342, startPoint y: 123, endPoint x: 310, endPoint y: 116, distance: 32.5
click at [310, 118] on div "FUNCTIONEAZA LA PRIZA" at bounding box center [336, 125] width 58 height 14
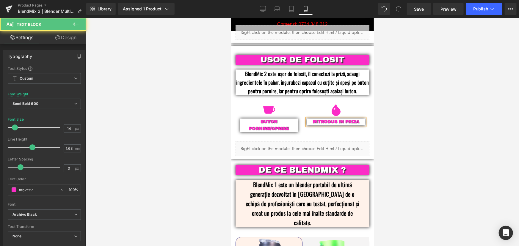
click at [335, 118] on div "INTRODUS IN PRIZA" at bounding box center [336, 121] width 58 height 7
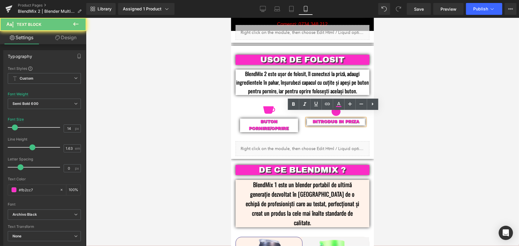
click at [334, 118] on div "INTRODUS IN PRIZA" at bounding box center [336, 121] width 58 height 7
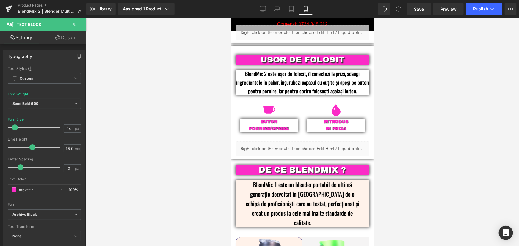
click at [442, 139] on div at bounding box center [302, 132] width 433 height 228
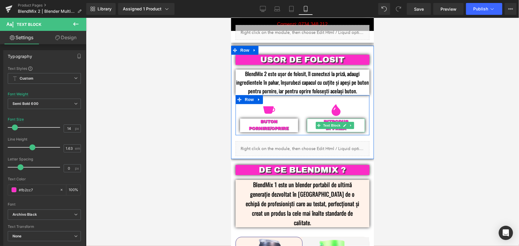
click at [343, 124] on icon at bounding box center [344, 125] width 3 height 3
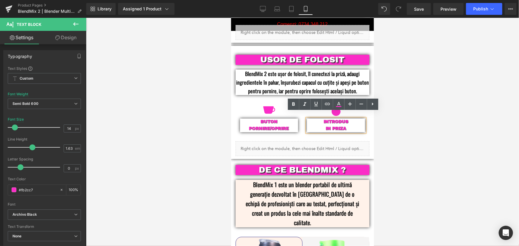
click at [323, 124] on div "INTRODUS IN PRIZA" at bounding box center [336, 125] width 58 height 14
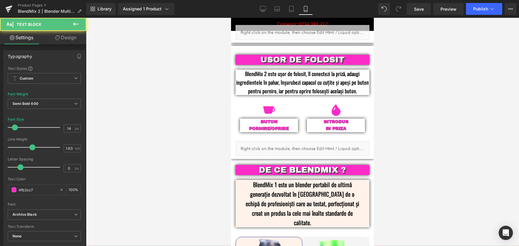
click at [448, 133] on div at bounding box center [302, 132] width 433 height 228
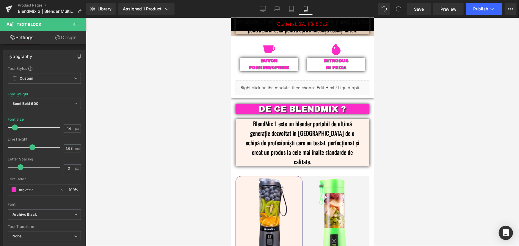
scroll to position [827, 0]
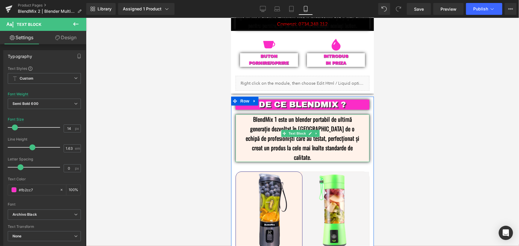
click at [277, 114] on p "BlendMix 1 este un blender portabil de ultimă generație dezvoltat în România de…" at bounding box center [302, 138] width 116 height 48
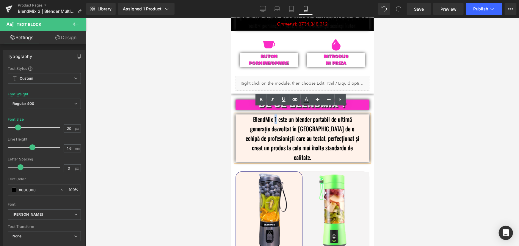
click at [273, 114] on p "BlendMix 1 este un blender portabil de ultimă generație dezvoltat în România de…" at bounding box center [302, 138] width 116 height 48
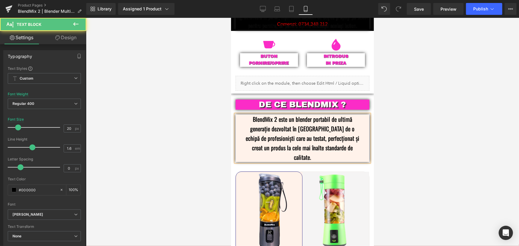
click at [321, 114] on p "BlendMix 2 este un blender portabil de ultimă generație dezvoltat în România de…" at bounding box center [302, 138] width 116 height 48
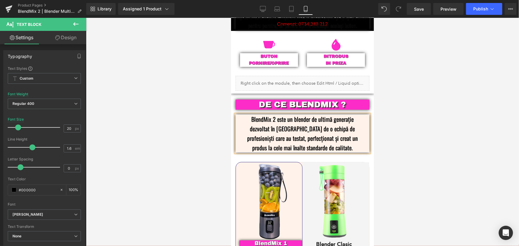
click at [432, 134] on div at bounding box center [302, 132] width 433 height 228
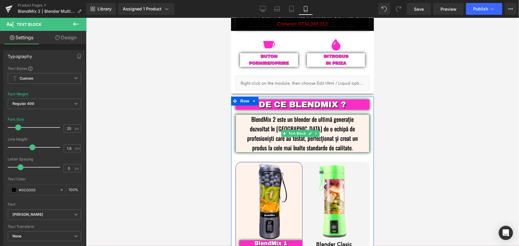
click at [307, 114] on p "BlendMix 2 este un blender de ultimă generație dezvoltat în [GEOGRAPHIC_DATA] d…" at bounding box center [302, 133] width 116 height 38
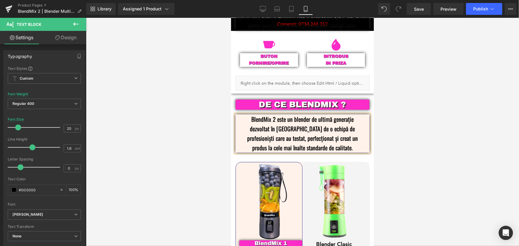
click at [400, 68] on div at bounding box center [302, 132] width 433 height 228
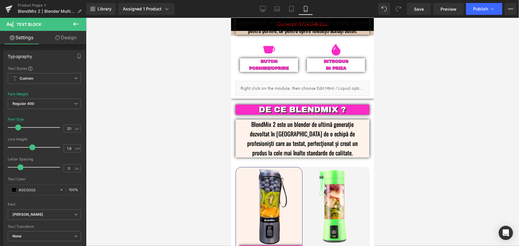
scroll to position [811, 0]
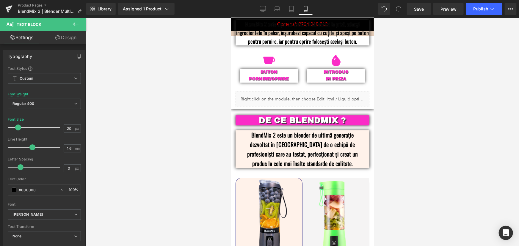
click at [436, 116] on div at bounding box center [302, 132] width 433 height 228
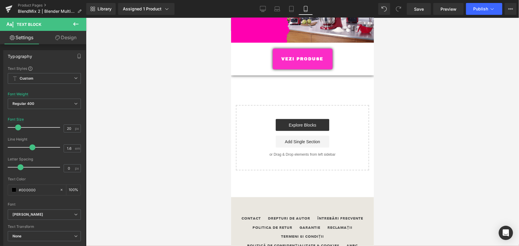
scroll to position [1587, 0]
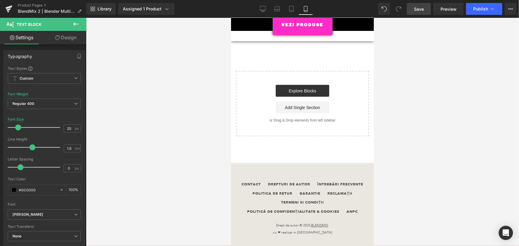
click at [422, 9] on span "Save" at bounding box center [419, 9] width 10 height 6
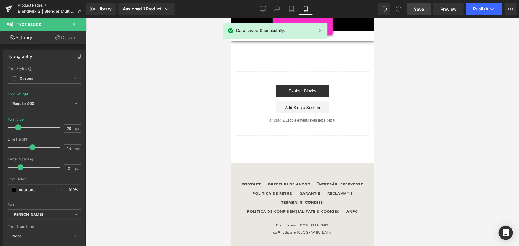
click at [27, 4] on link "Product Pages" at bounding box center [52, 5] width 68 height 5
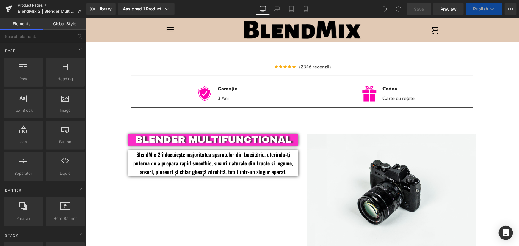
click at [36, 5] on link "Product Pages" at bounding box center [52, 5] width 68 height 5
